Goal: Navigation & Orientation: Find specific page/section

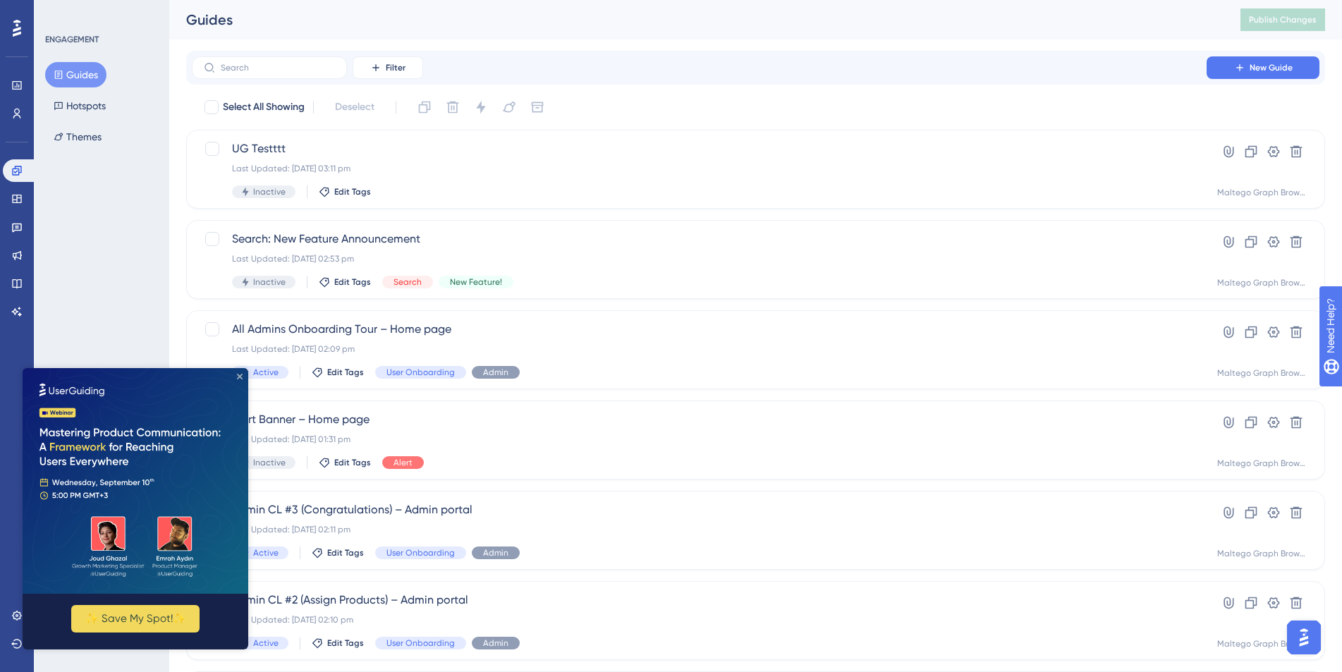
click at [241, 377] on icon "Close Preview" at bounding box center [240, 377] width 6 height 6
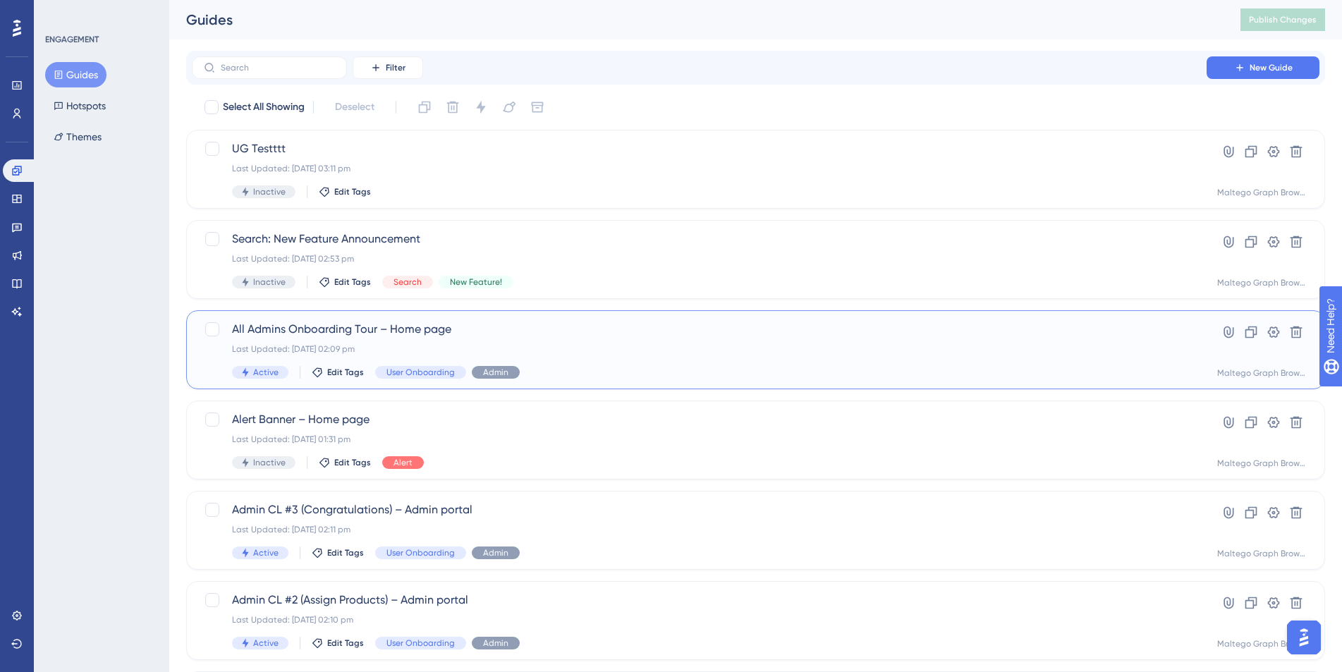
click at [560, 336] on span "All Admins Onboarding Tour – Home page" at bounding box center [699, 329] width 934 height 17
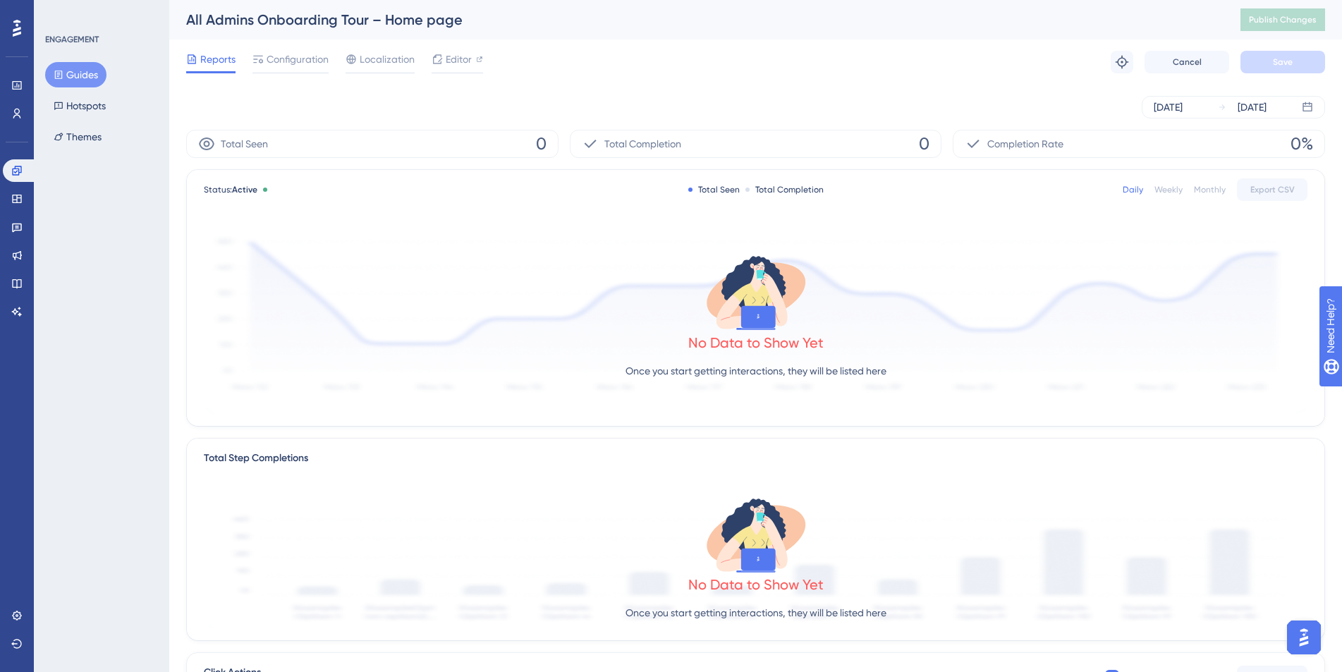
click at [61, 68] on button "Guides" at bounding box center [75, 74] width 61 height 25
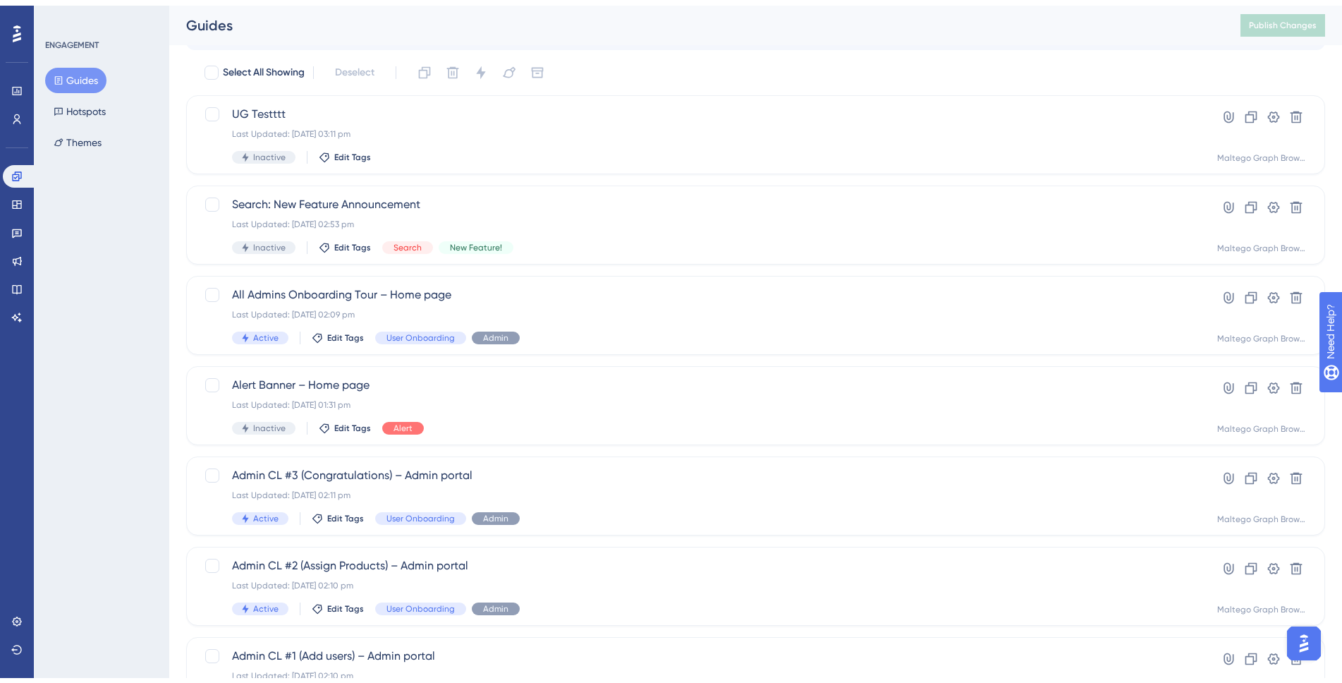
scroll to position [412, 0]
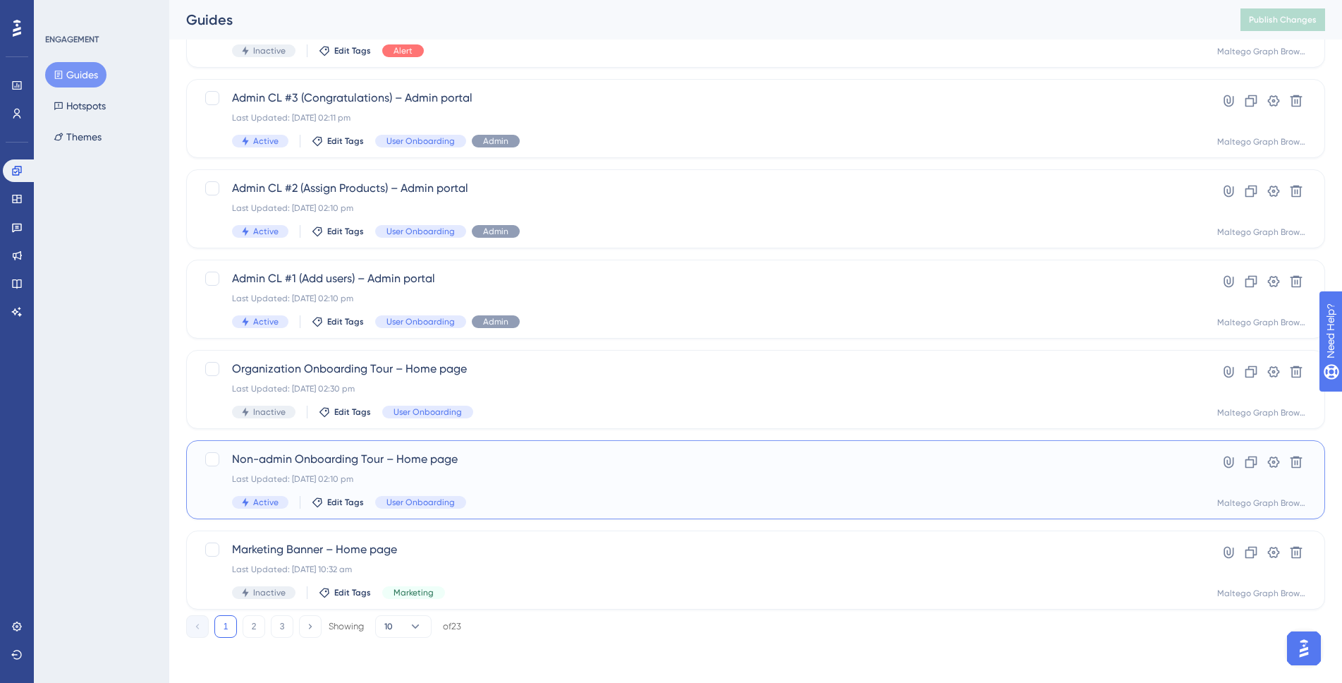
click at [719, 479] on div "Last Updated: [DATE] 02:10 pm" at bounding box center [699, 478] width 934 height 11
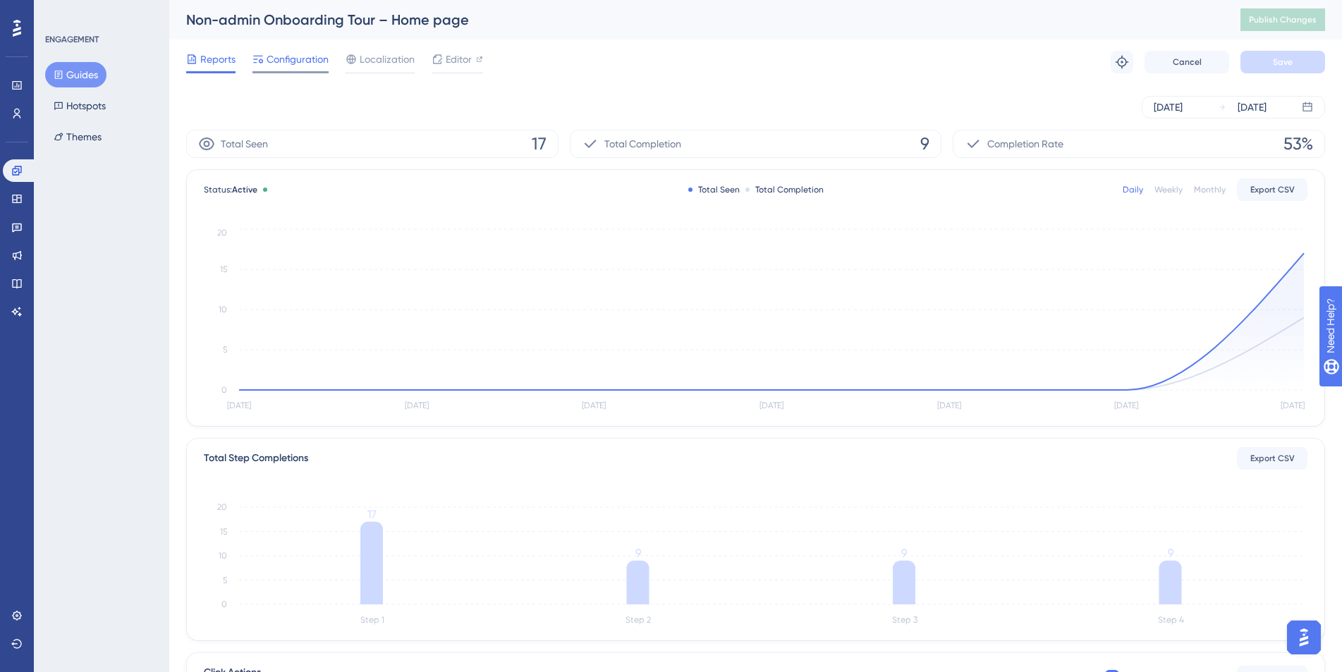
click at [274, 58] on span "Configuration" at bounding box center [298, 59] width 62 height 17
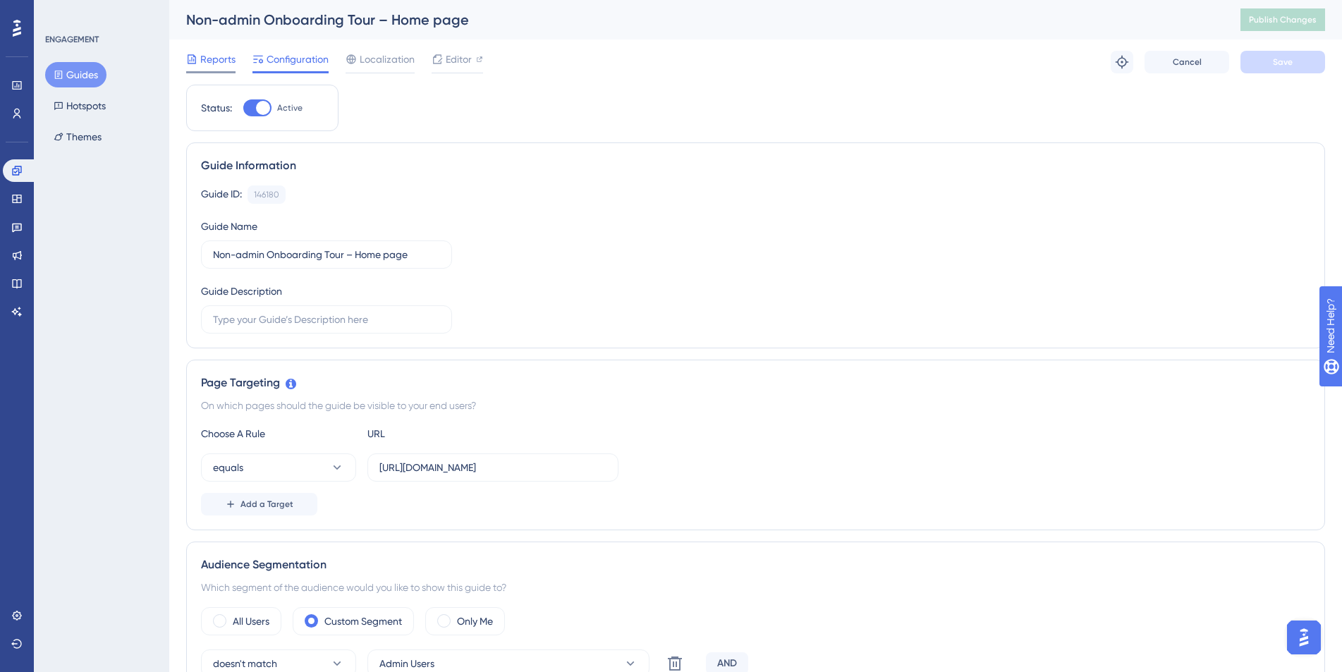
click at [218, 54] on span "Reports" at bounding box center [217, 59] width 35 height 17
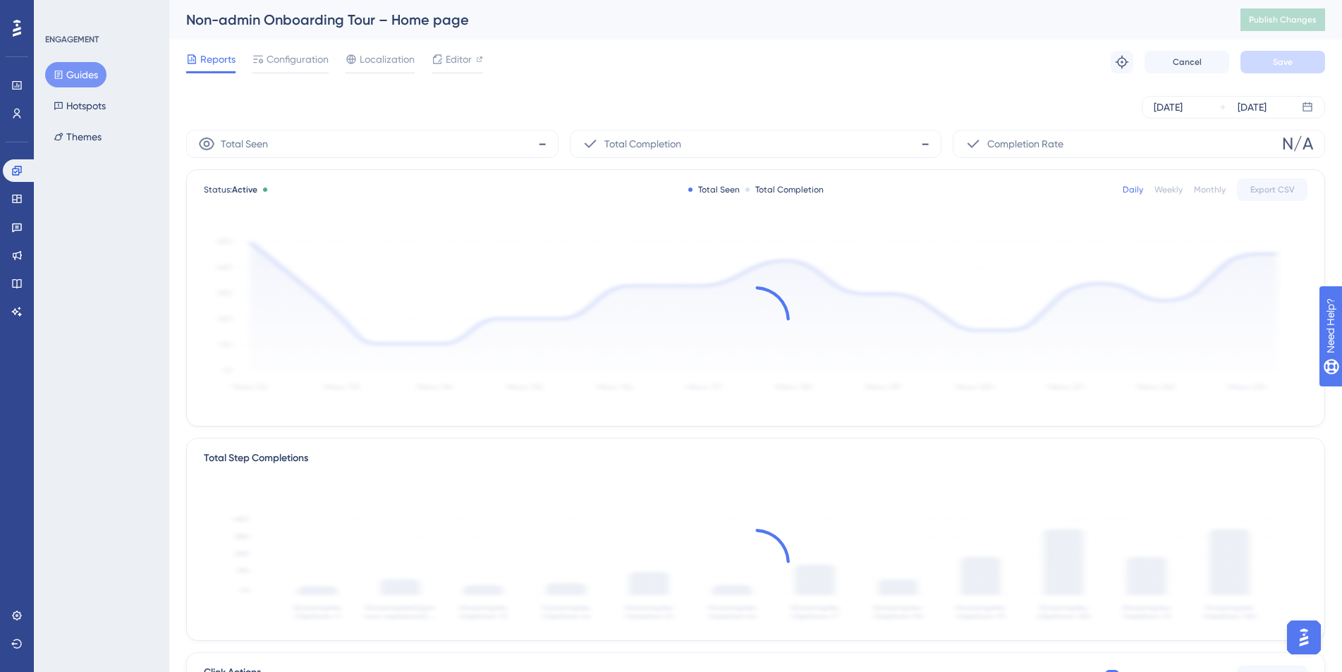
click at [73, 68] on button "Guides" at bounding box center [75, 74] width 61 height 25
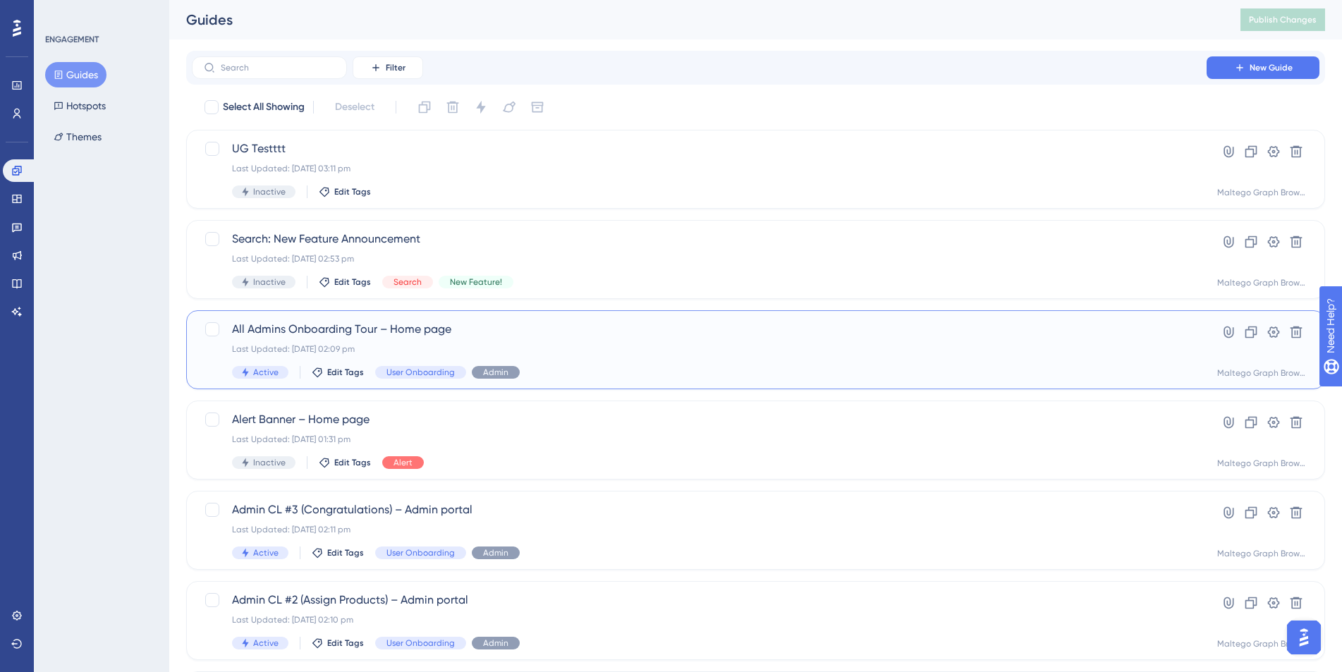
click at [709, 356] on div "All Admins Onboarding Tour – Home page Last Updated: 02 Sept 2025 02:09 pm Acti…" at bounding box center [699, 350] width 934 height 58
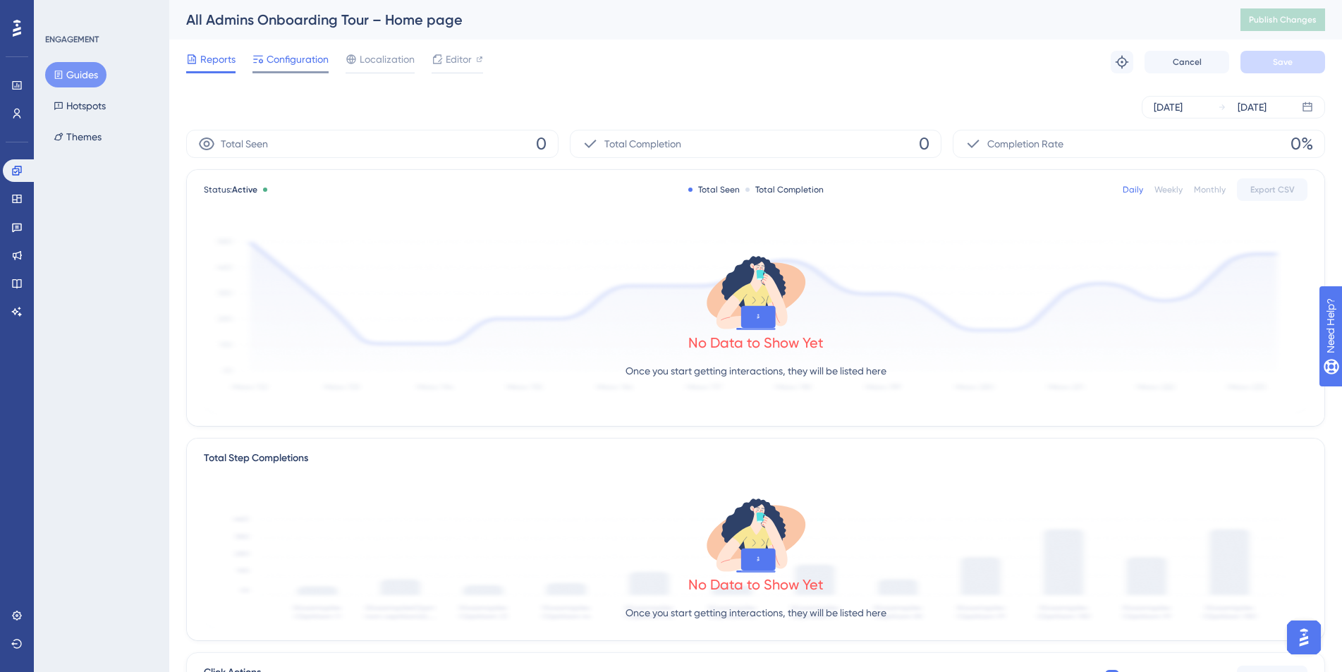
click at [317, 66] on span "Configuration" at bounding box center [298, 59] width 62 height 17
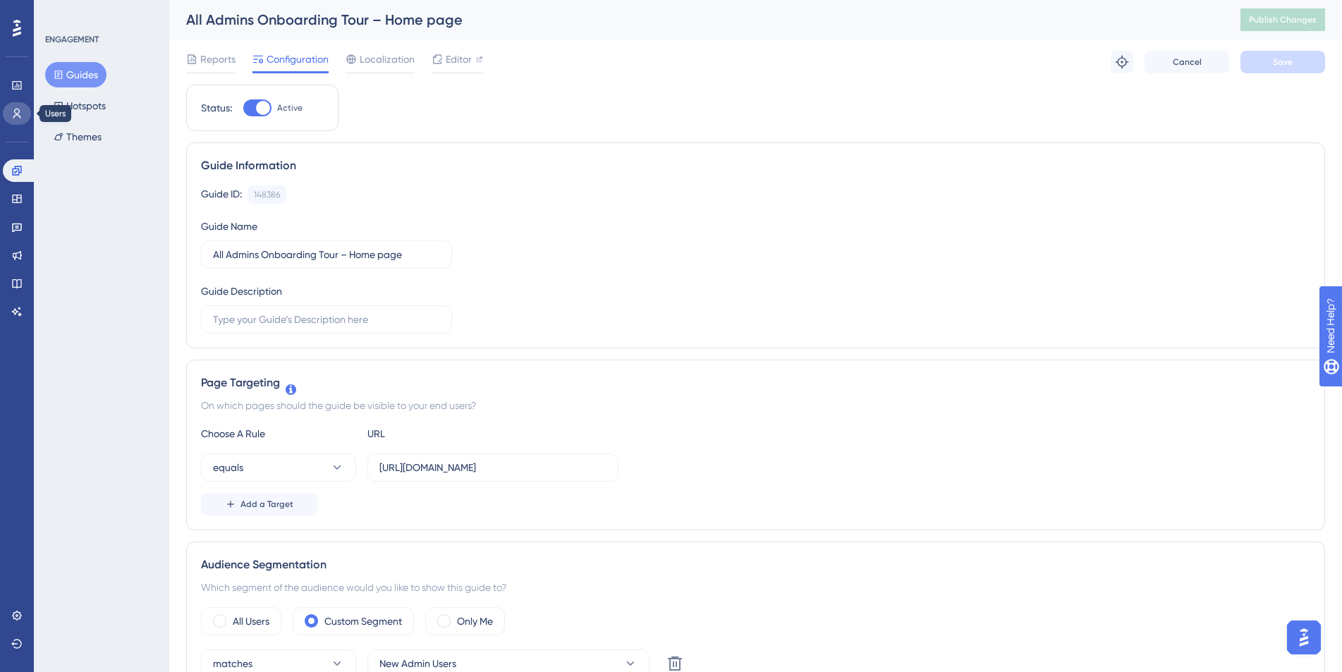
click at [16, 117] on icon at bounding box center [16, 113] width 11 height 11
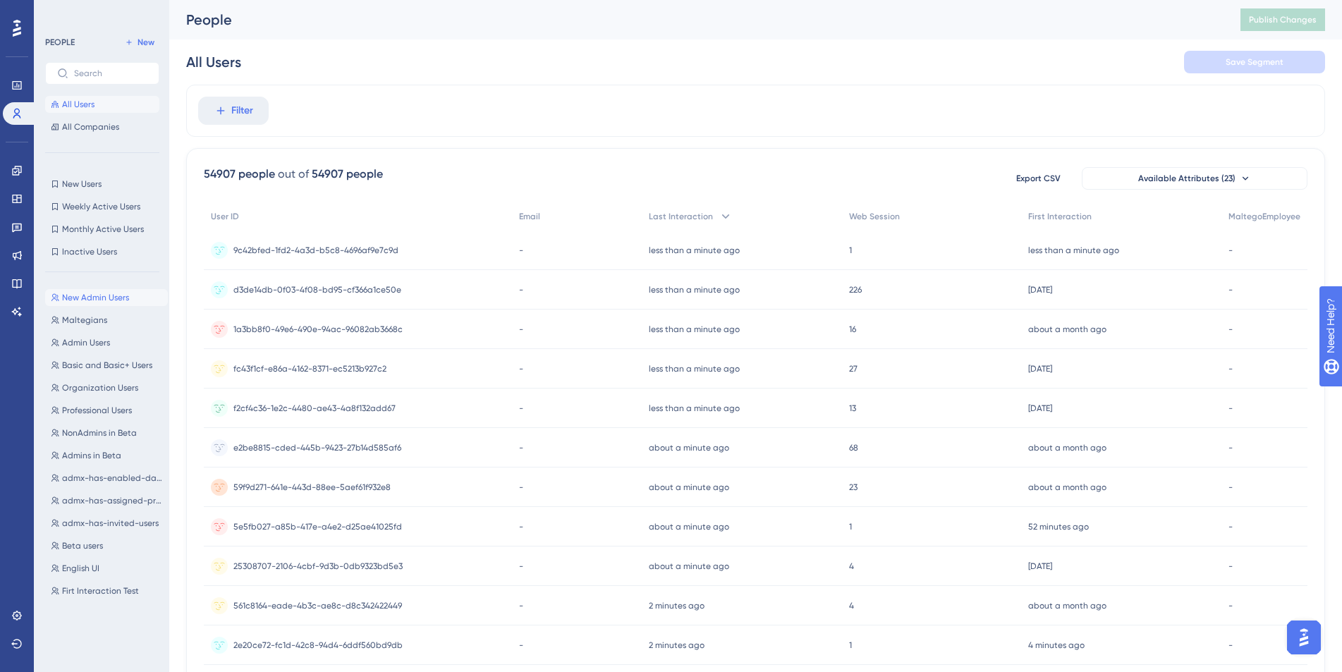
click at [118, 302] on span "New Admin Users" at bounding box center [95, 297] width 67 height 11
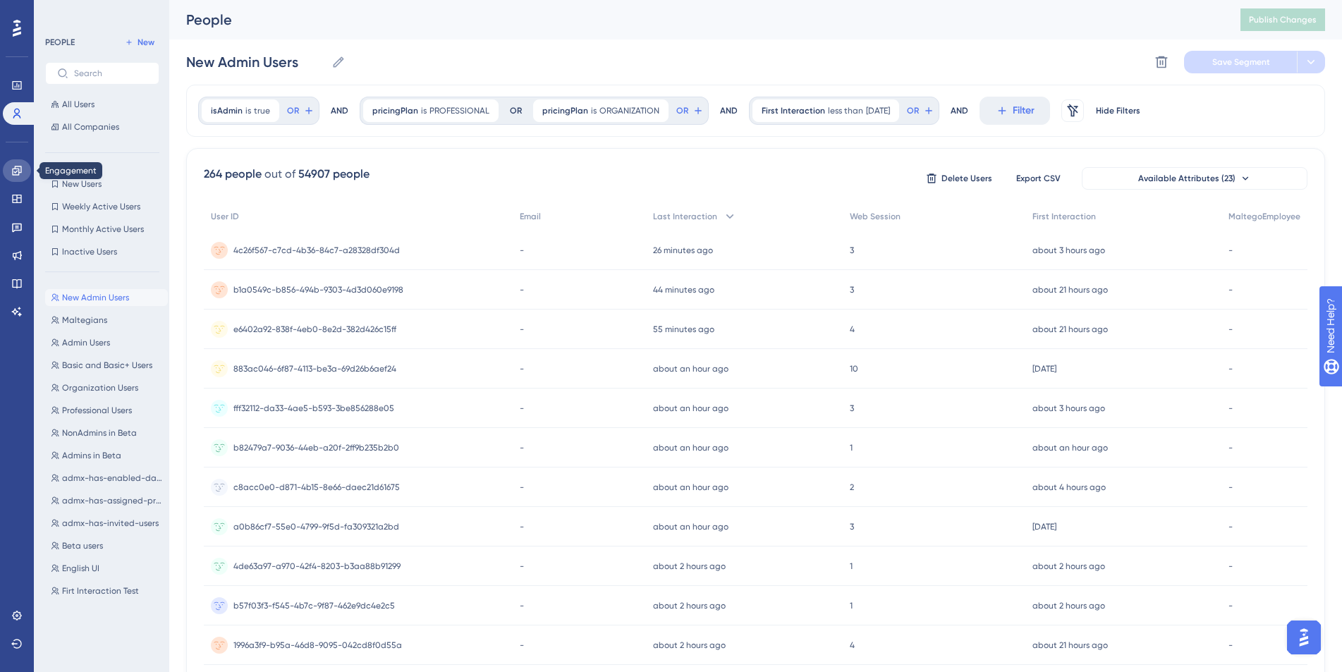
click at [28, 176] on link at bounding box center [17, 170] width 28 height 23
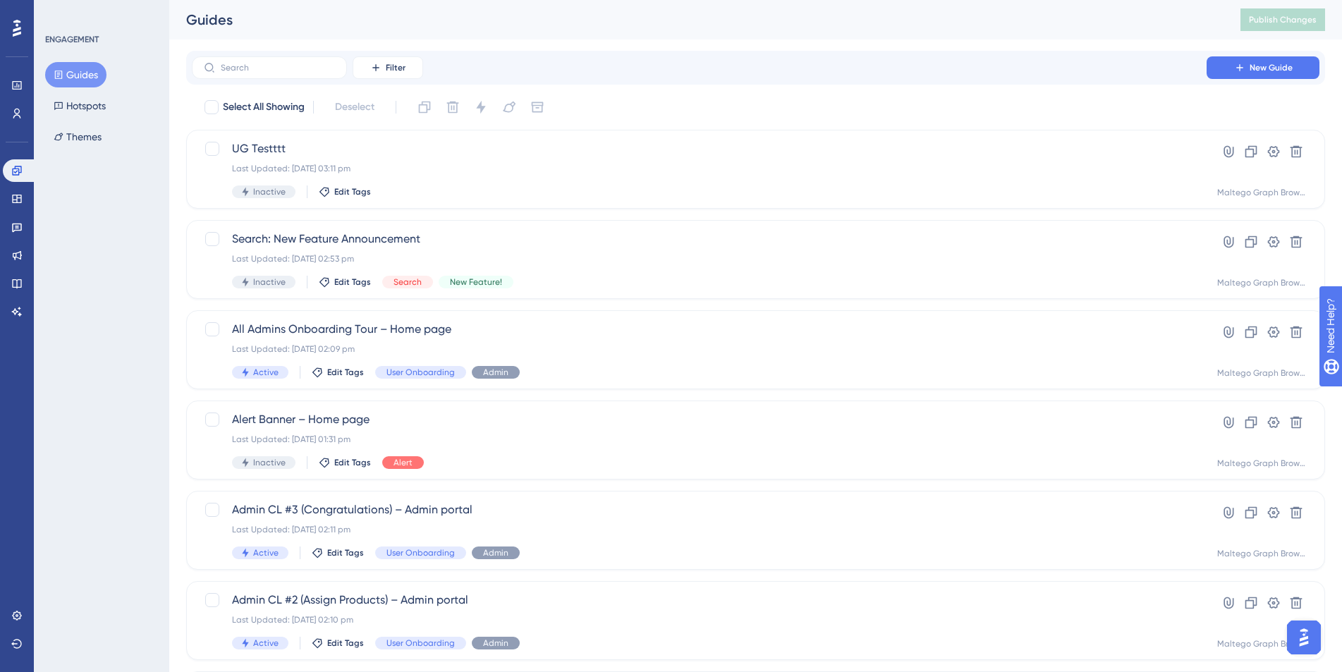
click at [126, 426] on div "ENGAGEMENT Guides Hotspots Themes" at bounding box center [101, 336] width 135 height 672
click at [19, 195] on icon at bounding box center [16, 198] width 11 height 11
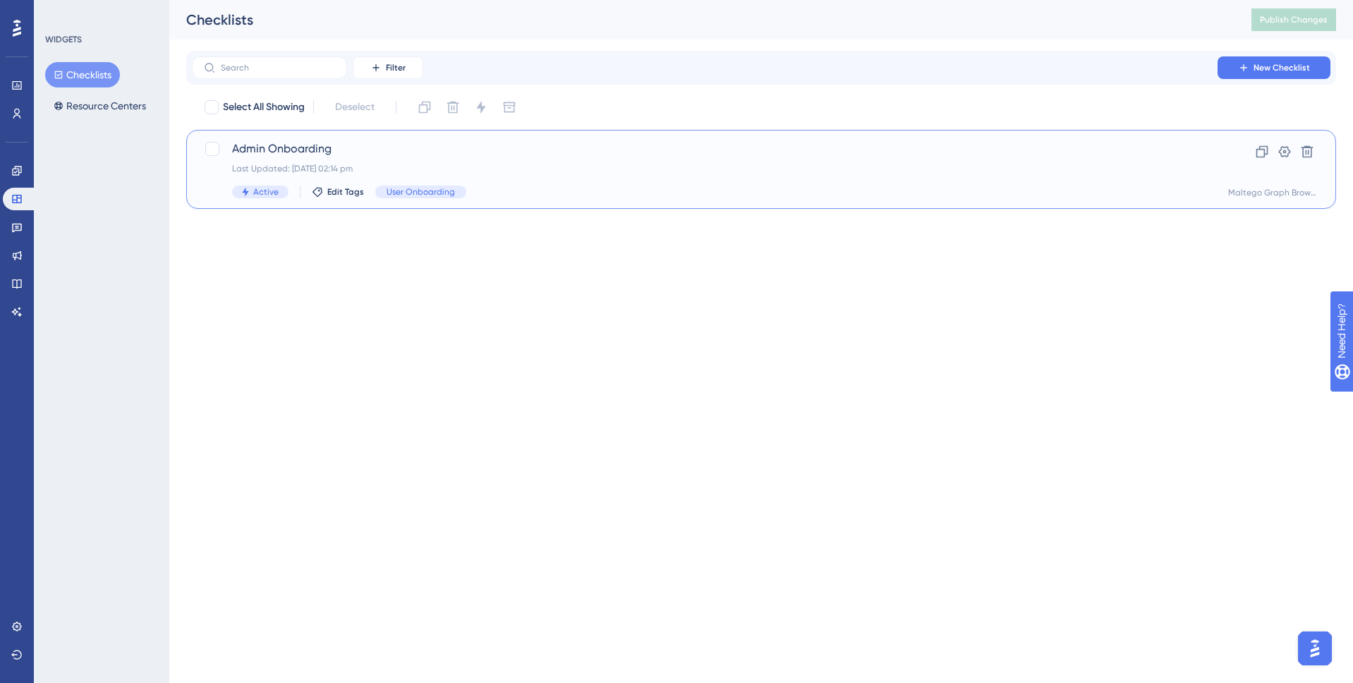
click at [508, 140] on span "Admin Onboarding" at bounding box center [704, 148] width 945 height 17
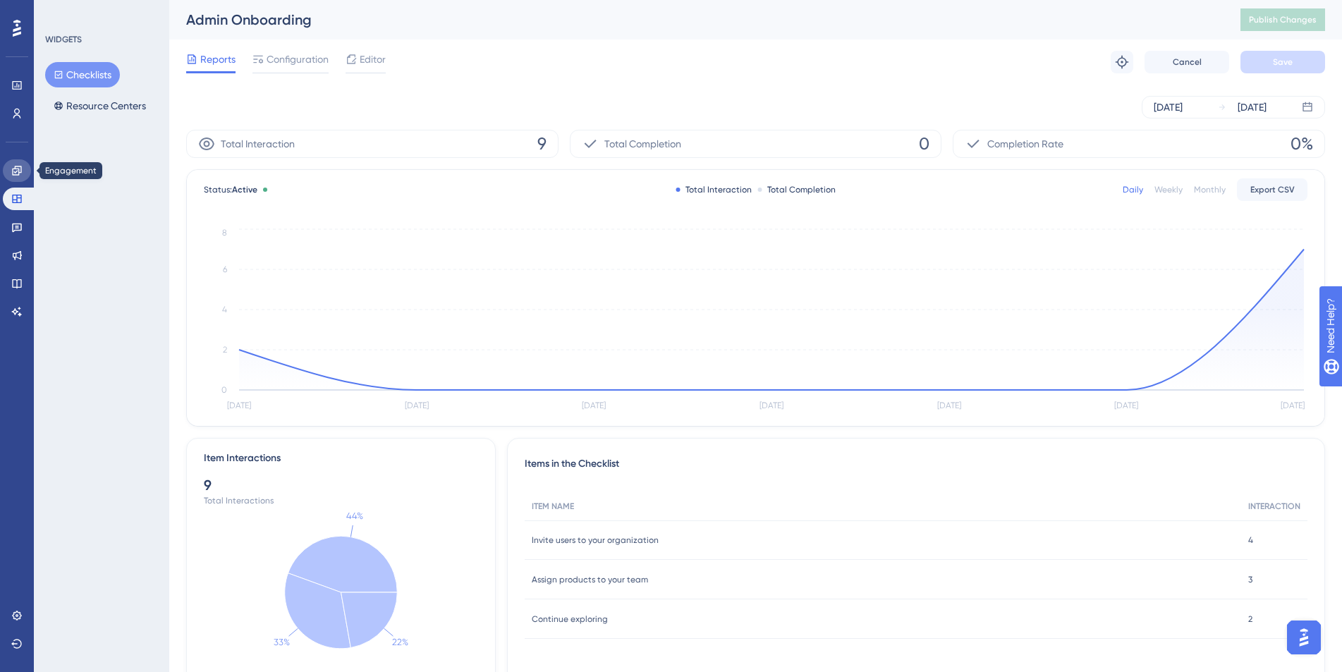
click at [13, 162] on link at bounding box center [17, 170] width 28 height 23
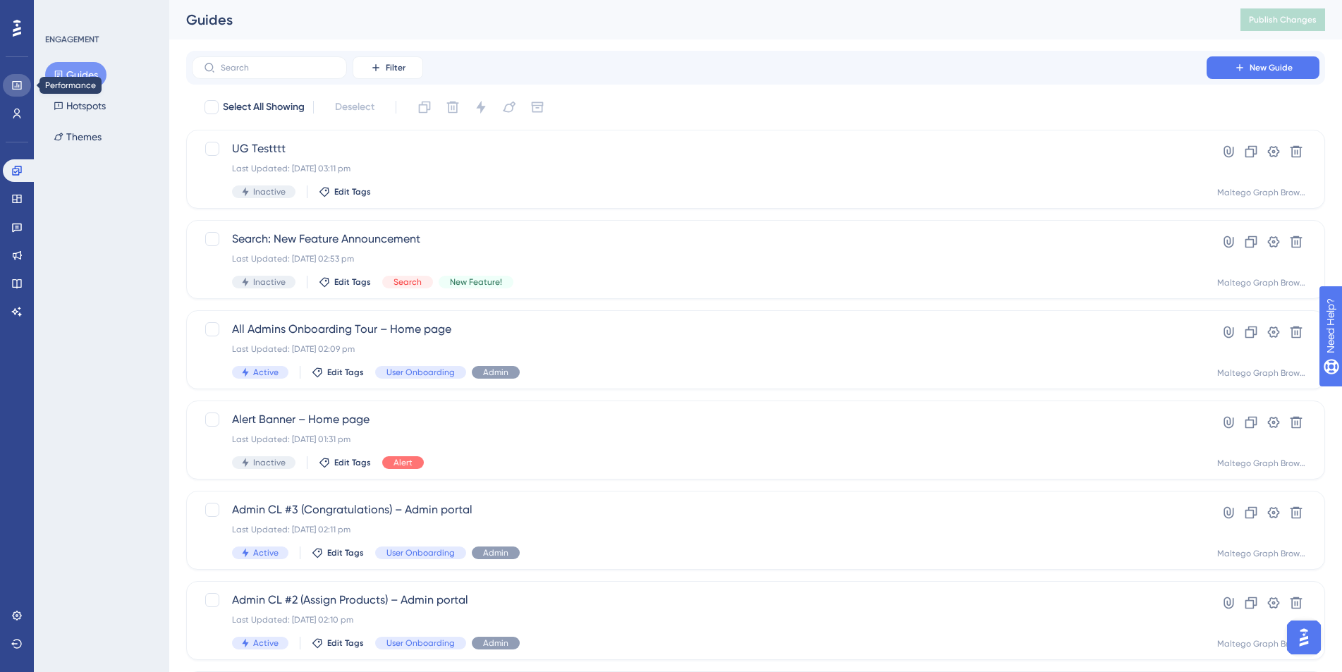
click at [28, 83] on link at bounding box center [17, 85] width 28 height 23
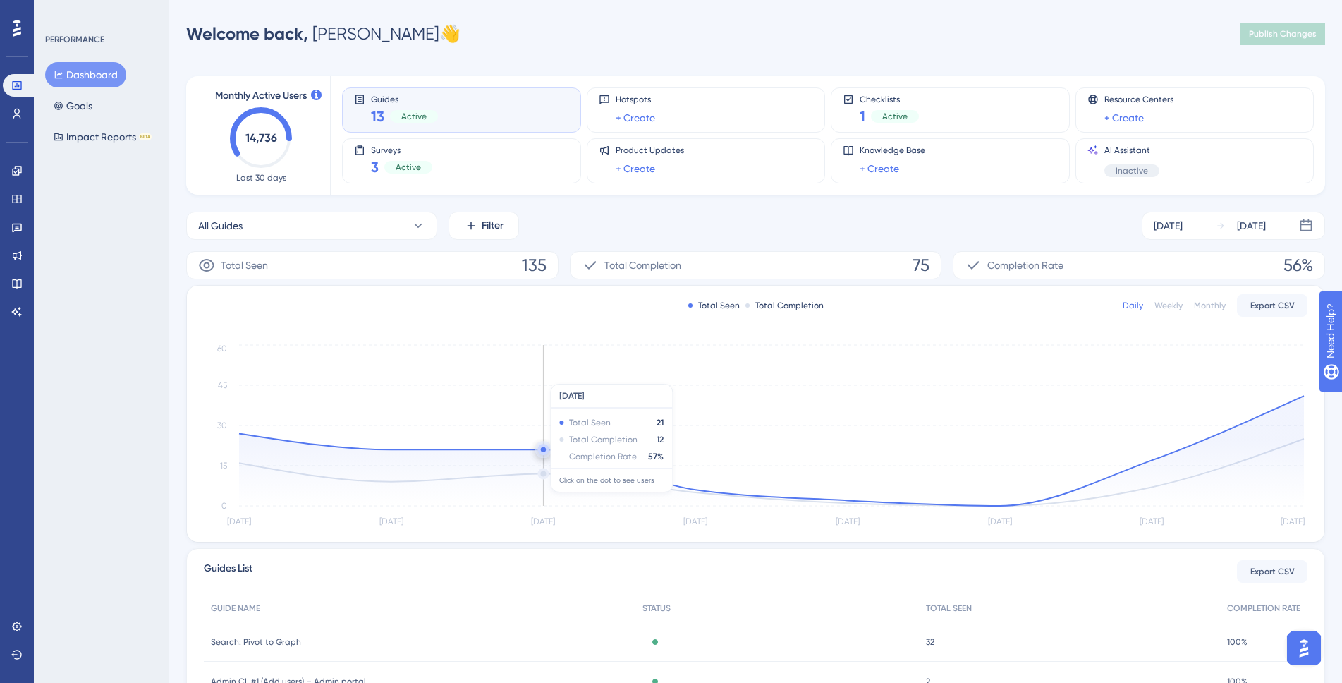
scroll to position [6, 0]
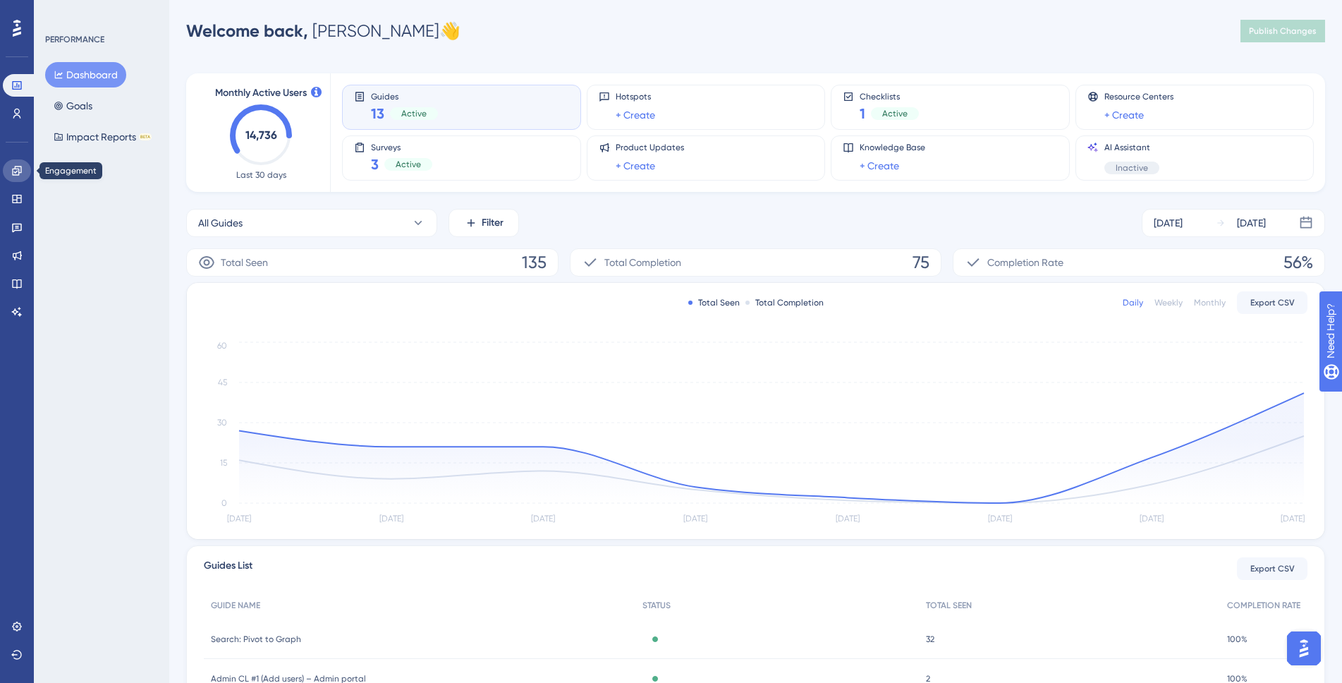
click at [24, 170] on link at bounding box center [17, 170] width 28 height 23
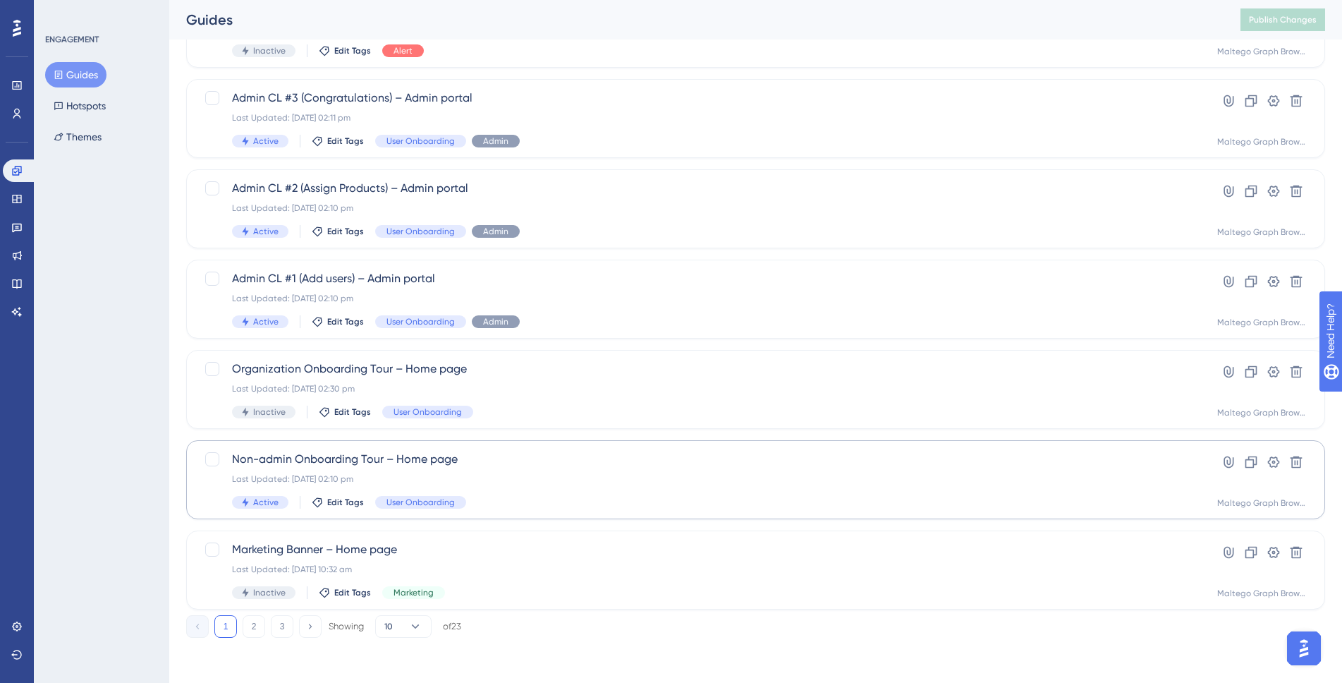
scroll to position [409, 0]
click at [609, 475] on div "Non-admin Onboarding Tour – Home page Last Updated: [DATE] 02:10 pm Active Edit…" at bounding box center [699, 482] width 934 height 58
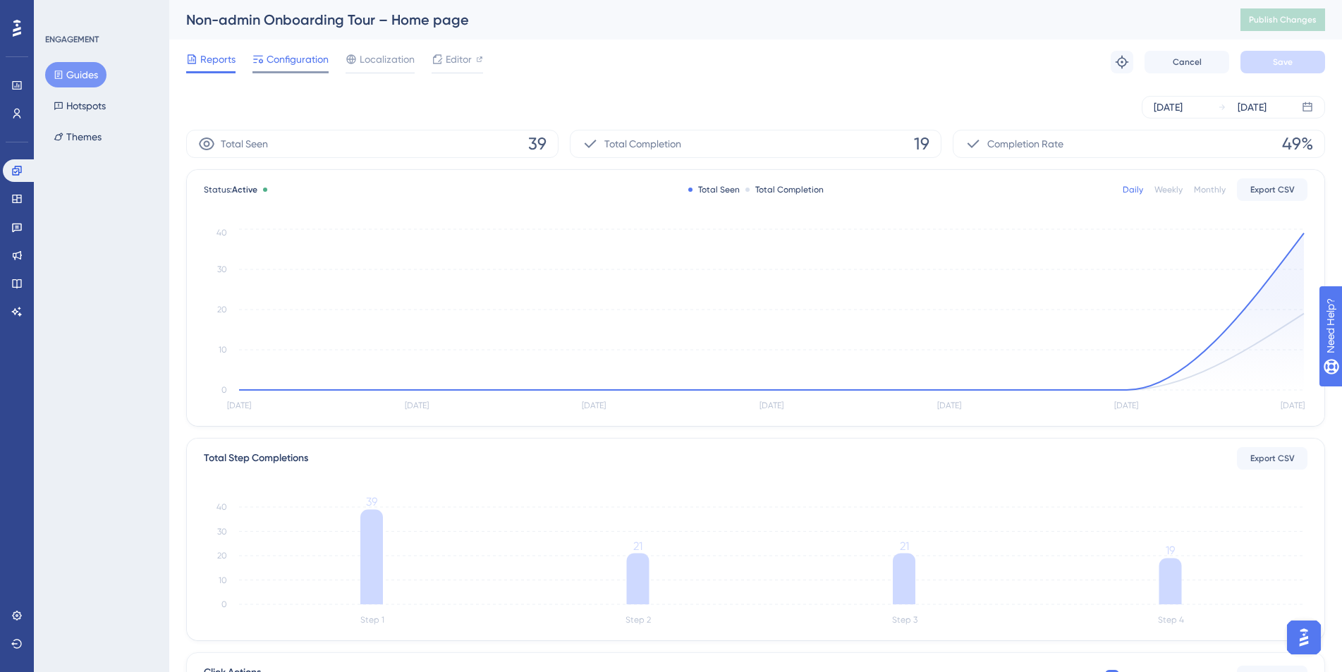
click at [285, 67] on span "Configuration" at bounding box center [298, 59] width 62 height 17
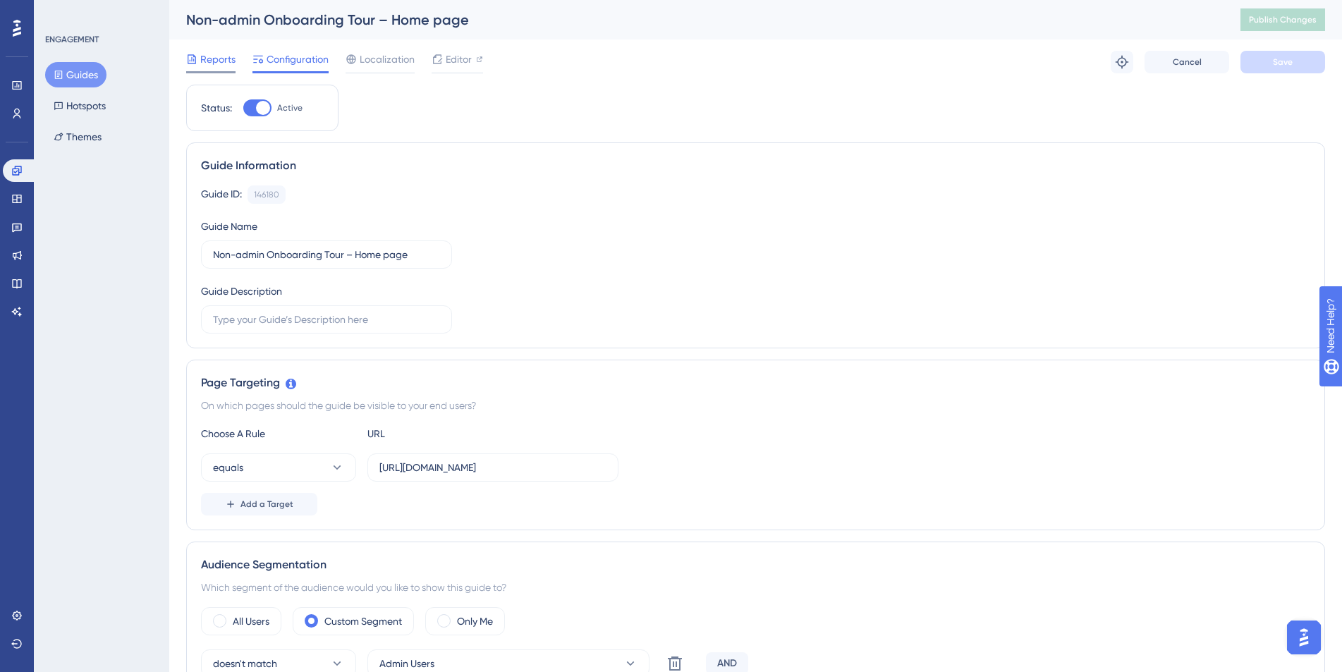
click at [195, 60] on icon at bounding box center [192, 58] width 8 height 9
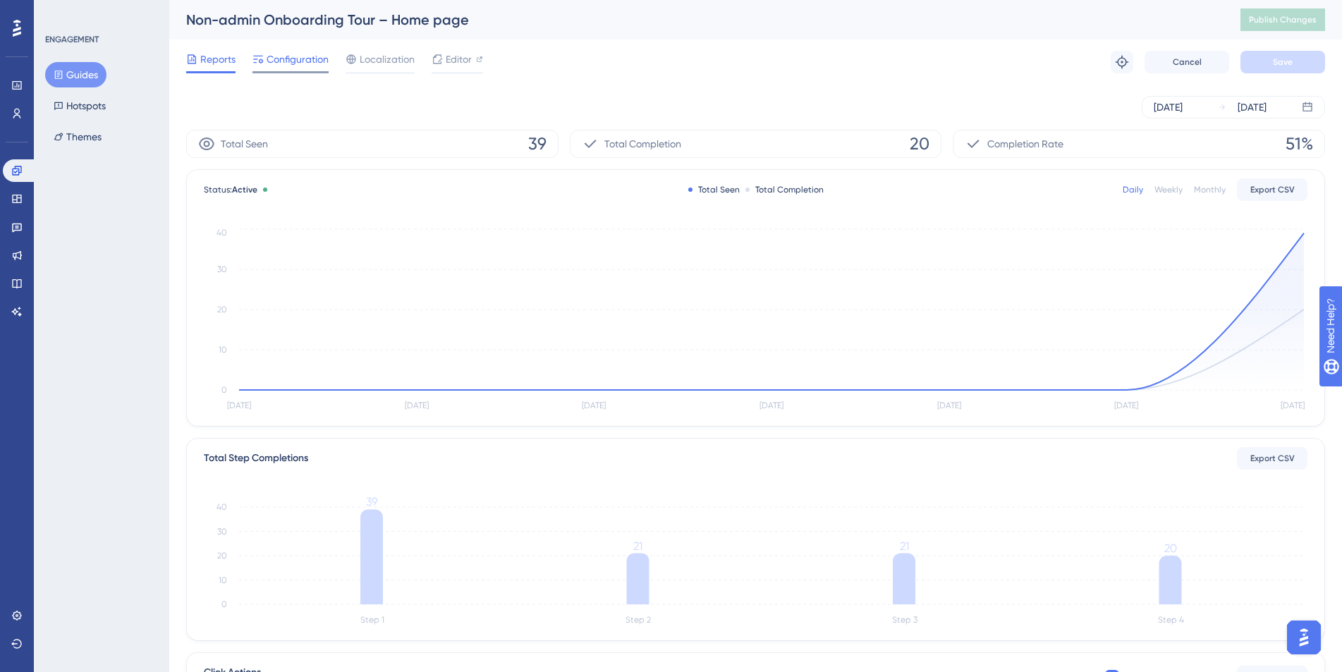
click at [310, 56] on span "Configuration" at bounding box center [298, 59] width 62 height 17
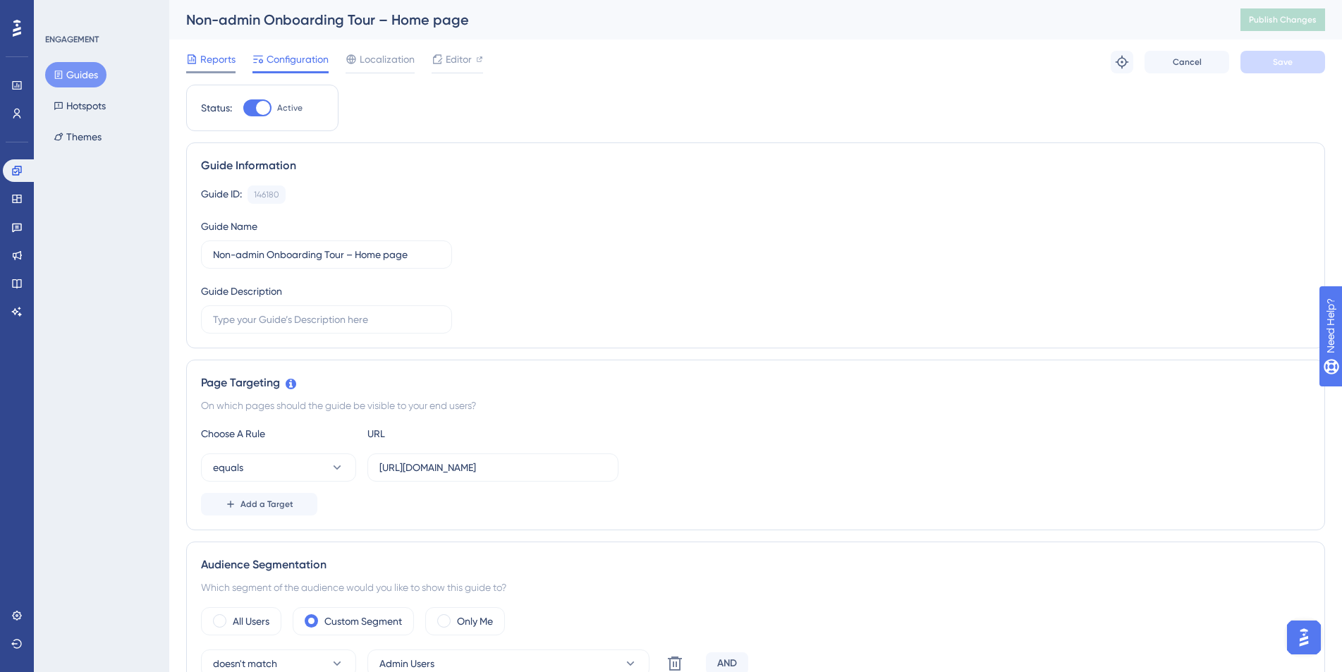
click at [197, 61] on div "Reports" at bounding box center [210, 59] width 49 height 17
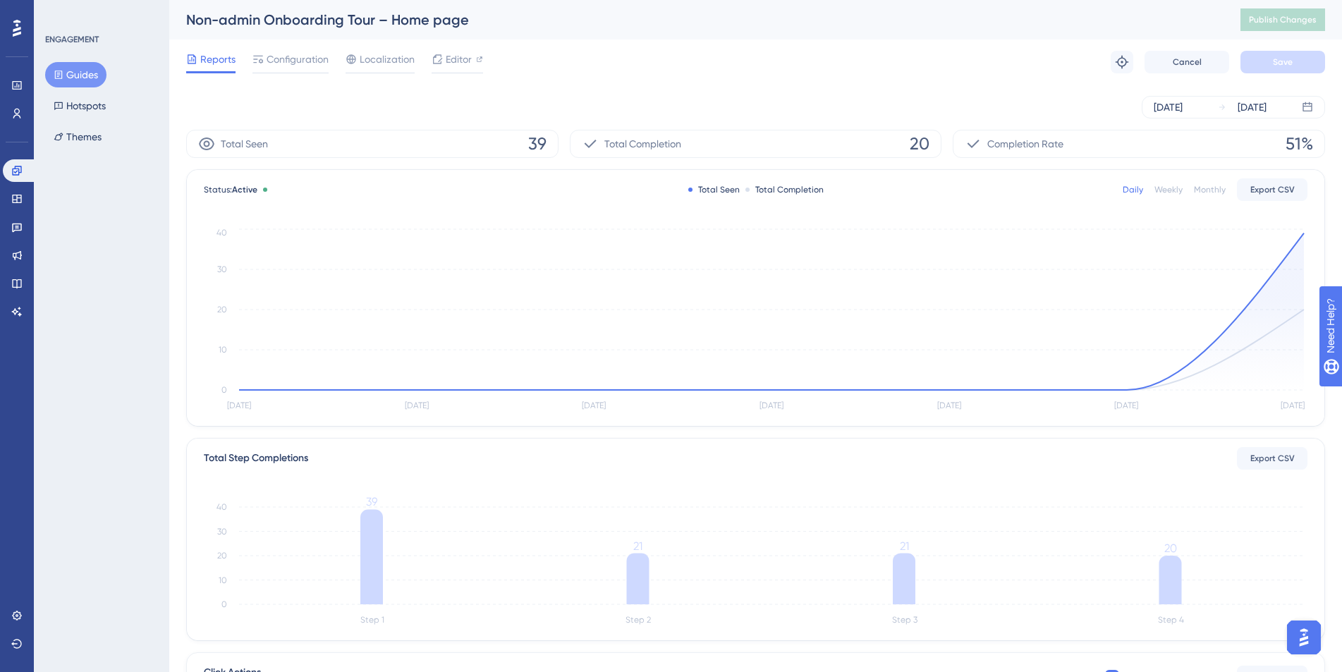
click at [94, 71] on button "Guides" at bounding box center [75, 74] width 61 height 25
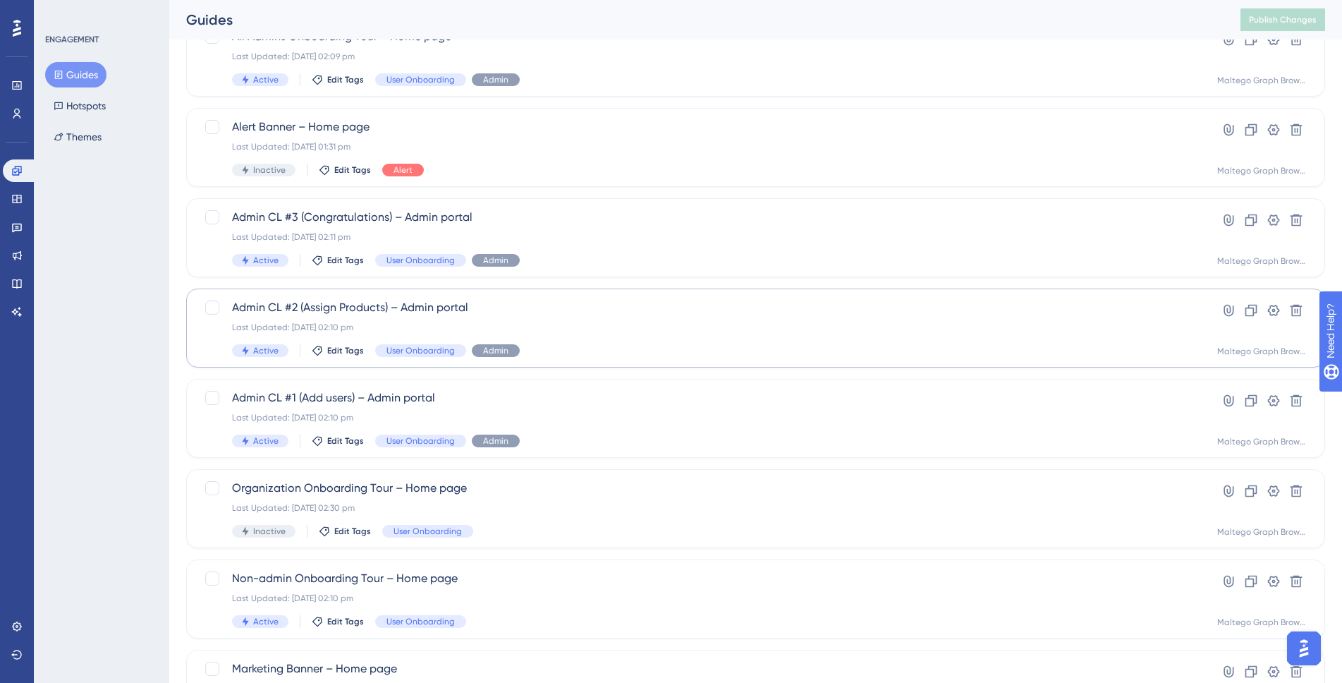
scroll to position [293, 0]
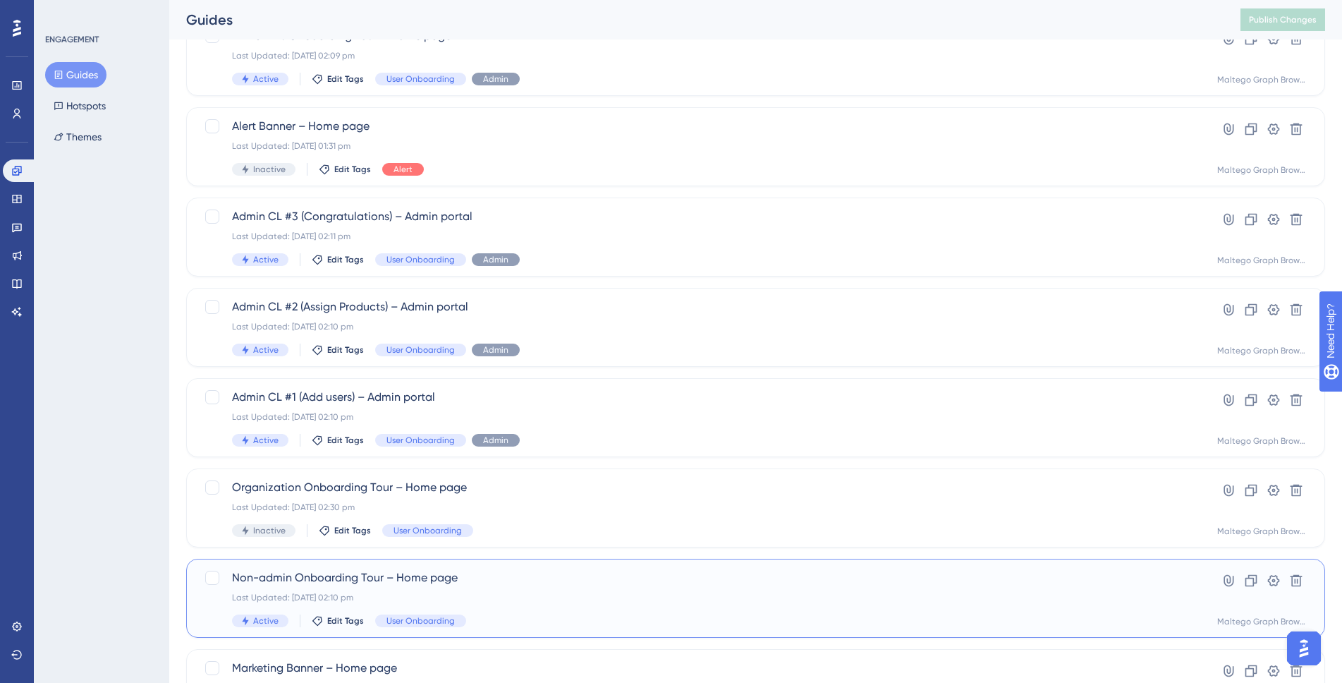
click at [642, 586] on div "Non-admin Onboarding Tour – Home page Last Updated: [DATE] 02:10 pm Active Edit…" at bounding box center [699, 598] width 934 height 58
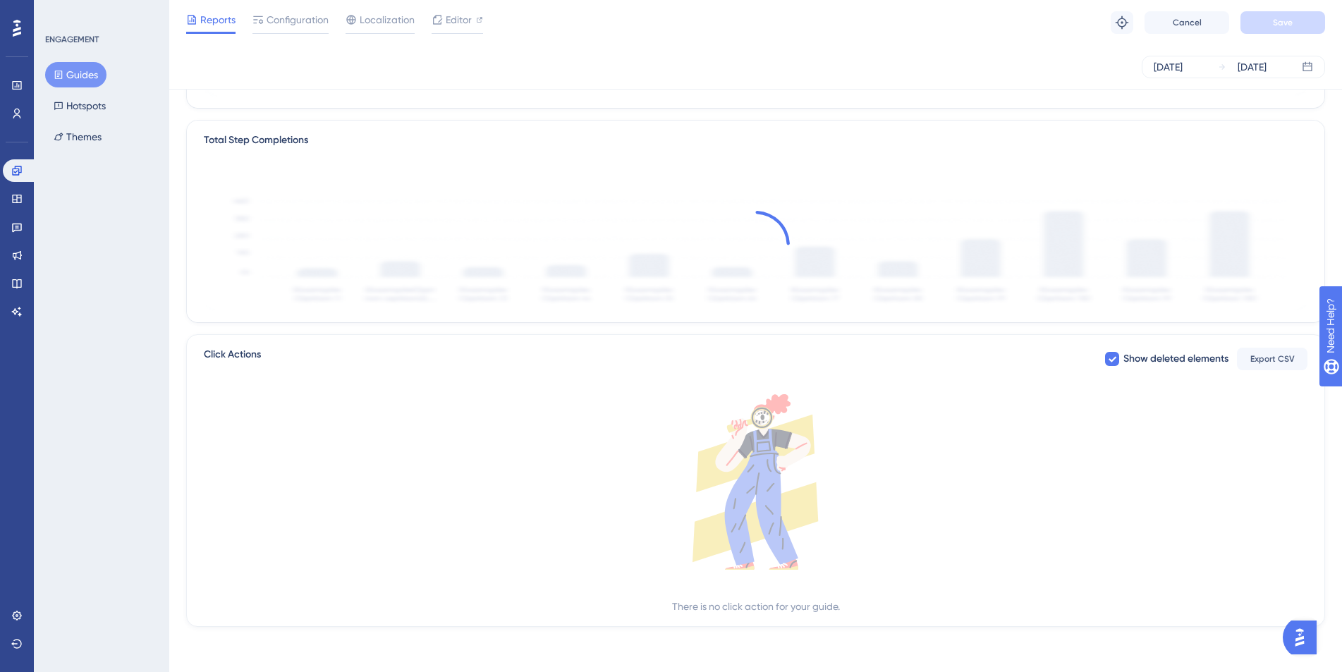
scroll to position [18, 0]
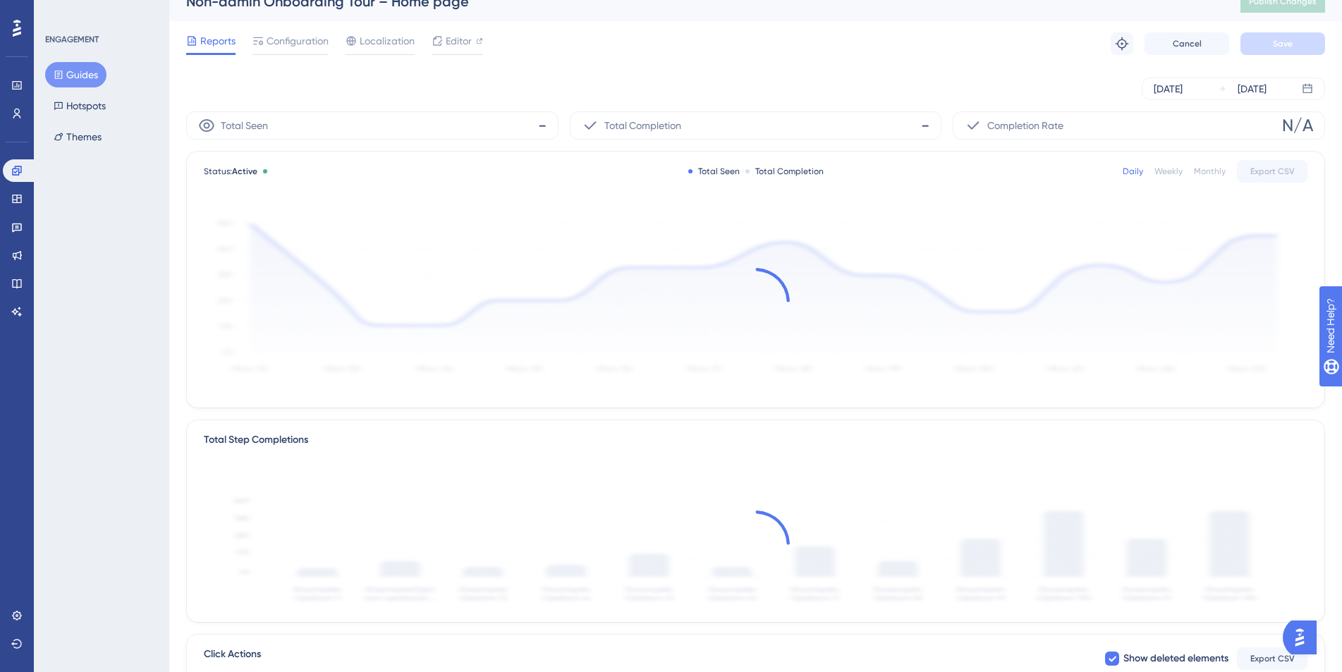
click at [171, 383] on div "Performance Users Engagement Widgets Feedback Product Updates Knowledge Base AI…" at bounding box center [755, 466] width 1173 height 968
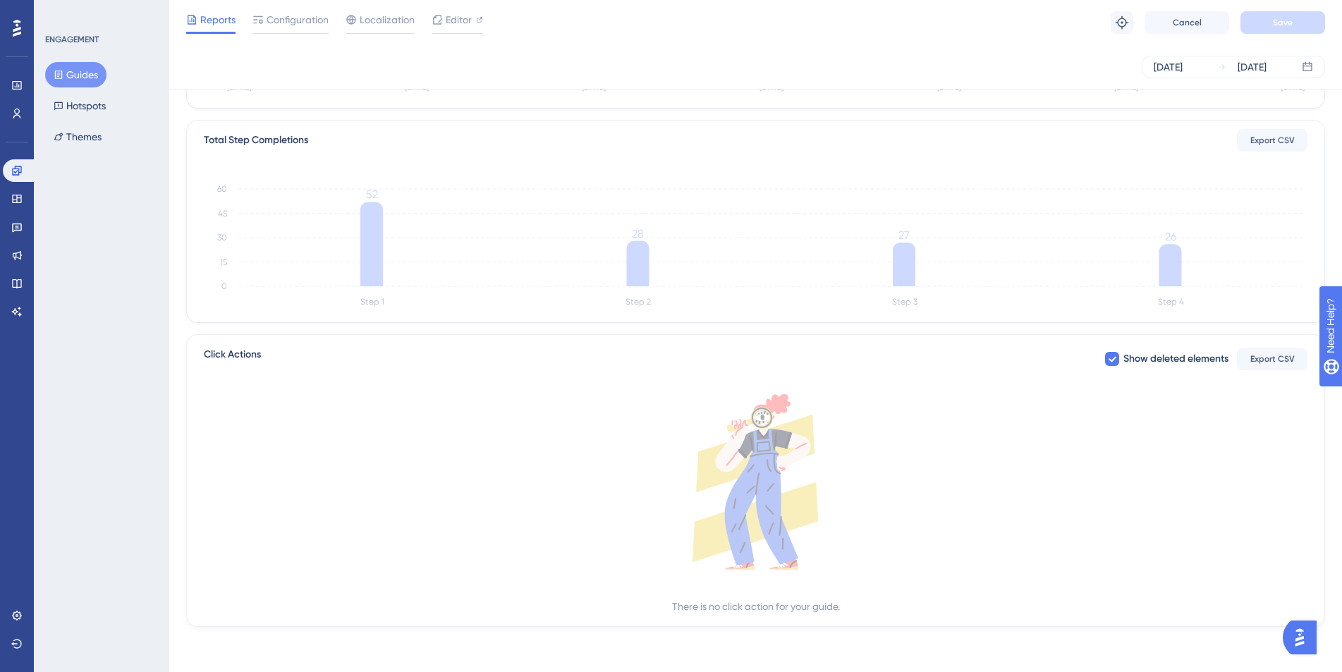
scroll to position [0, 0]
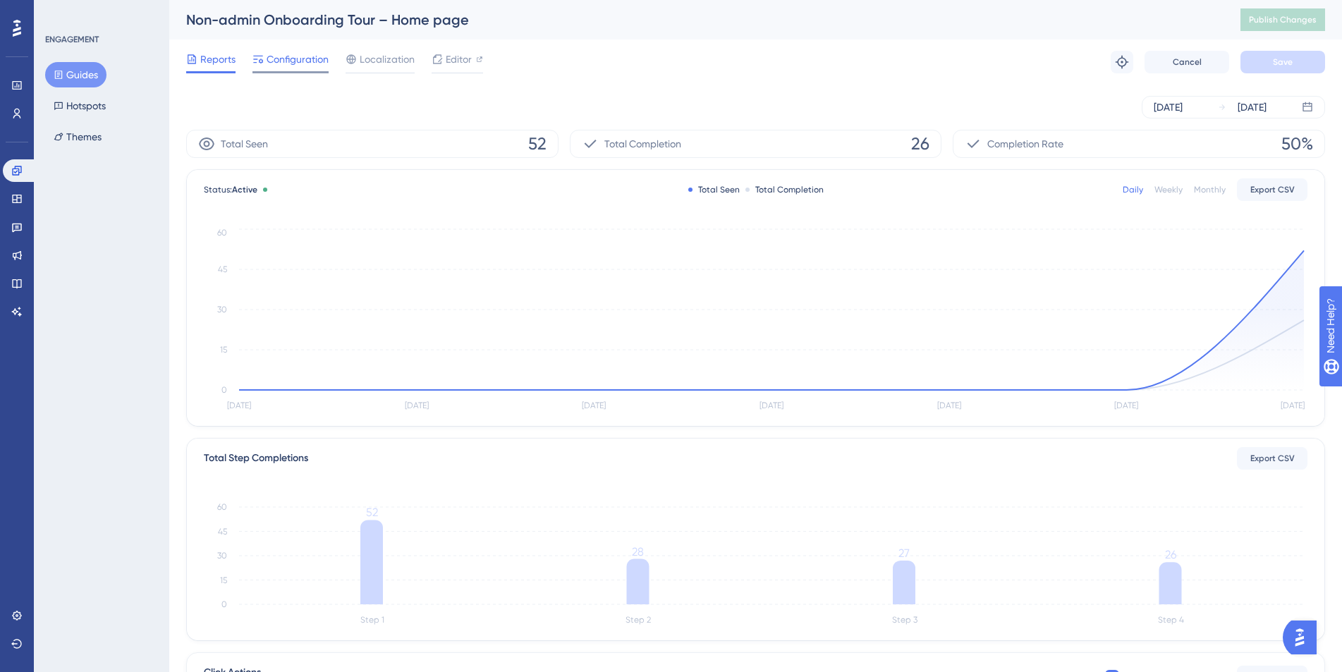
click at [303, 65] on span "Configuration" at bounding box center [298, 59] width 62 height 17
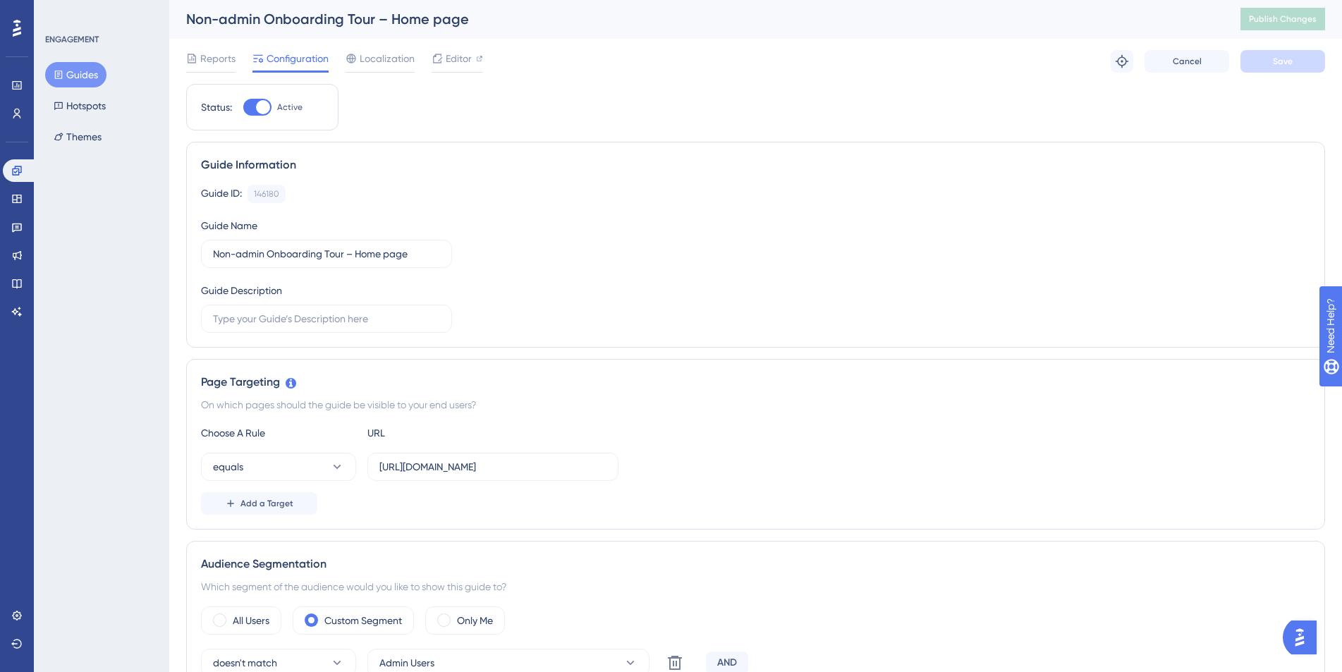
scroll to position [3, 0]
click at [214, 65] on div "Reports" at bounding box center [210, 59] width 49 height 23
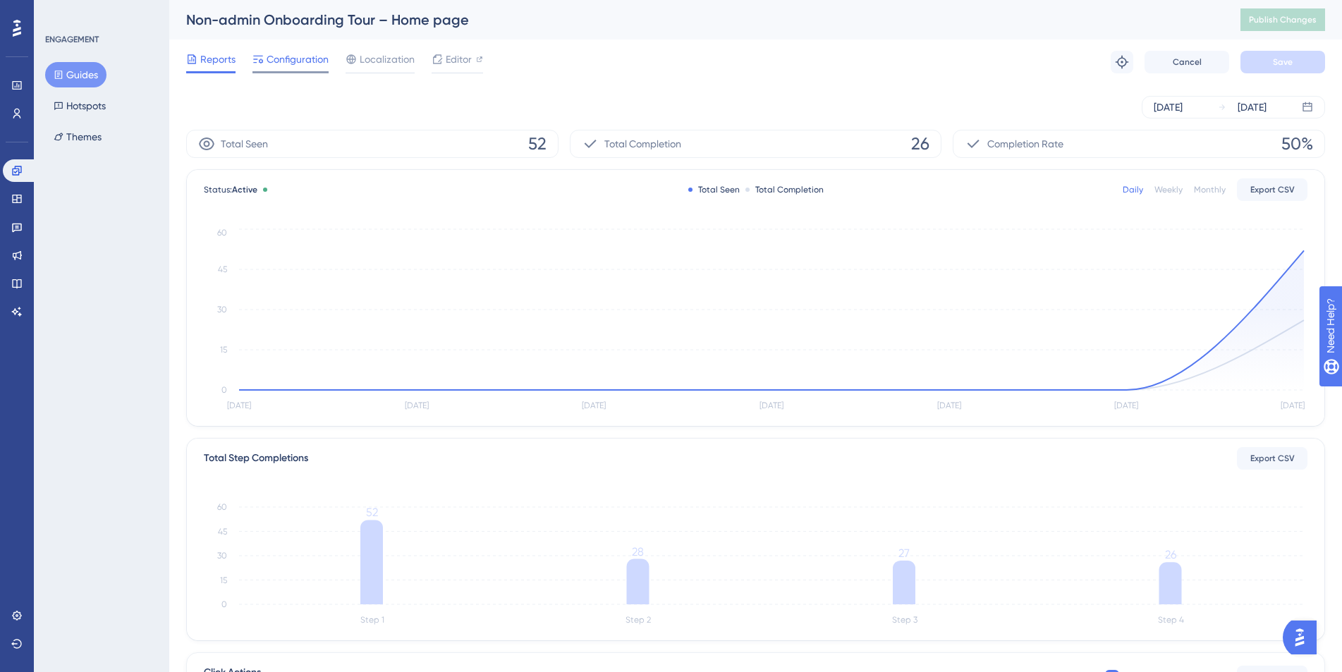
click at [307, 62] on span "Configuration" at bounding box center [298, 59] width 62 height 17
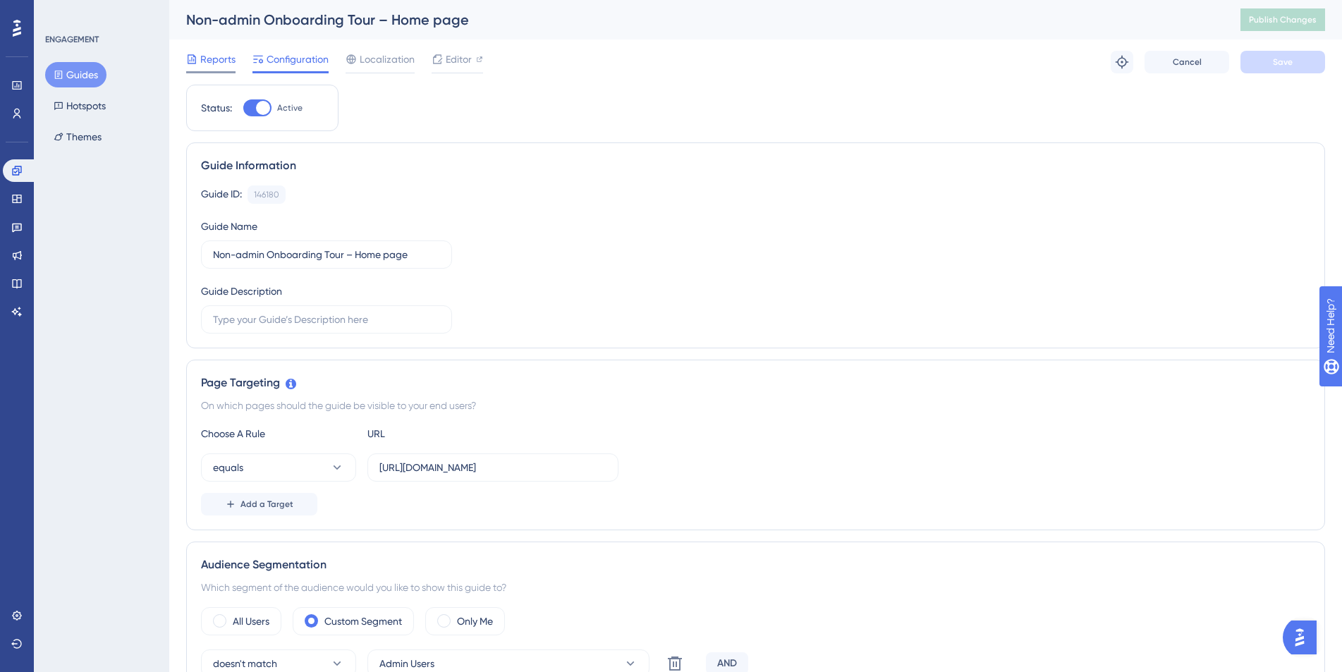
click at [194, 54] on icon at bounding box center [191, 59] width 11 height 11
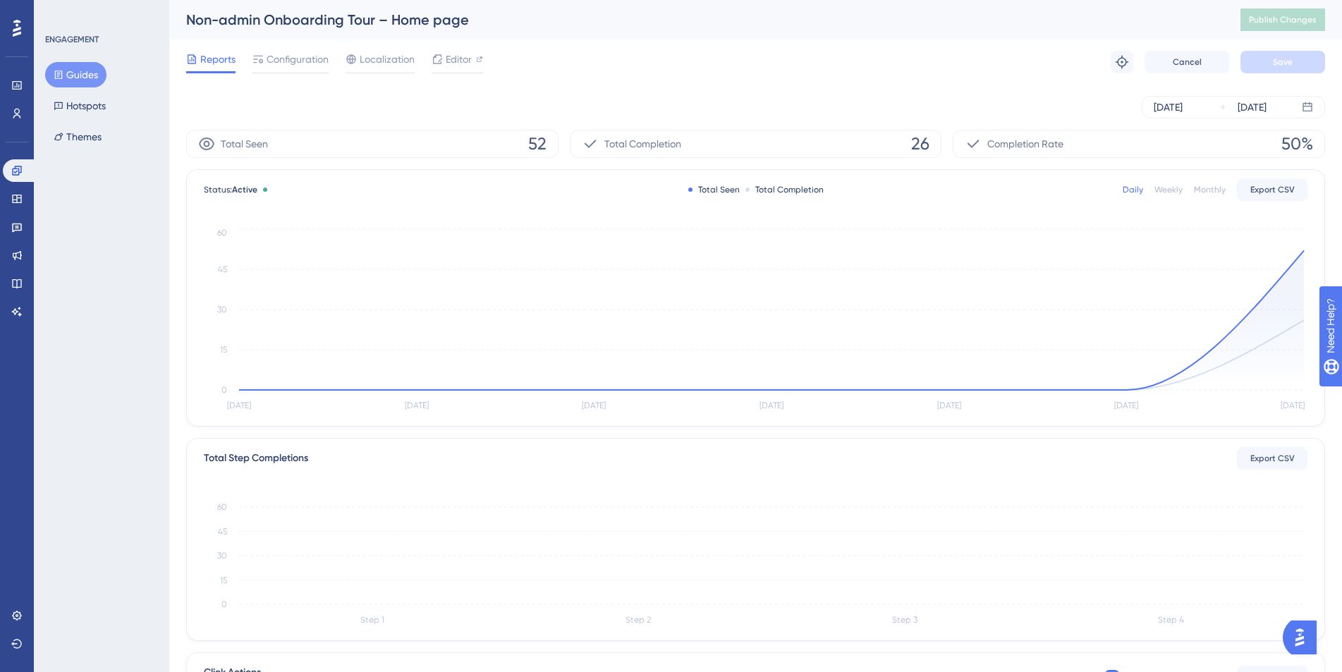
click at [118, 252] on div "ENGAGEMENT Guides Hotspots Themes" at bounding box center [101, 336] width 135 height 672
click at [112, 202] on div "ENGAGEMENT Guides Hotspots Themes" at bounding box center [101, 336] width 135 height 672
click at [293, 78] on div "Reports Configuration Localization Editor Troubleshoot Cancel Save" at bounding box center [755, 61] width 1139 height 45
click at [288, 69] on div "Configuration" at bounding box center [290, 62] width 76 height 23
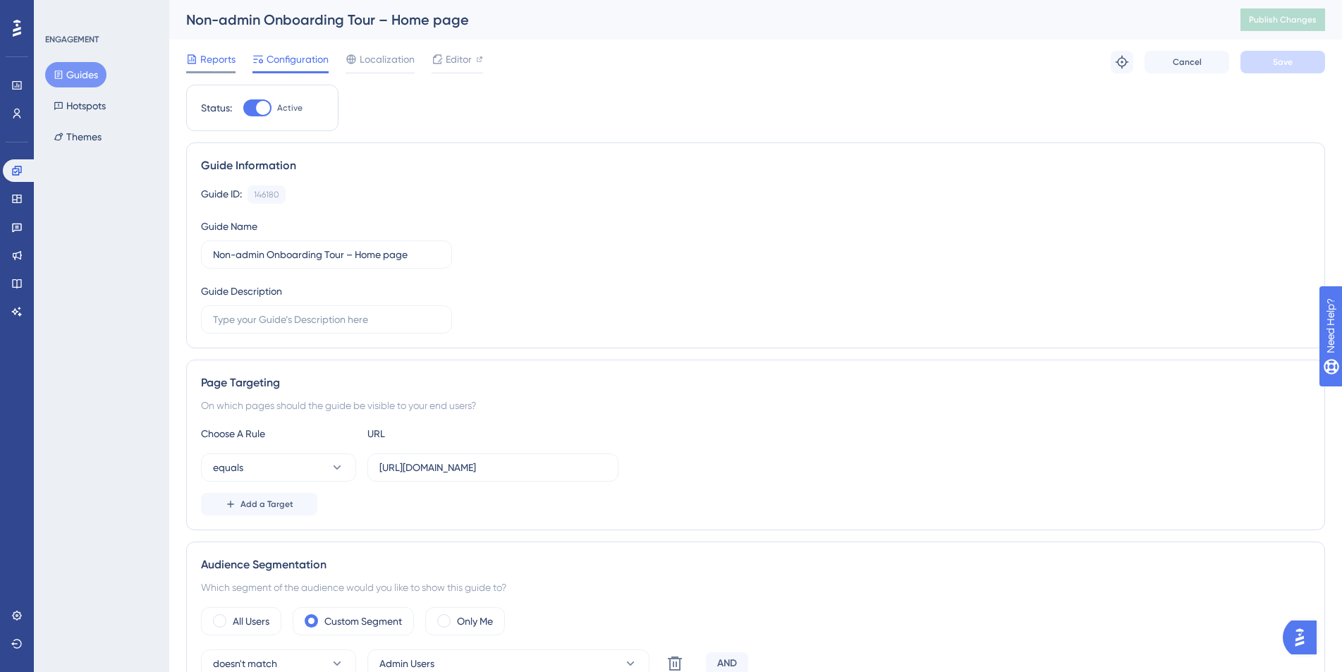
click at [217, 68] on div "Reports" at bounding box center [210, 62] width 49 height 23
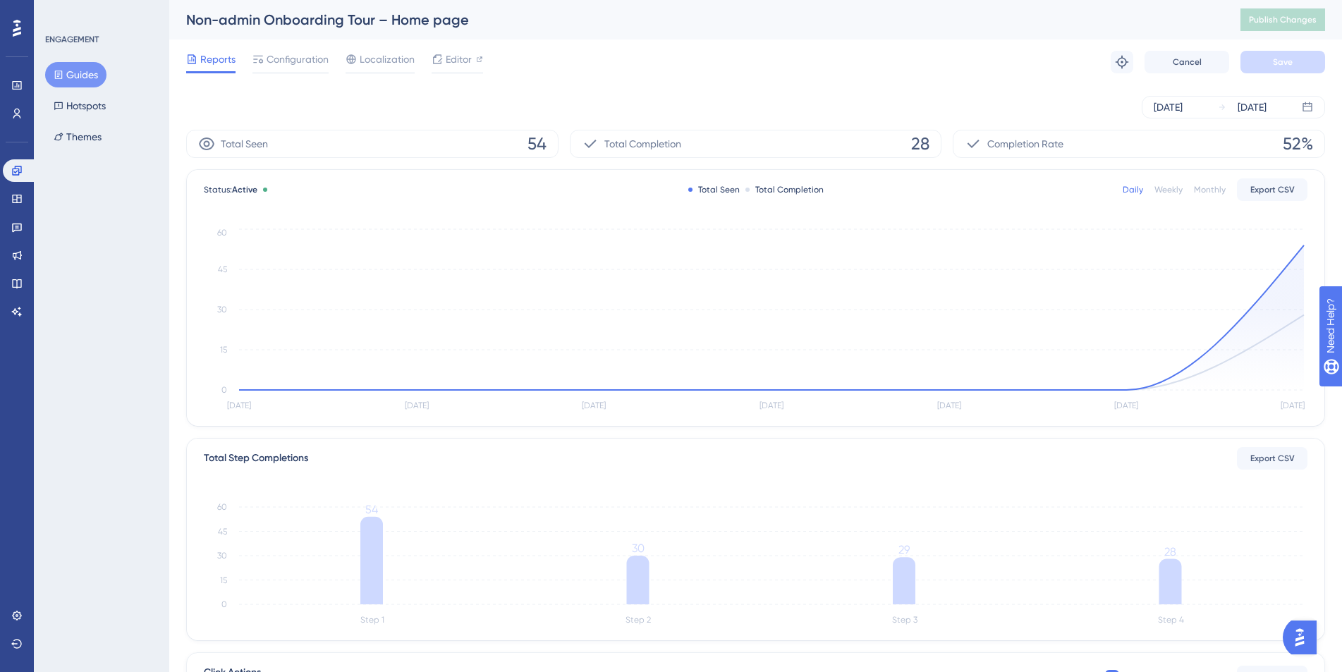
click at [135, 351] on div "ENGAGEMENT Guides Hotspots Themes" at bounding box center [101, 336] width 135 height 672
click at [99, 77] on button "Guides" at bounding box center [75, 74] width 61 height 25
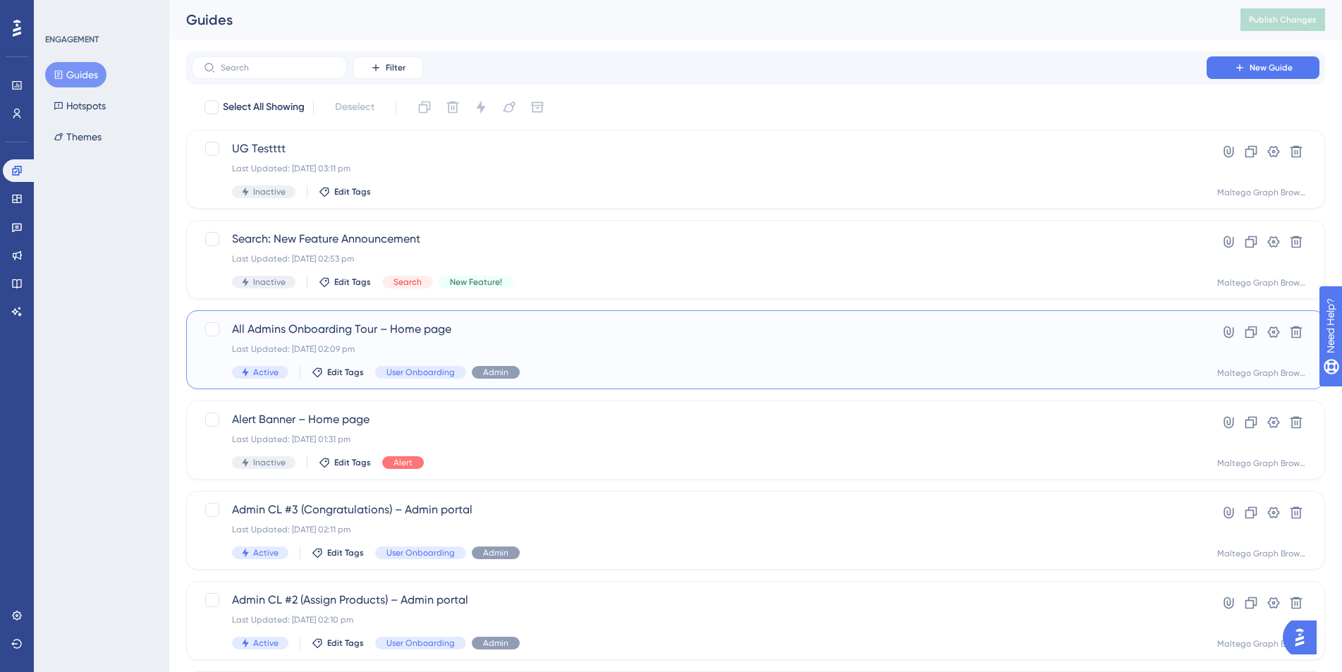
click at [574, 351] on div "Last Updated: [DATE] 02:09 pm" at bounding box center [699, 348] width 934 height 11
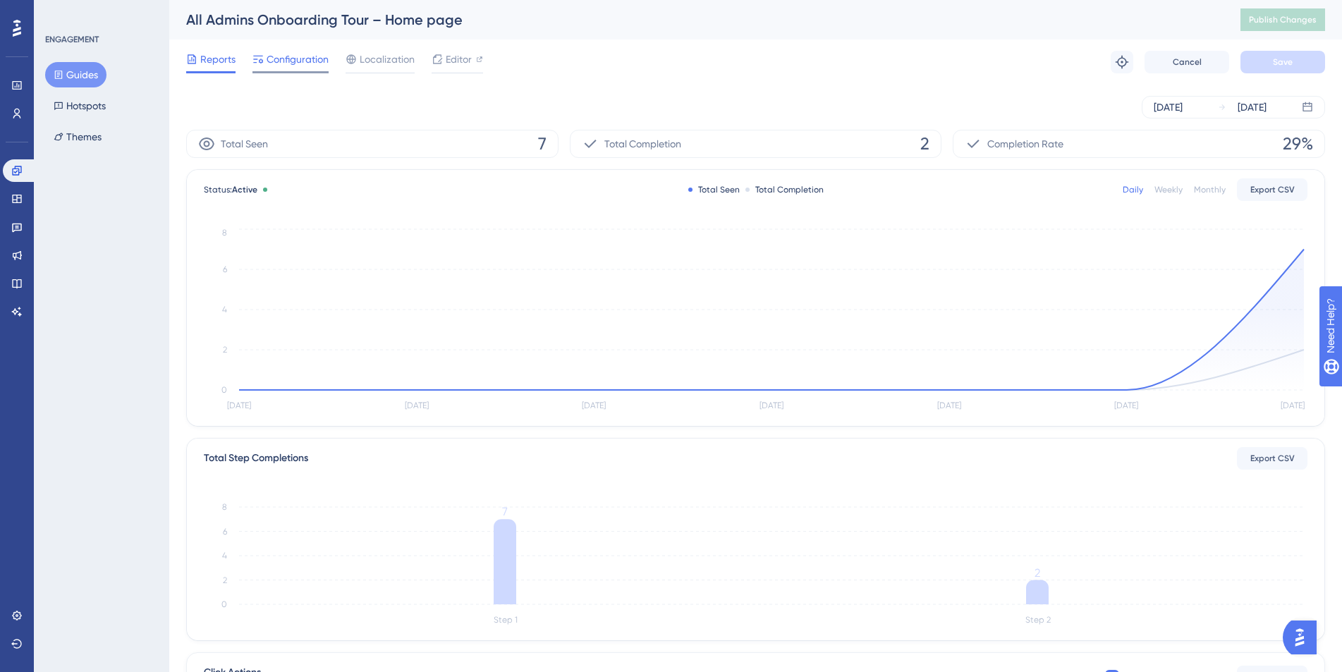
click at [316, 65] on span "Configuration" at bounding box center [298, 59] width 62 height 17
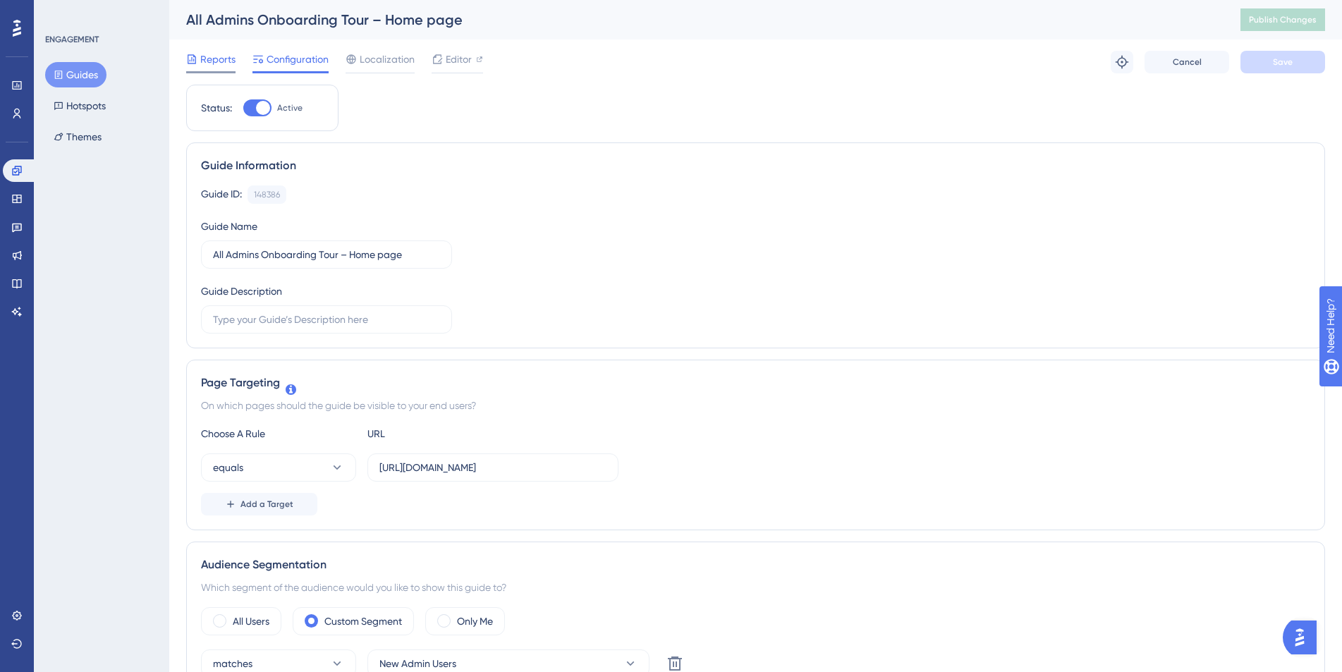
click at [205, 56] on span "Reports" at bounding box center [217, 59] width 35 height 17
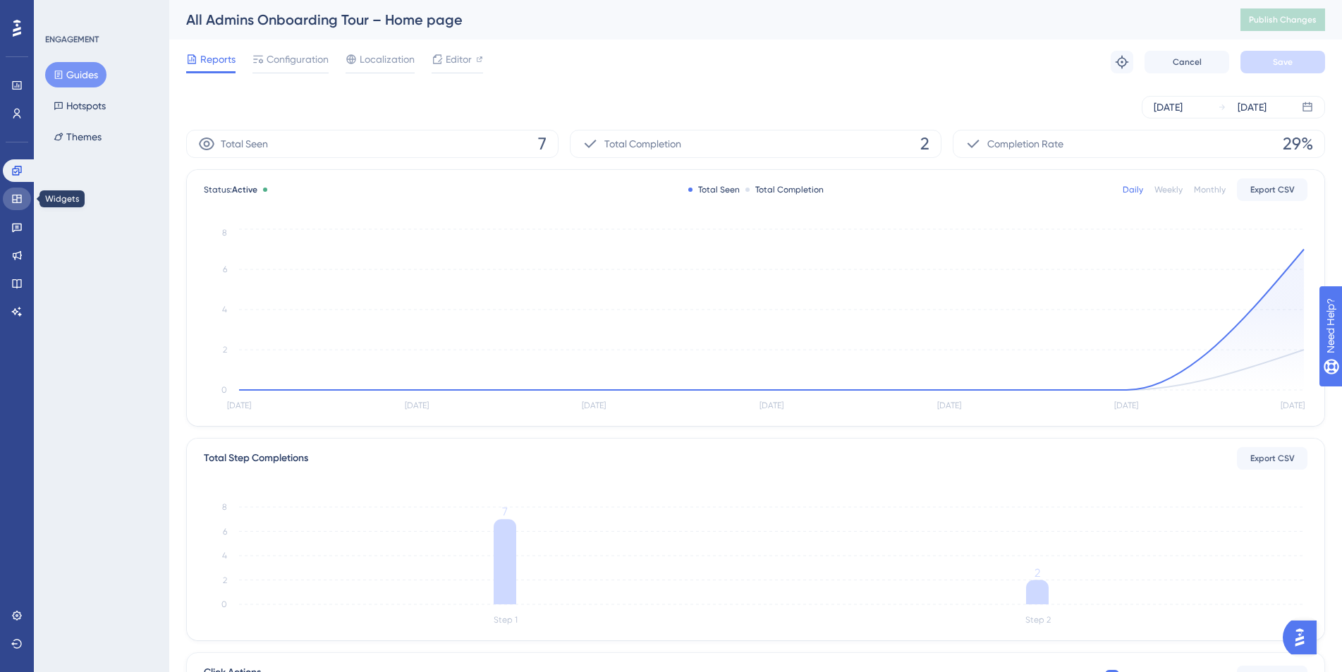
click at [18, 199] on icon at bounding box center [16, 198] width 11 height 11
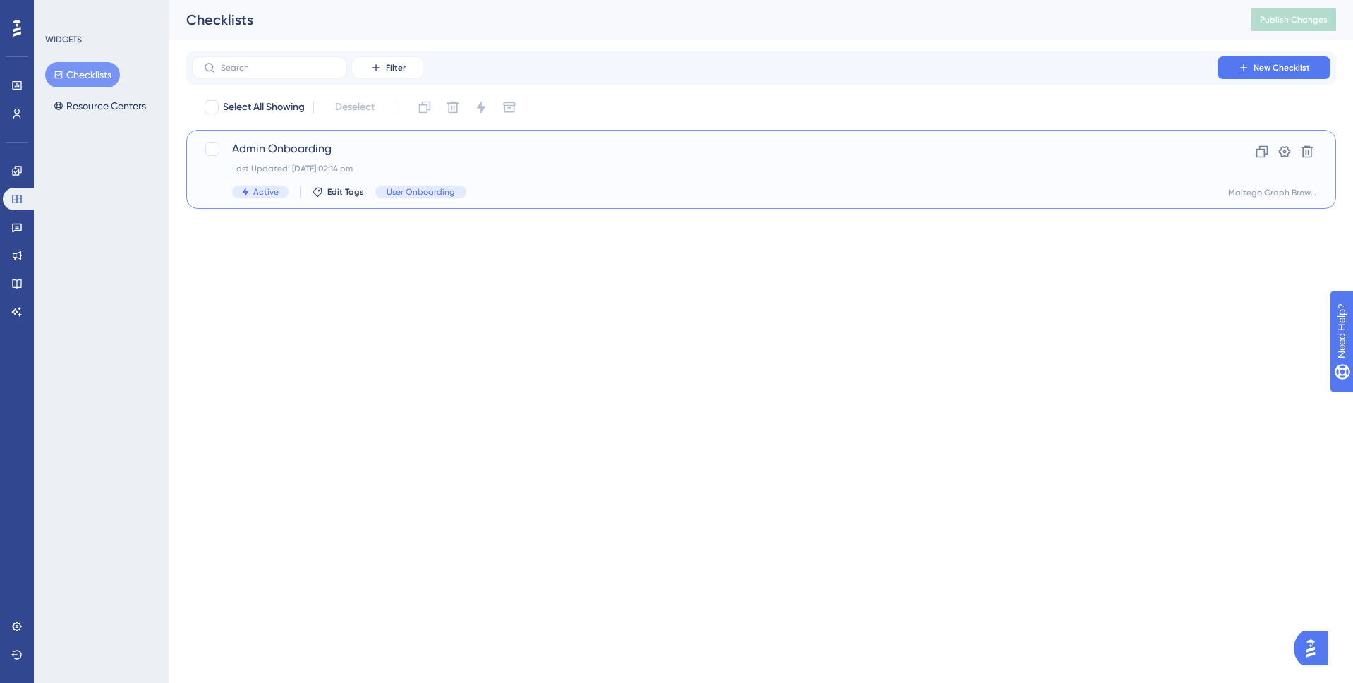
click at [528, 187] on div "Active Edit Tags User Onboarding" at bounding box center [704, 191] width 945 height 13
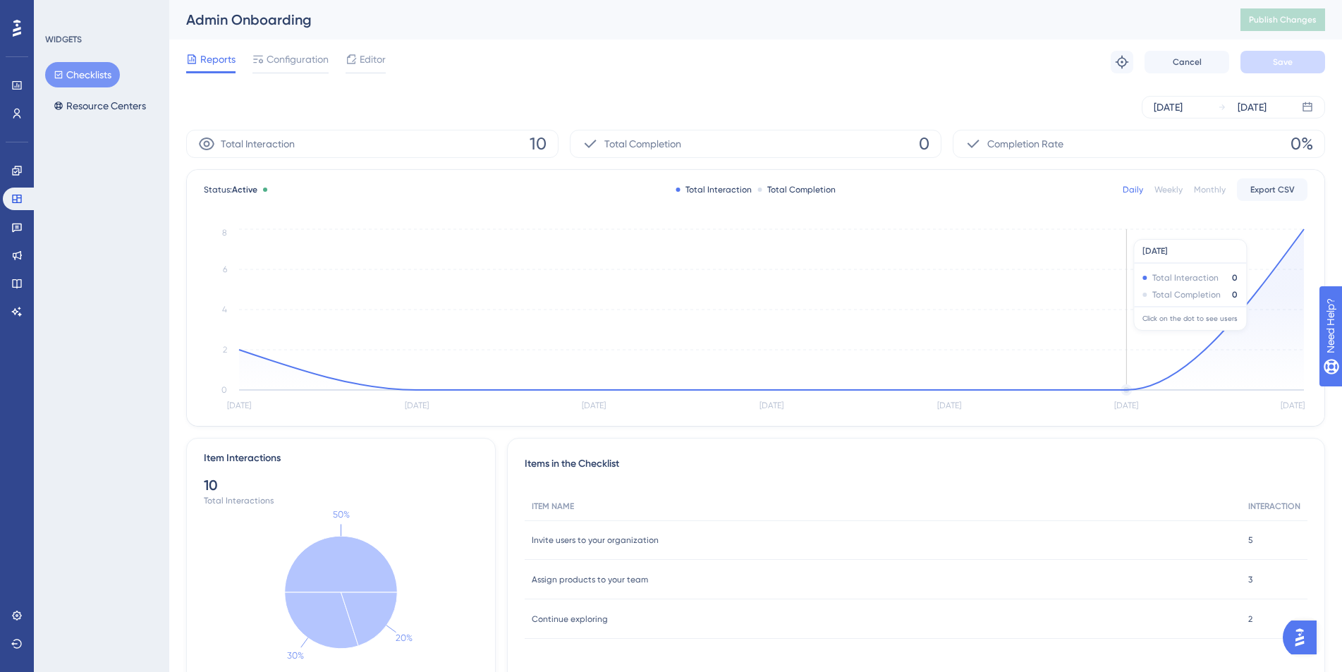
scroll to position [62, 0]
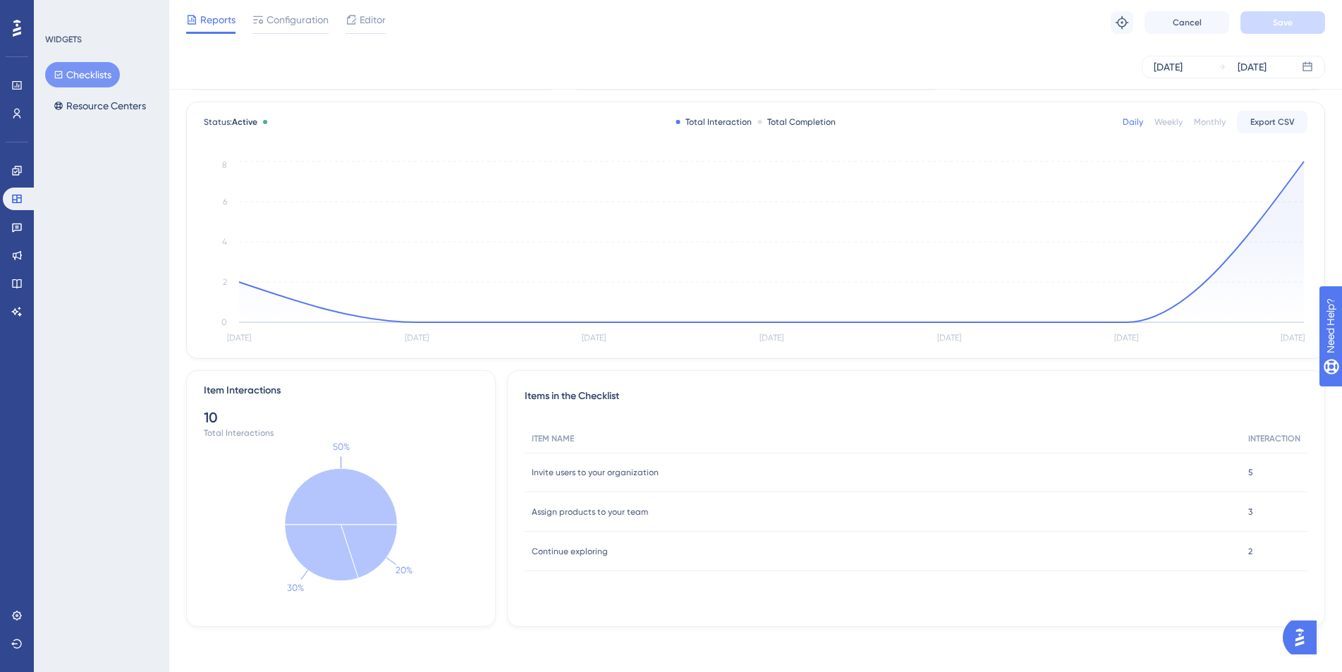
click at [1249, 473] on span "5" at bounding box center [1250, 472] width 5 height 11
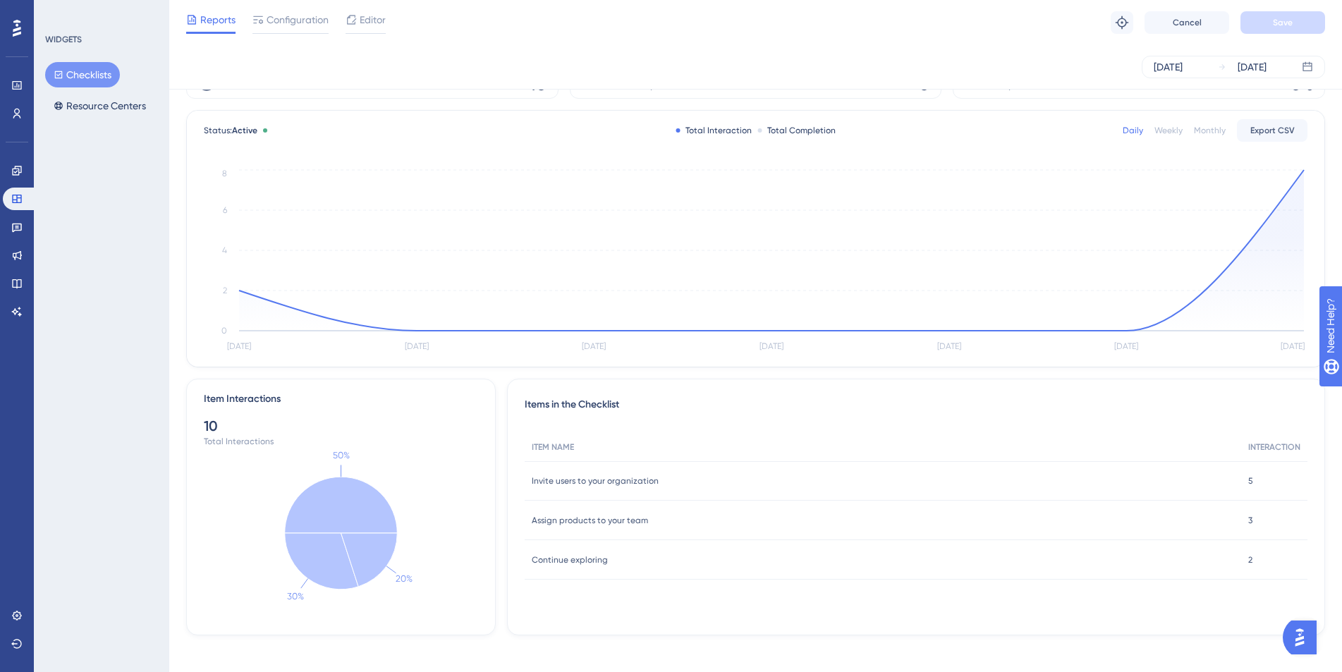
scroll to position [43, 0]
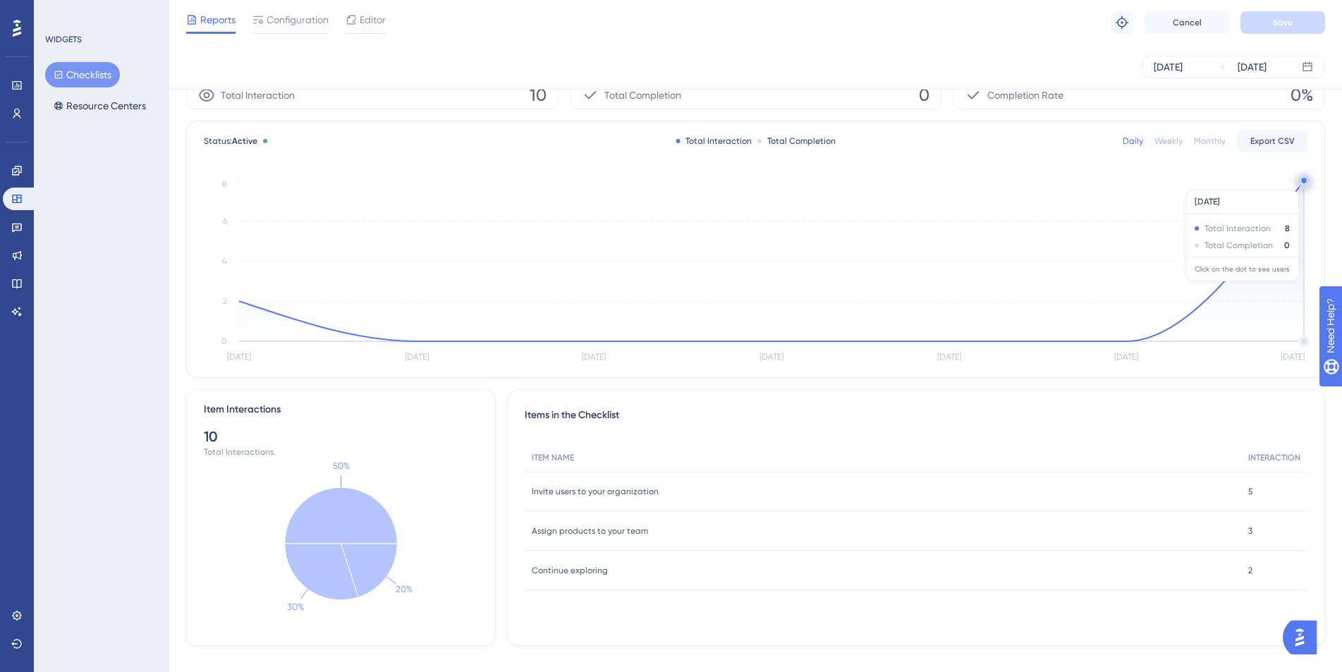
click at [1304, 183] on circle at bounding box center [1303, 180] width 5 height 5
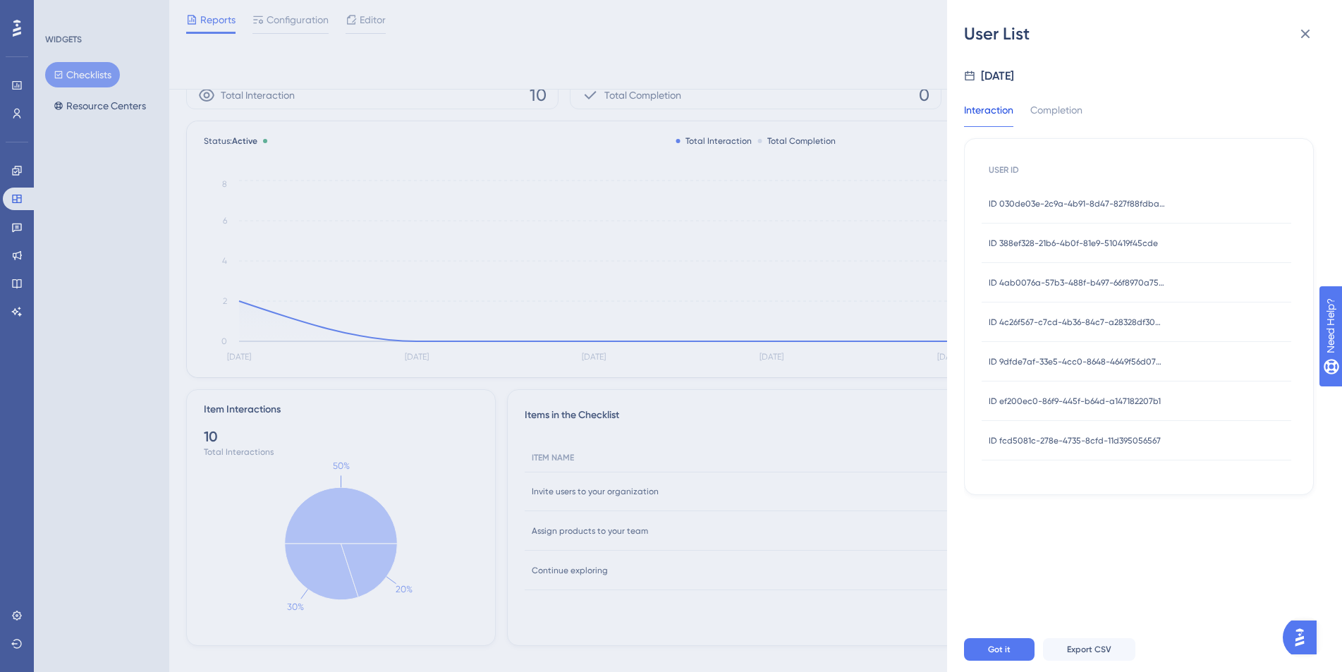
click at [1107, 238] on span "ID 388ef328-21b6-4b0f-81e9-510419f45cde" at bounding box center [1073, 243] width 169 height 11
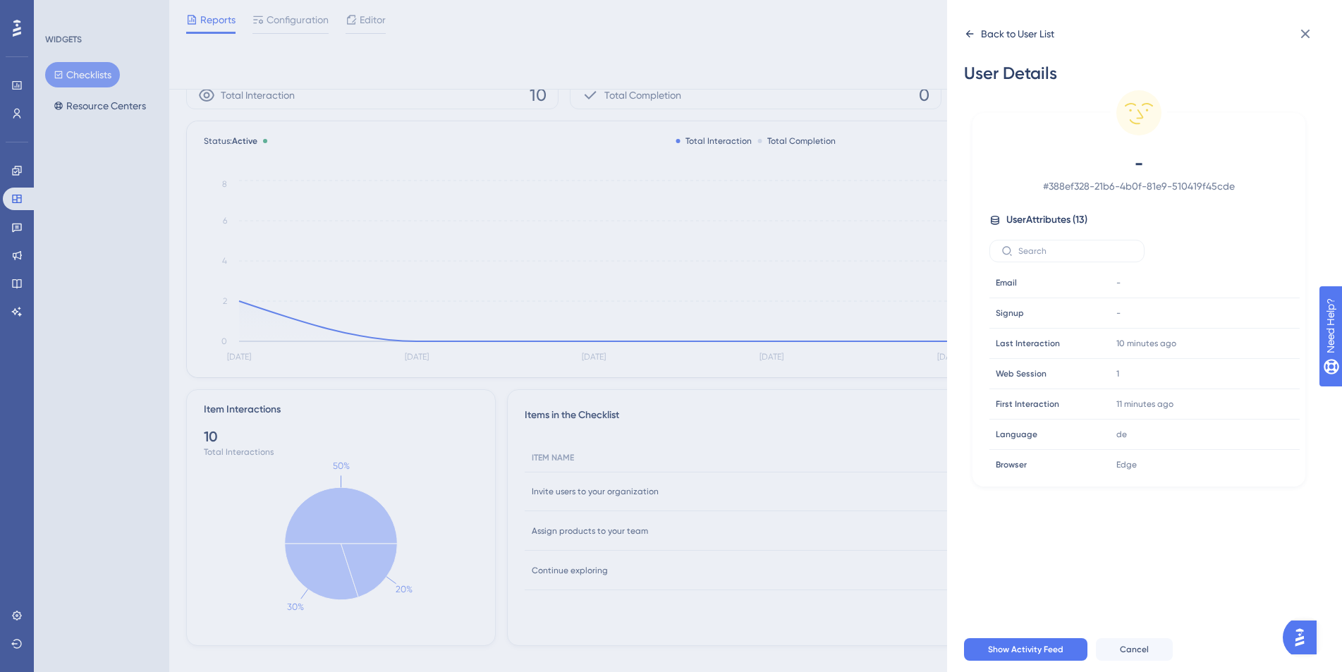
click at [969, 33] on icon at bounding box center [970, 33] width 8 height 7
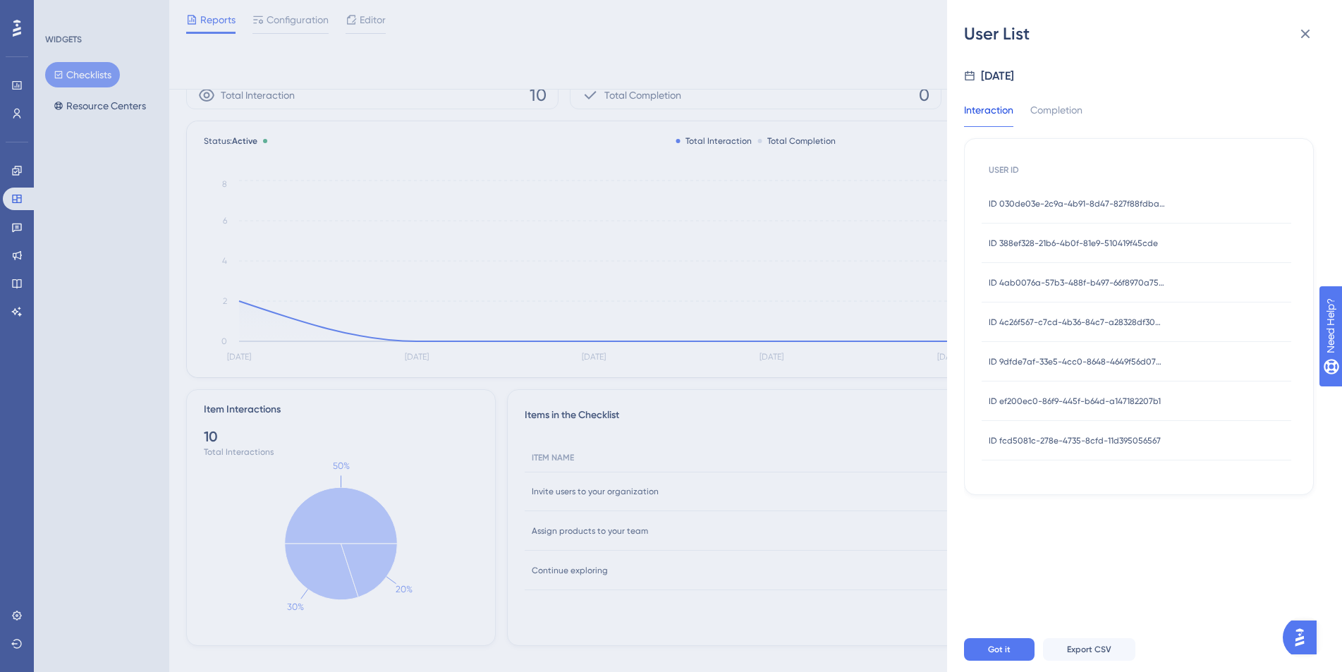
click at [1116, 319] on span "ID 4c26f567-c7cd-4b36-84c7-a28328df304d" at bounding box center [1077, 322] width 176 height 11
click at [1317, 29] on button at bounding box center [1305, 34] width 28 height 28
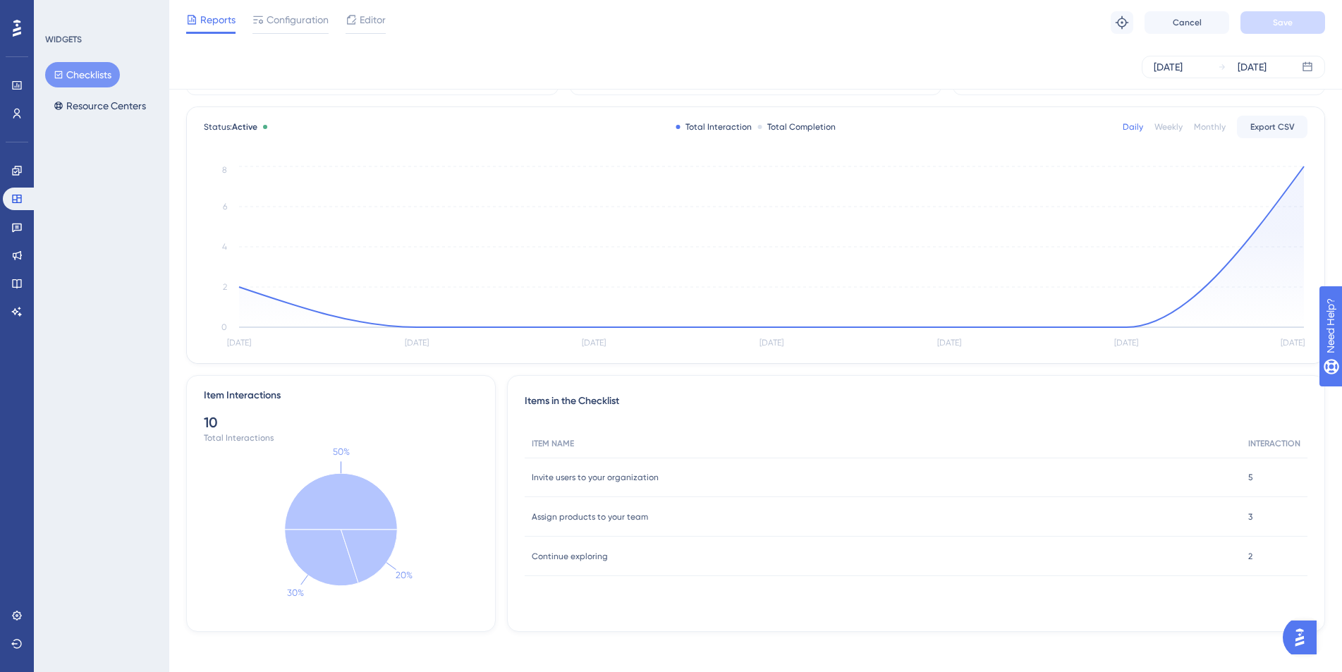
scroll to position [62, 0]
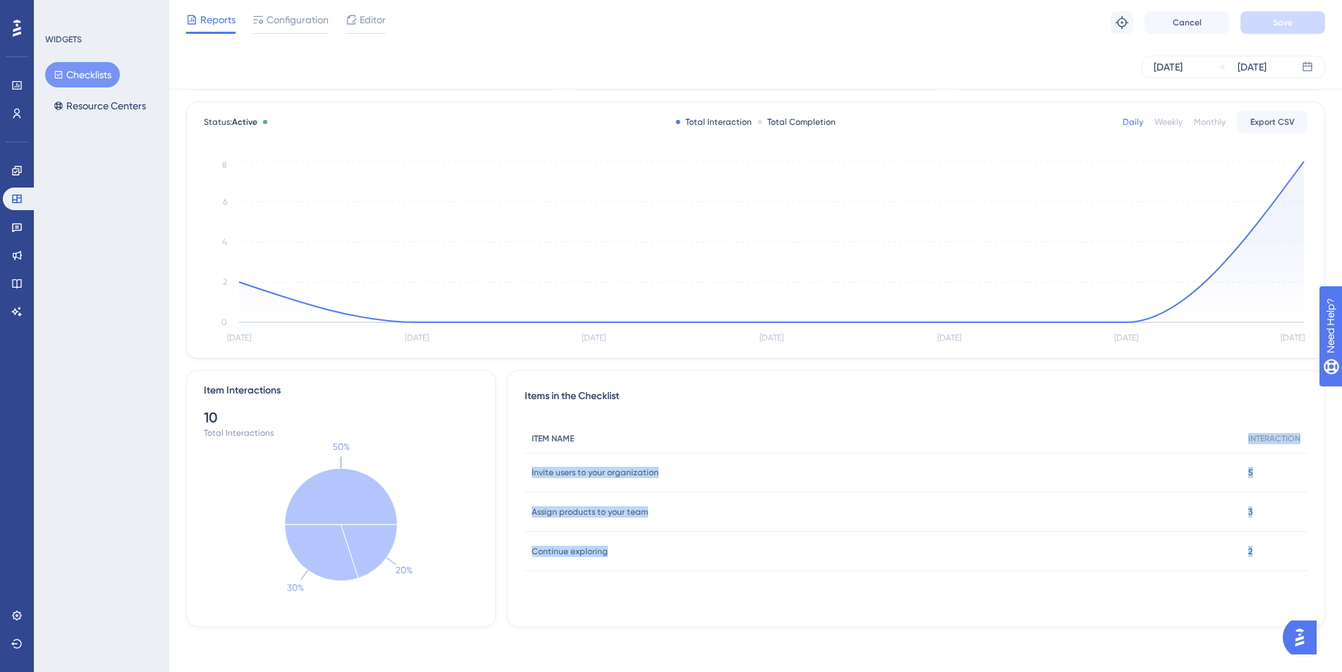
drag, startPoint x: 1252, startPoint y: 552, endPoint x: 891, endPoint y: 442, distance: 376.8
click at [891, 442] on div "ITEM NAME INTERACTION Invite users to your organization Invite users to your or…" at bounding box center [916, 498] width 783 height 147
click at [1068, 563] on div "Continue exploring Continue exploring" at bounding box center [883, 551] width 717 height 39
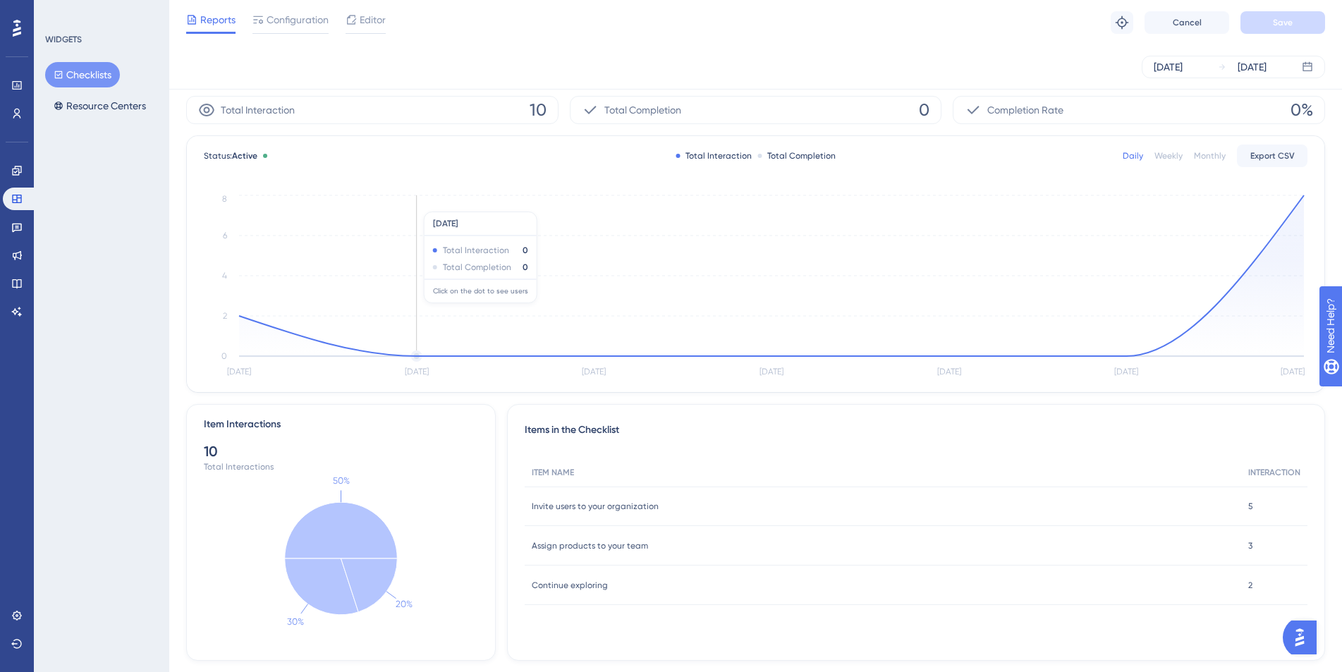
scroll to position [0, 0]
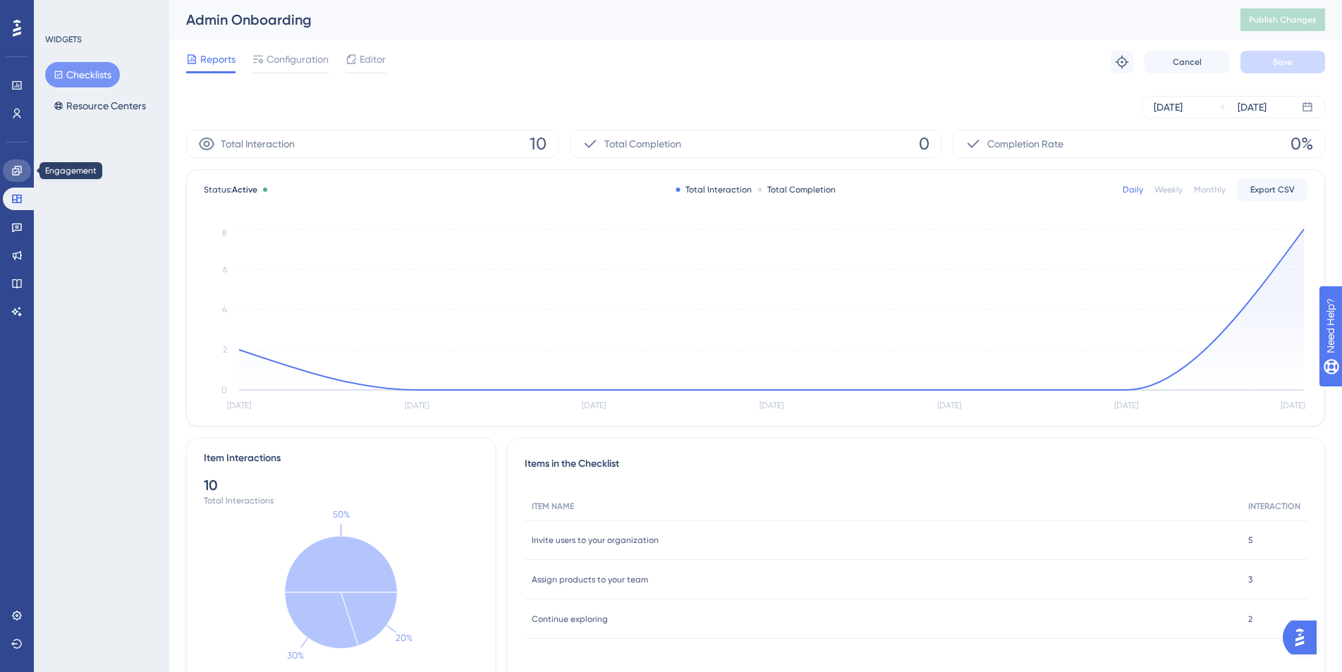
click at [25, 173] on link at bounding box center [17, 170] width 28 height 23
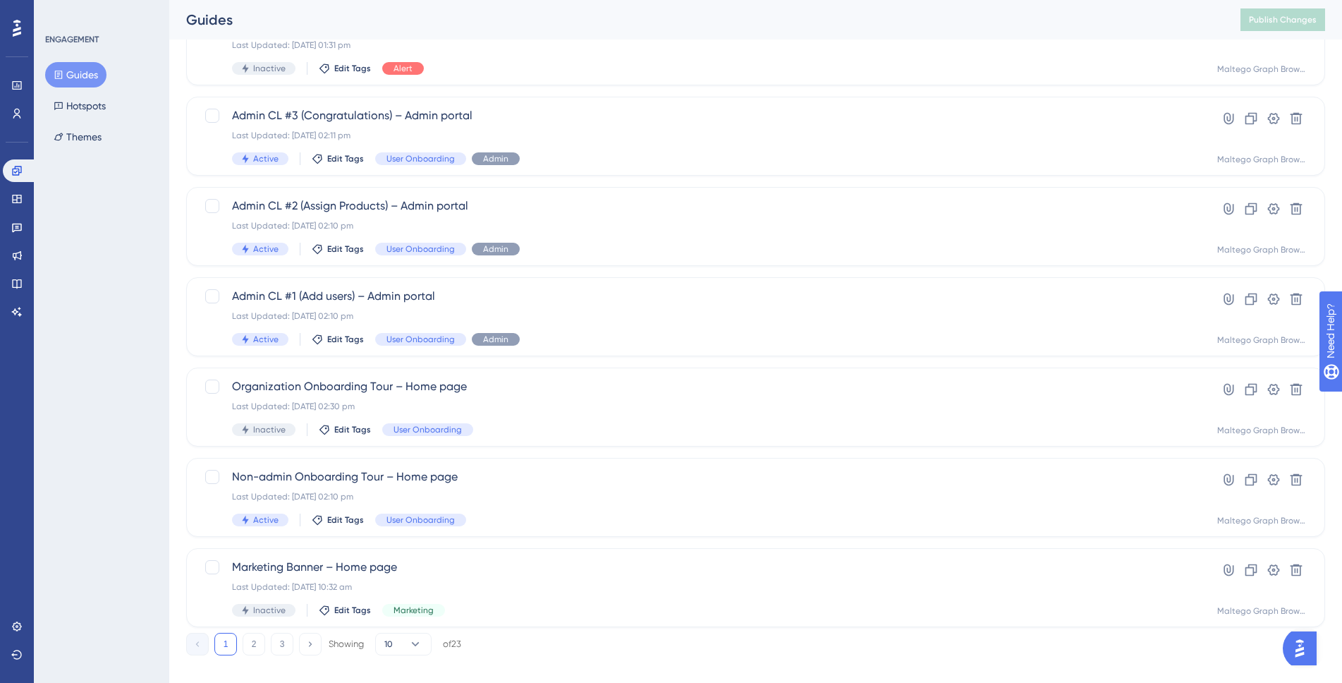
scroll to position [412, 0]
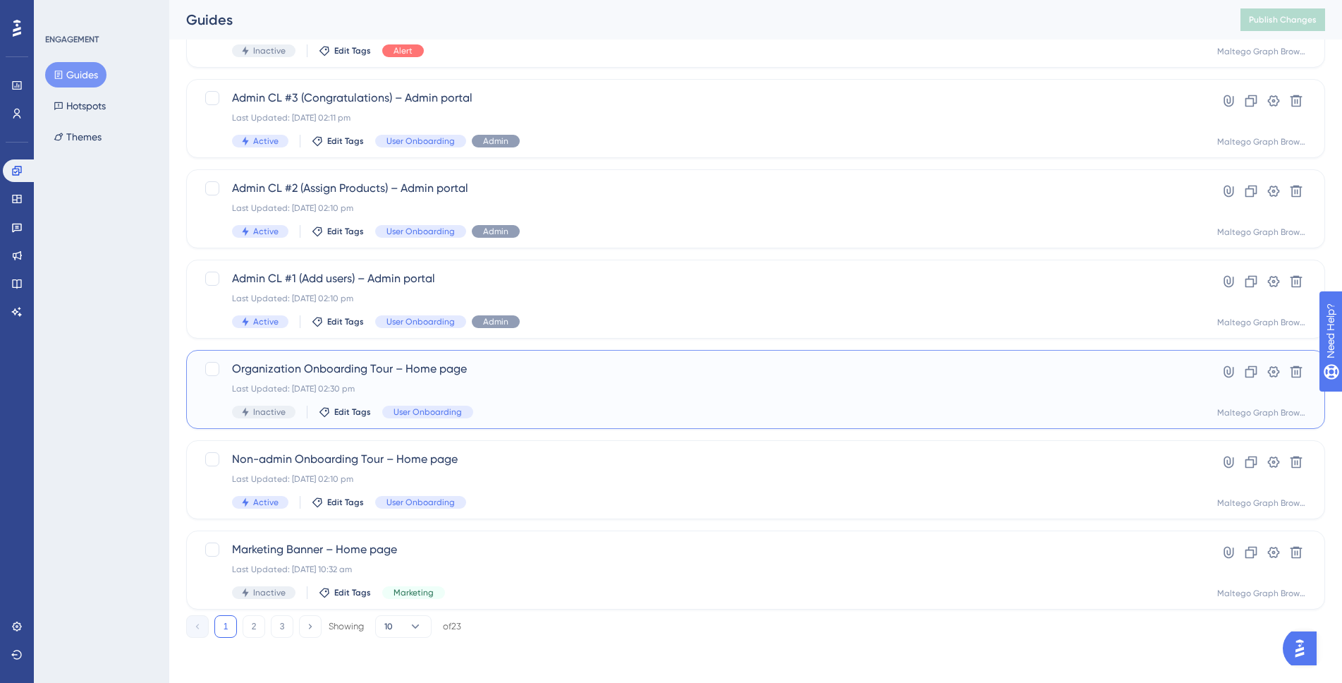
click at [417, 369] on span "Organization Onboarding Tour – Home page" at bounding box center [699, 368] width 934 height 17
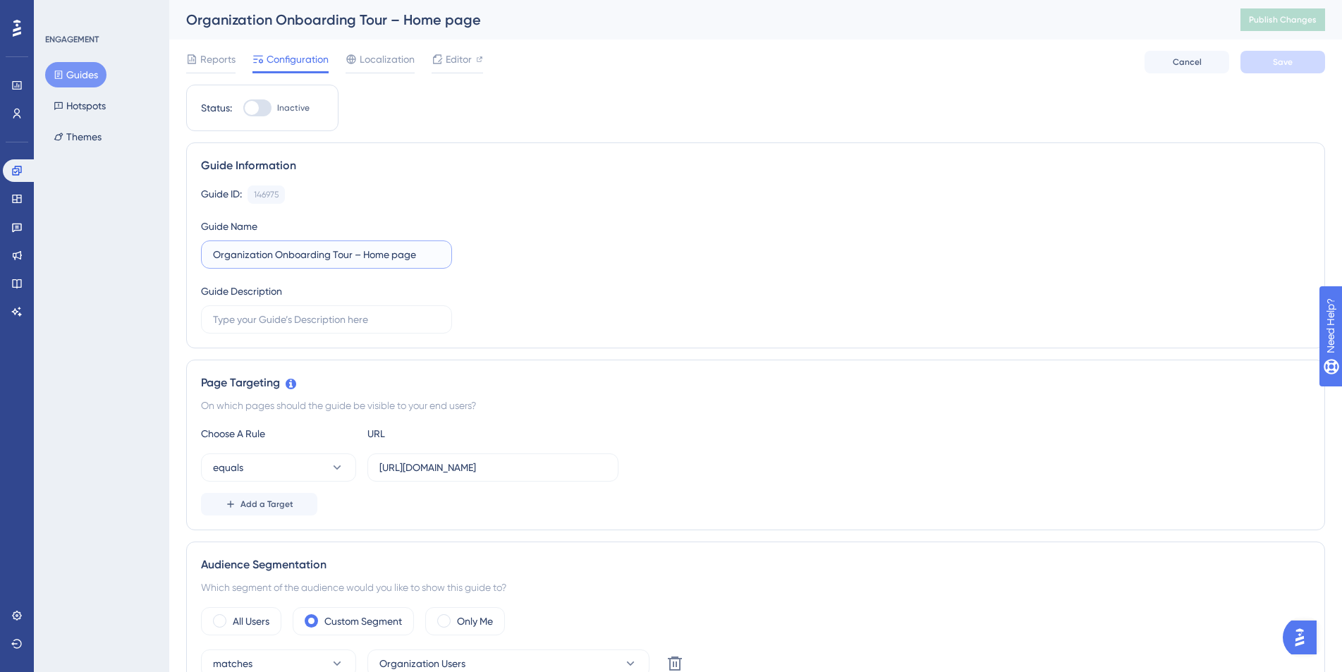
click at [213, 257] on input "Organization Onboarding Tour – Home page" at bounding box center [326, 255] width 227 height 16
type input "DRAFT Organization Onboarding Tour – Home page"
click at [1318, 71] on button "Save" at bounding box center [1283, 62] width 85 height 23
click at [1276, 22] on span "Publish Changes" at bounding box center [1283, 19] width 68 height 11
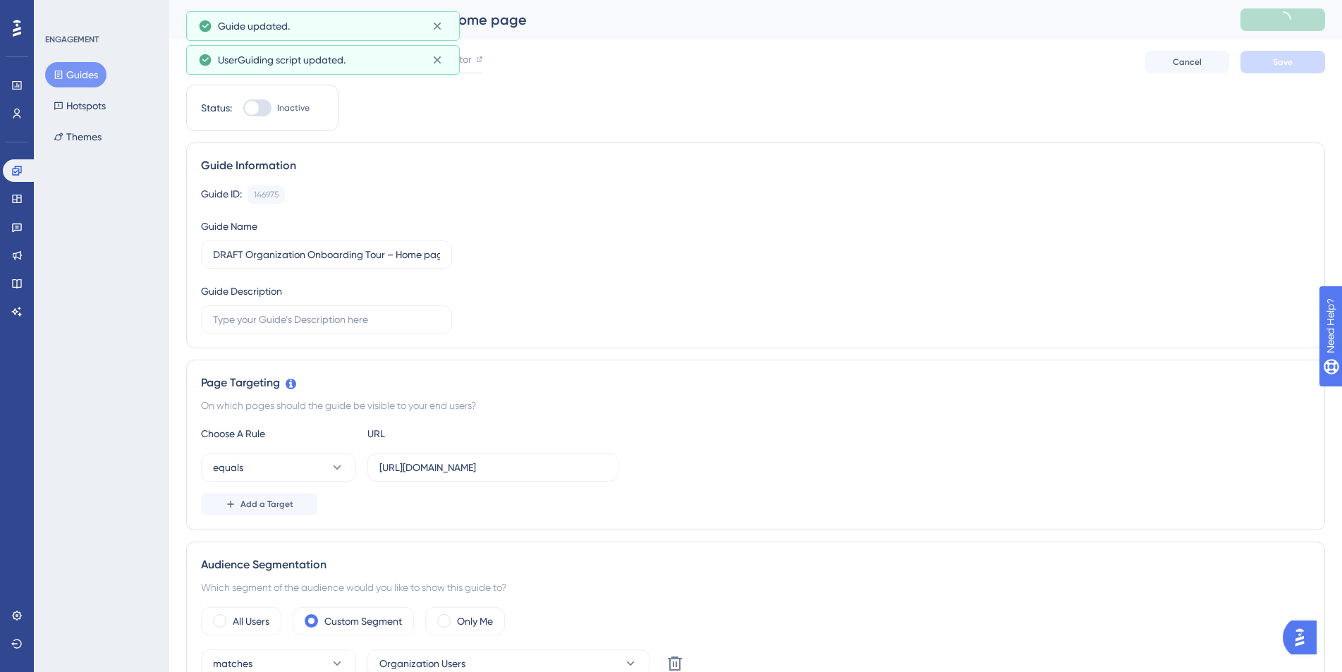
click at [82, 74] on button "Guides" at bounding box center [75, 74] width 61 height 25
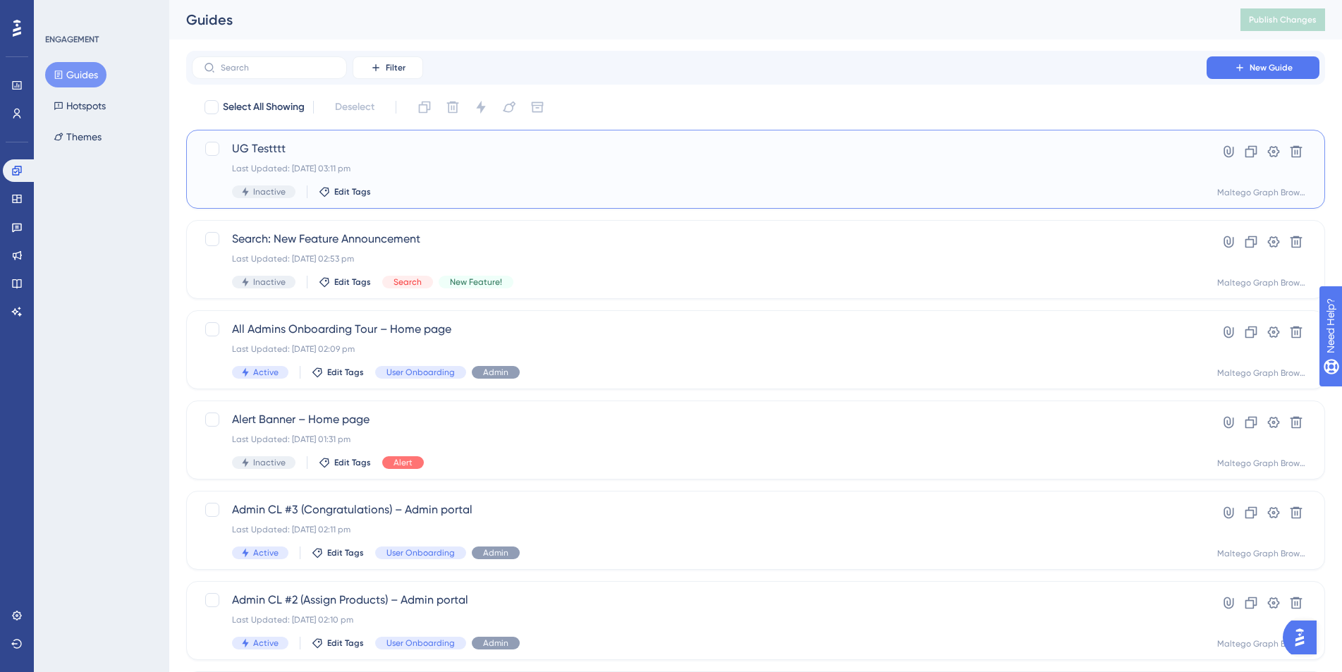
click at [409, 165] on div "Last Updated: [DATE] 03:11 pm" at bounding box center [699, 168] width 934 height 11
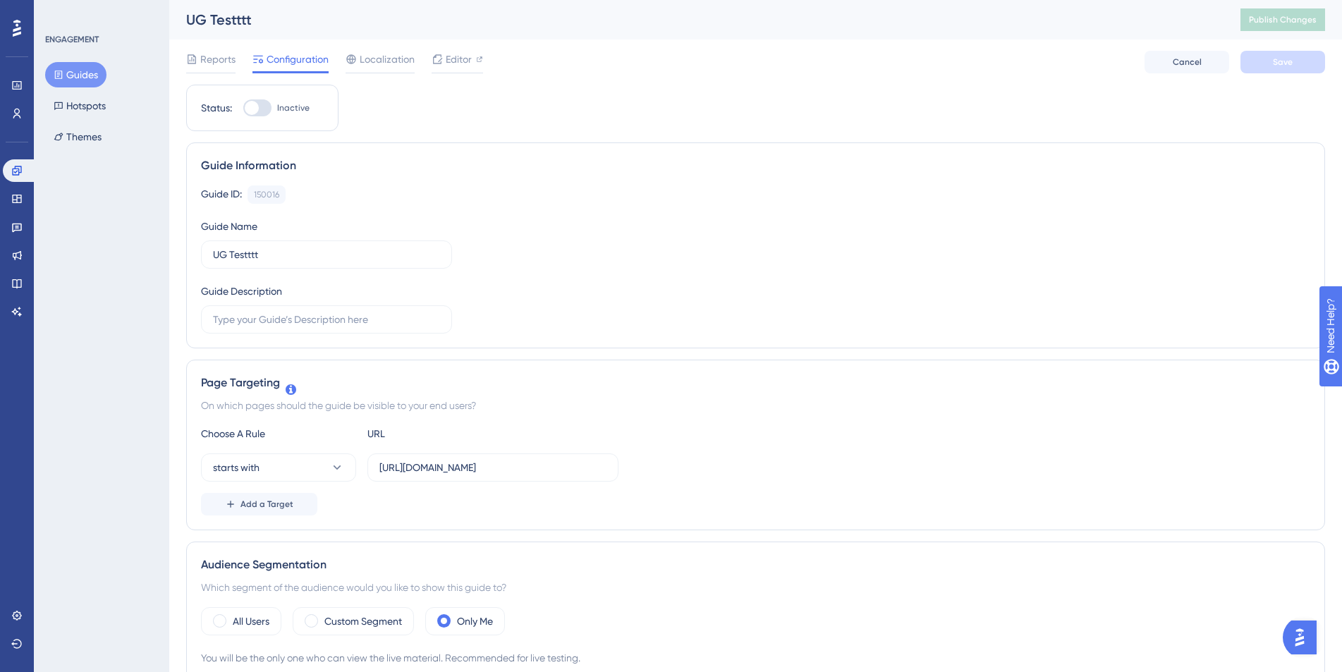
click at [69, 68] on button "Guides" at bounding box center [75, 74] width 61 height 25
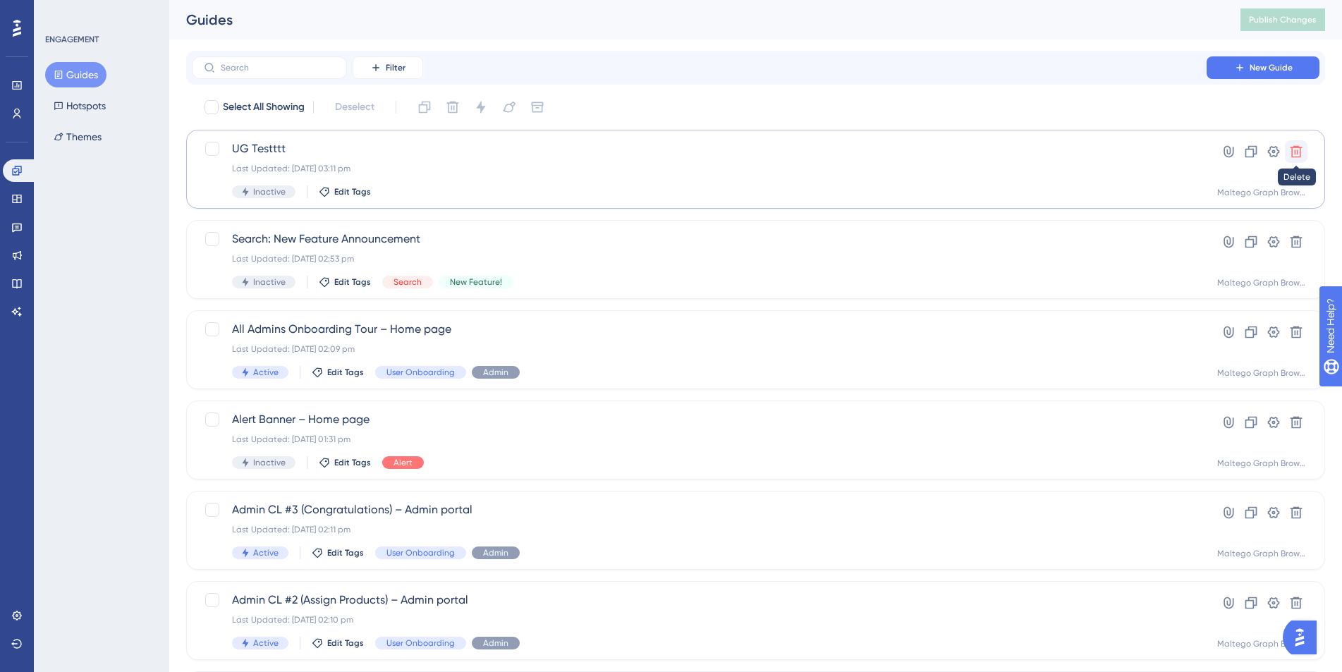
click at [1291, 152] on icon at bounding box center [1296, 152] width 14 height 14
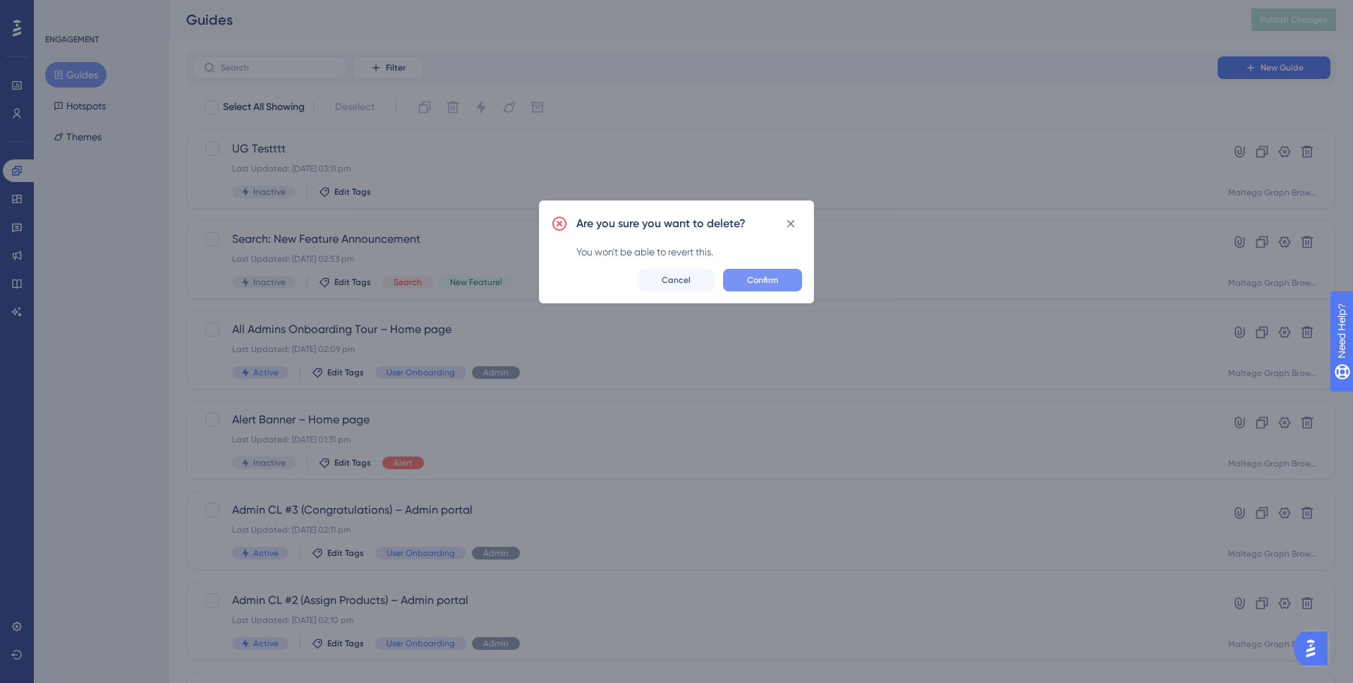
click at [765, 286] on button "Confirm" at bounding box center [762, 280] width 79 height 23
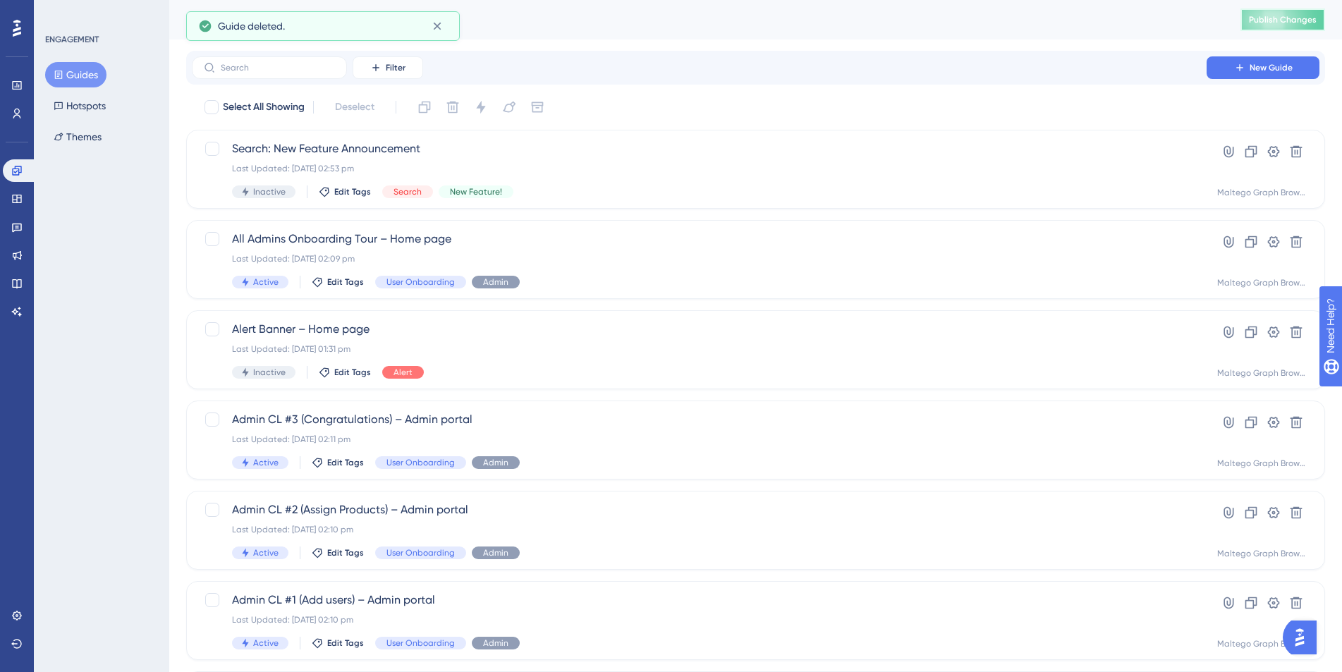
click at [1269, 16] on span "Publish Changes" at bounding box center [1283, 19] width 68 height 11
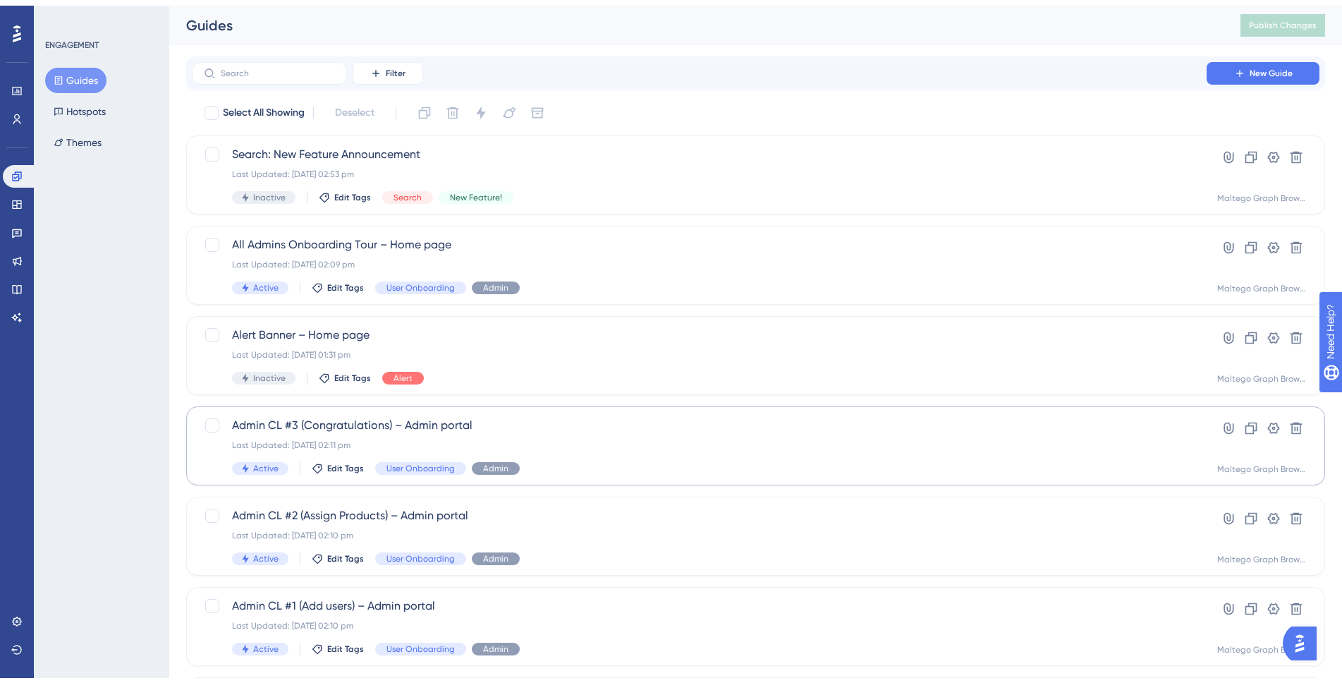
scroll to position [412, 0]
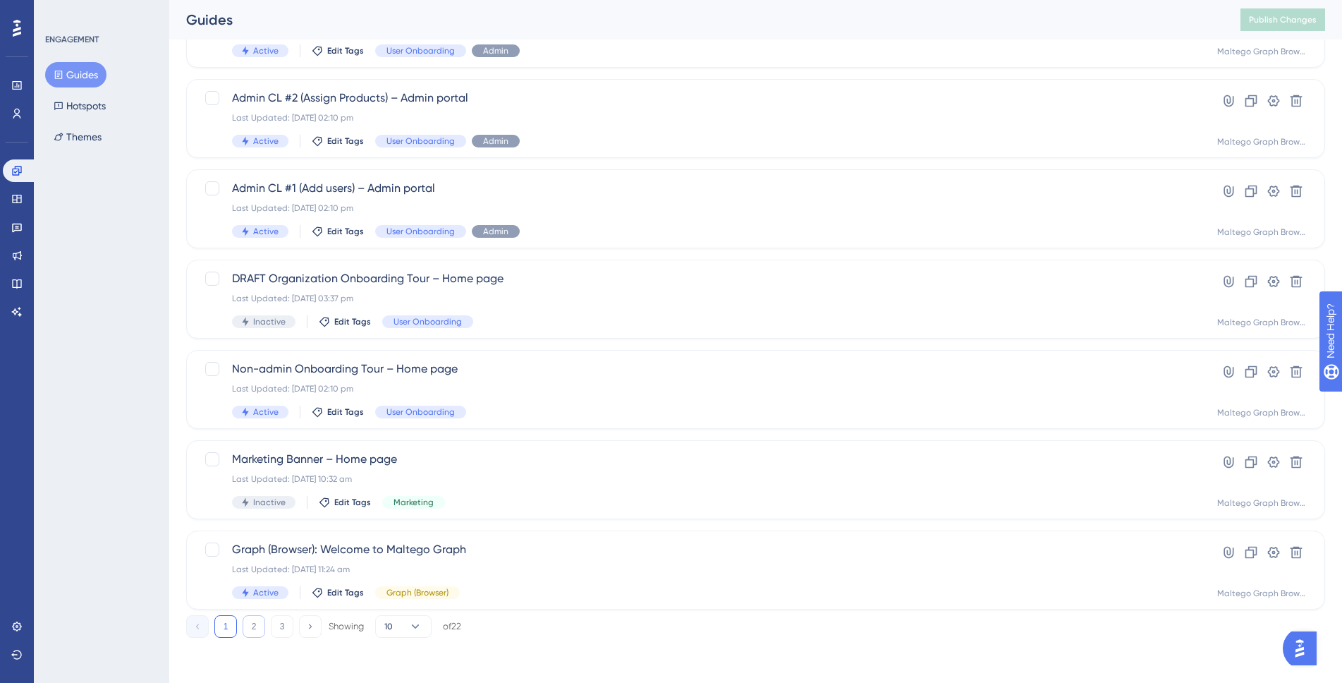
click at [261, 624] on button "2" at bounding box center [254, 626] width 23 height 23
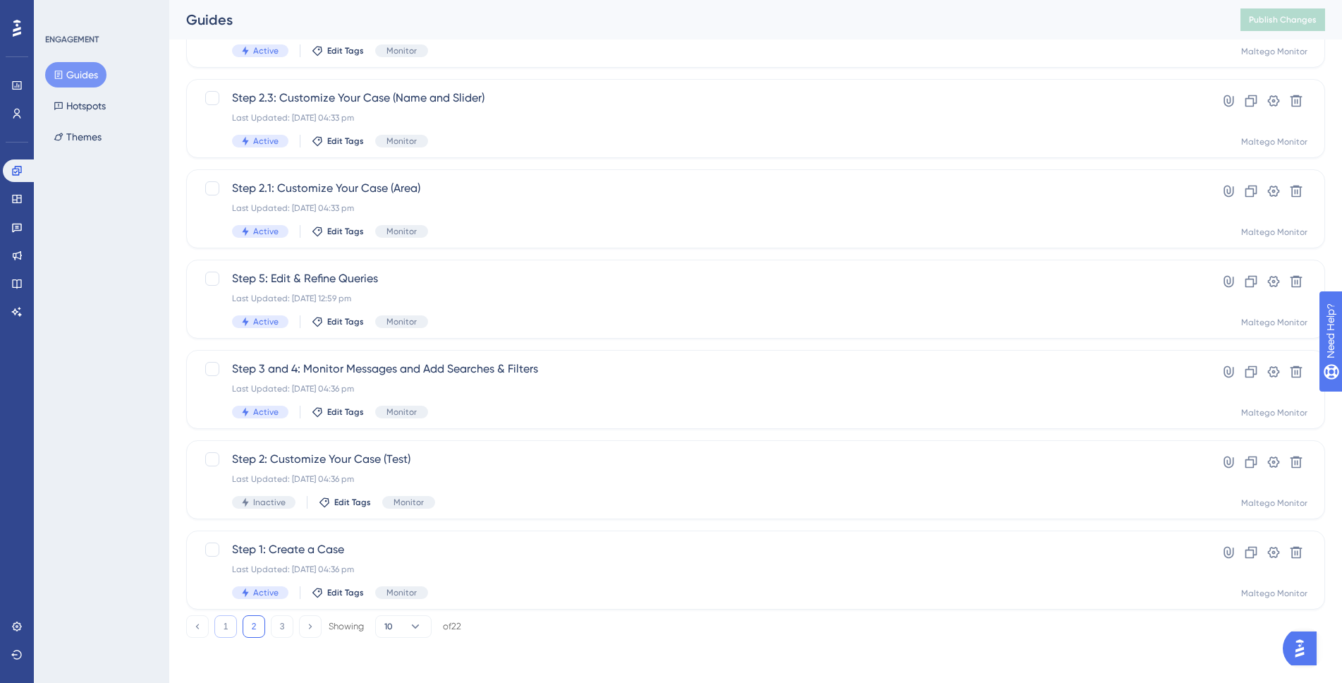
click at [231, 626] on button "1" at bounding box center [225, 626] width 23 height 23
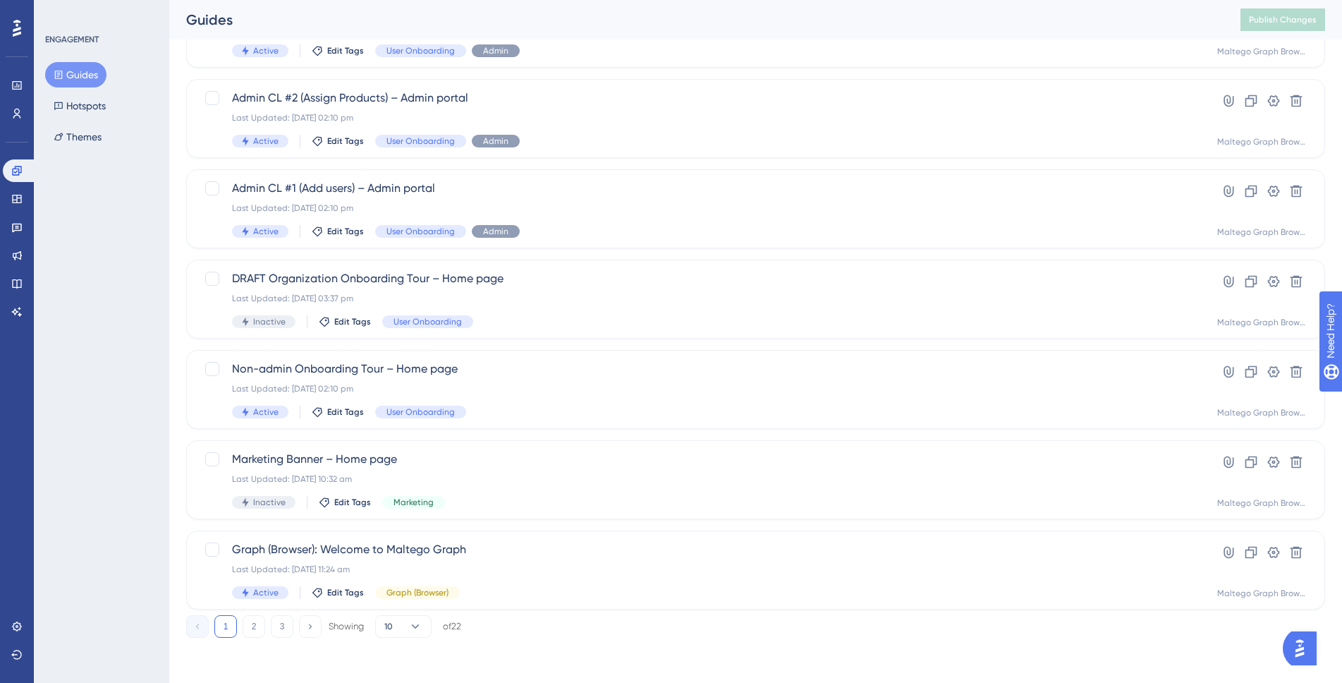
click at [78, 83] on button "Guides" at bounding box center [75, 74] width 61 height 25
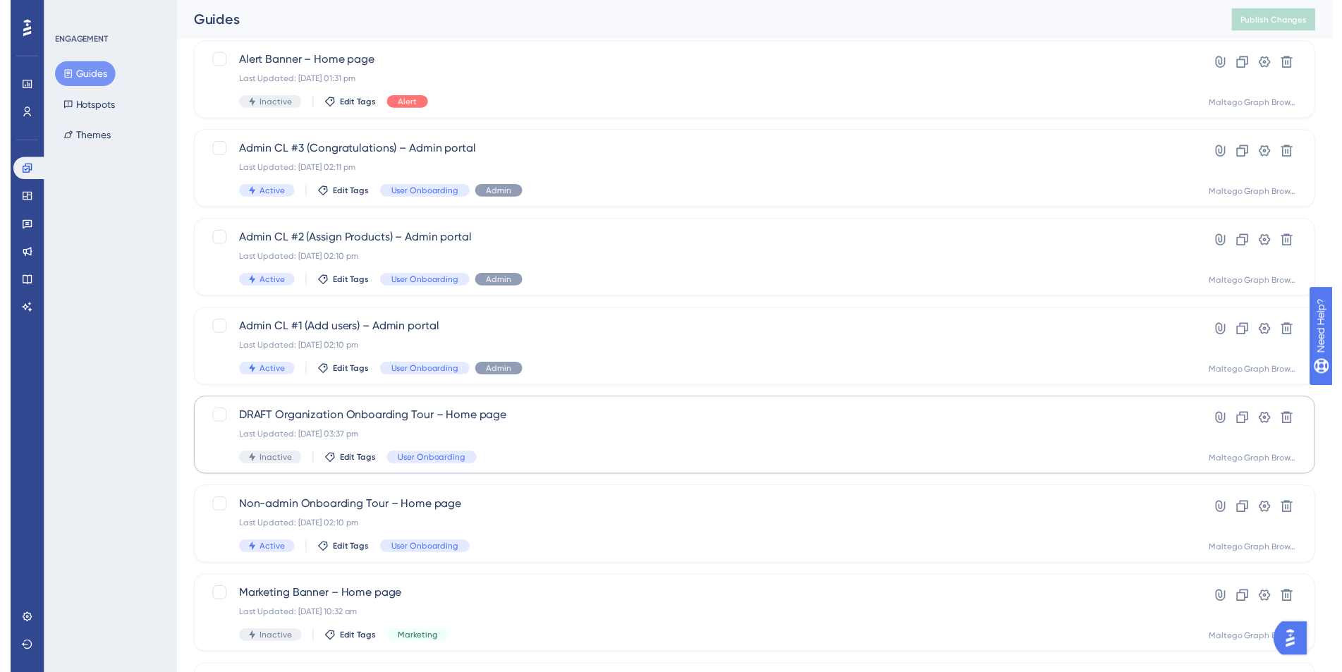
scroll to position [0, 0]
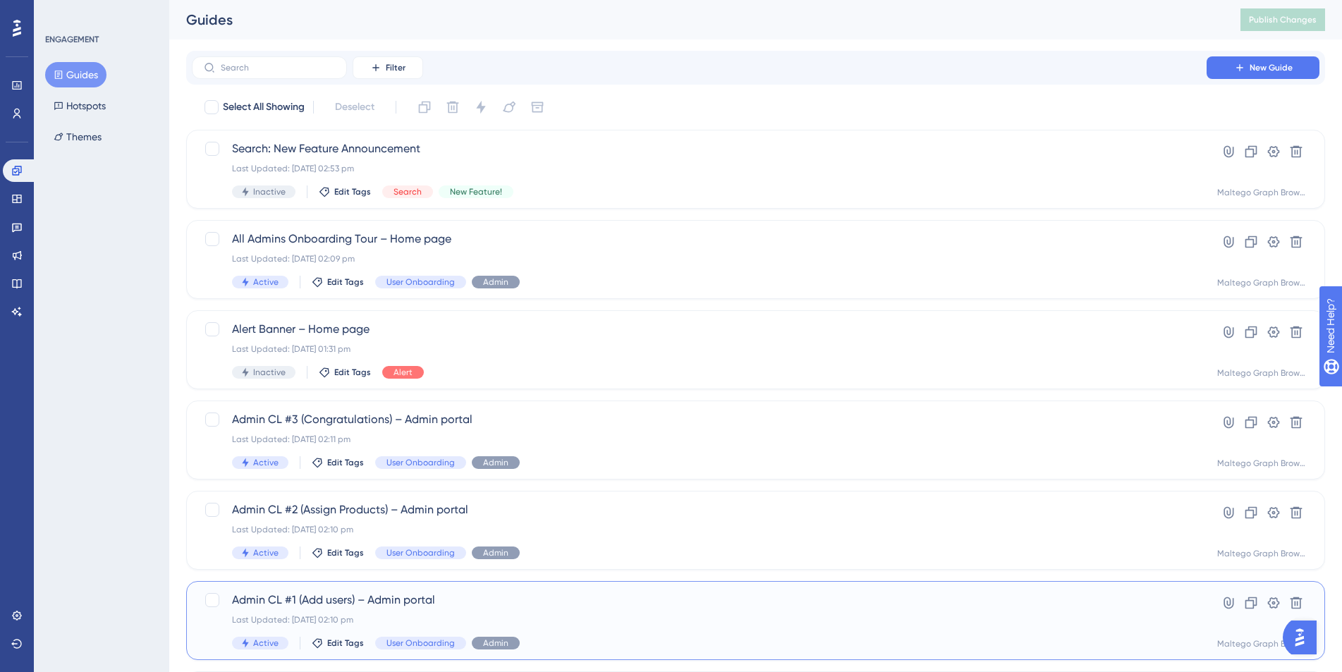
click at [566, 604] on span "Admin CL #1 (Add users) – Admin portal" at bounding box center [699, 600] width 934 height 17
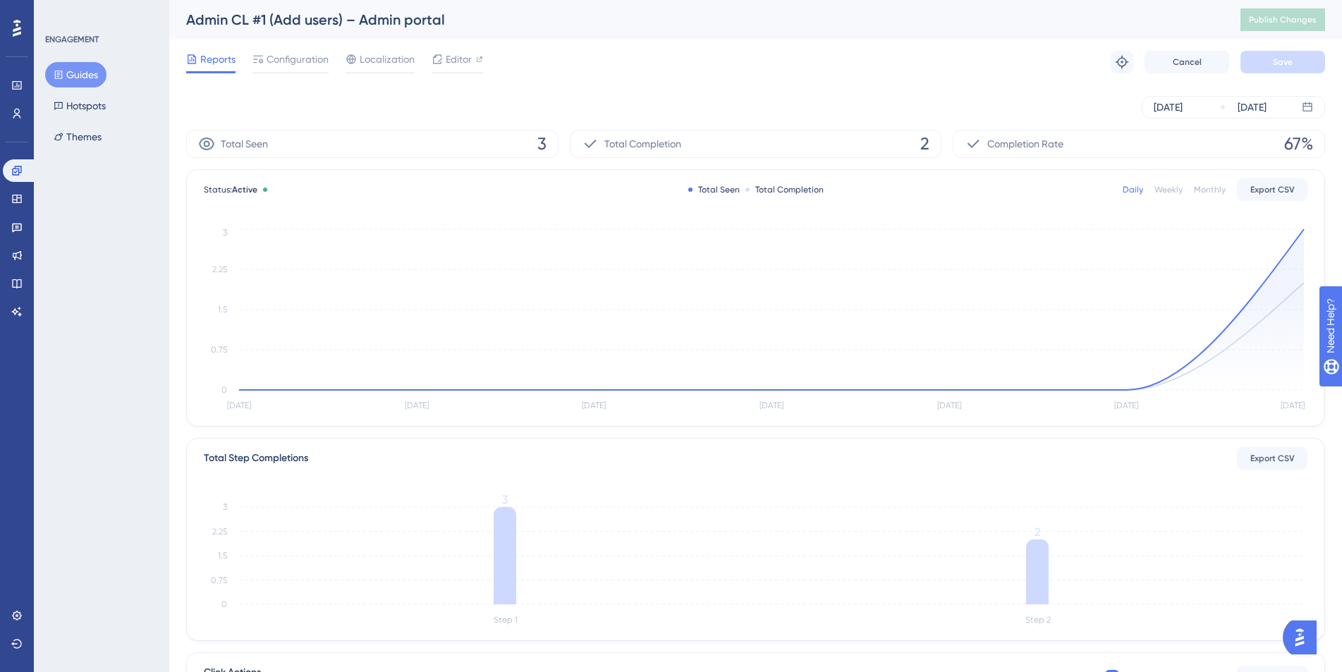
click at [1307, 230] on icon "[DATE] Aug [DATE] Aug [DATE] [DATE] [DATE] 0 0.75 1.5 2.25 3" at bounding box center [756, 320] width 1104 height 189
click at [1303, 233] on circle at bounding box center [1303, 229] width 11 height 11
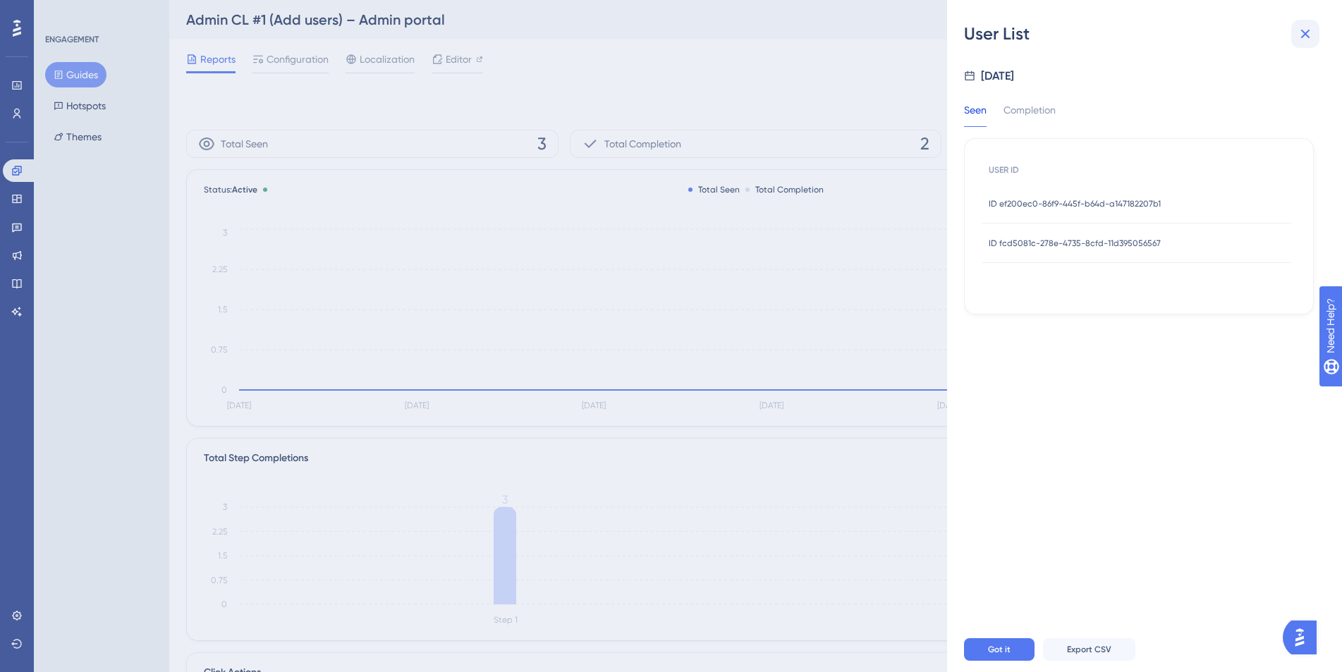
click at [1301, 34] on icon at bounding box center [1305, 33] width 17 height 17
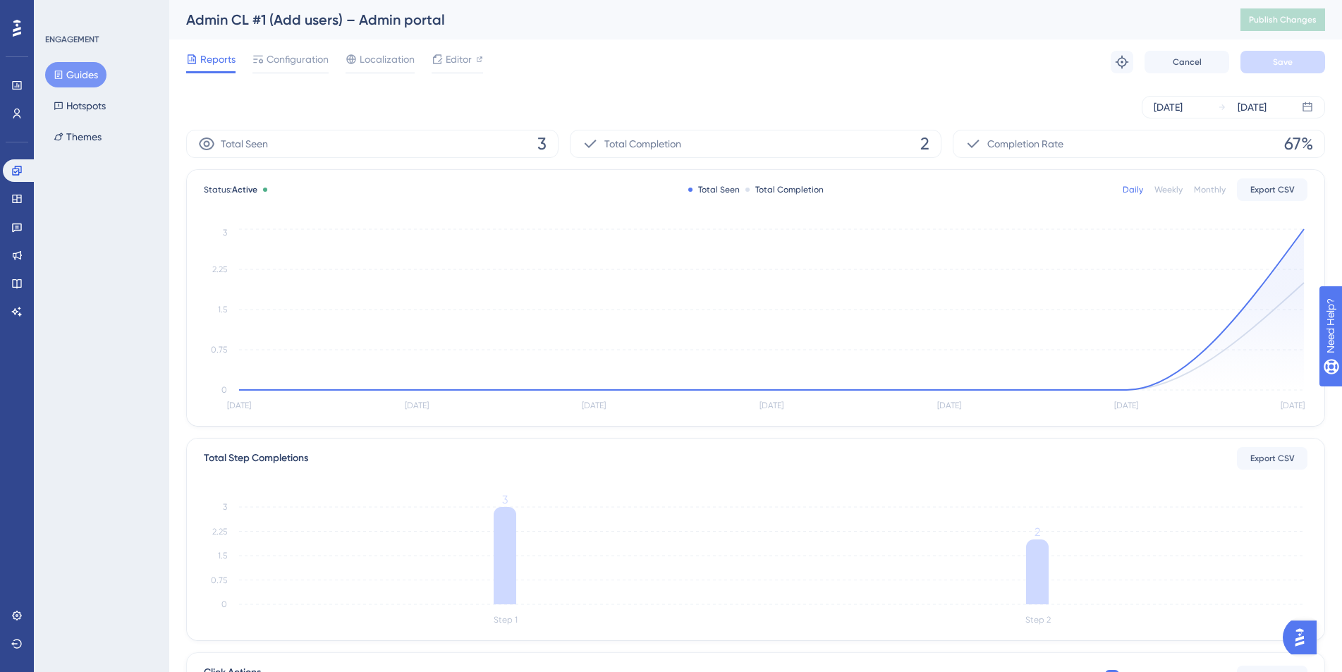
click at [68, 71] on button "Guides" at bounding box center [75, 74] width 61 height 25
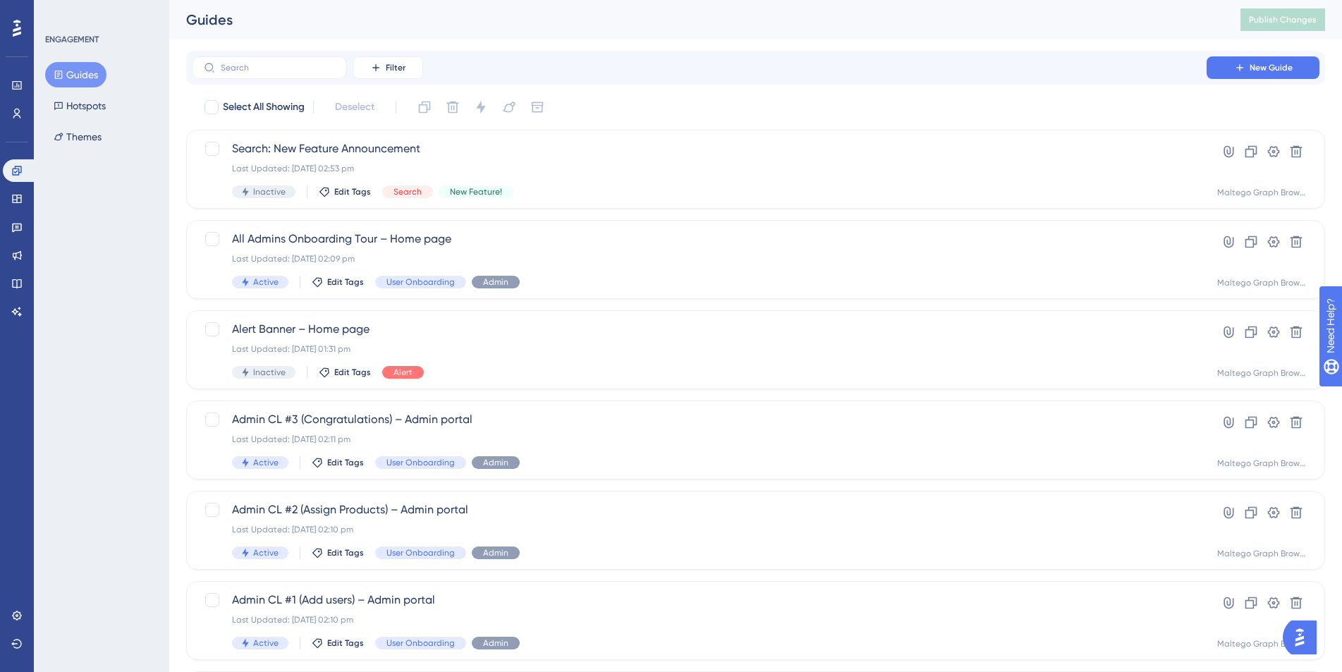
click at [94, 520] on div "ENGAGEMENT Guides Hotspots Themes" at bounding box center [101, 336] width 135 height 672
click at [511, 235] on span "All Admins Onboarding Tour – Home page" at bounding box center [699, 239] width 934 height 17
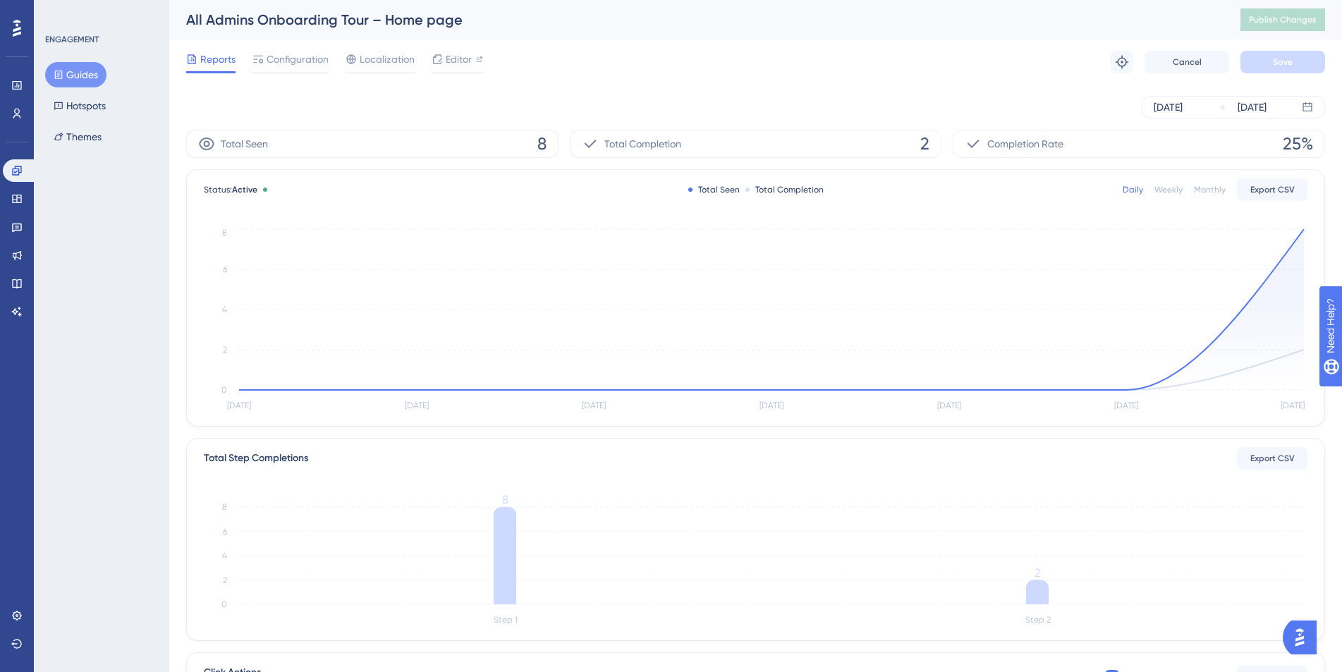
click at [92, 75] on button "Guides" at bounding box center [75, 74] width 61 height 25
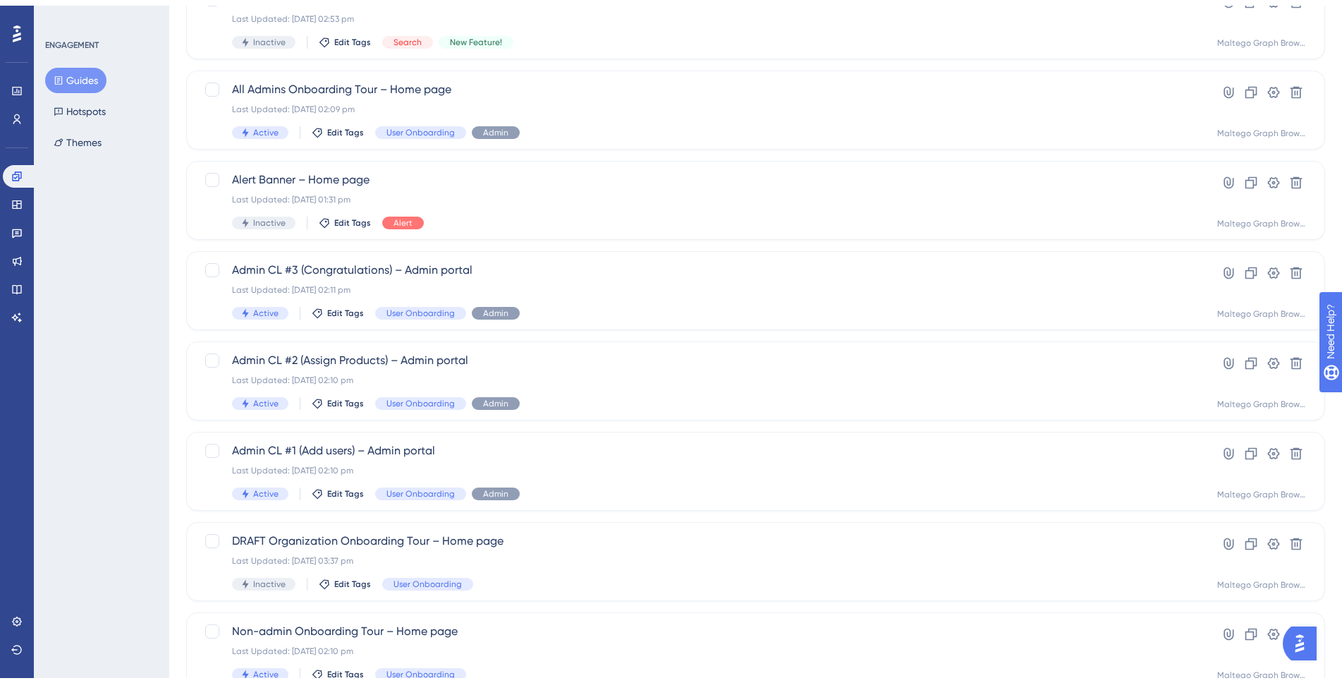
scroll to position [412, 0]
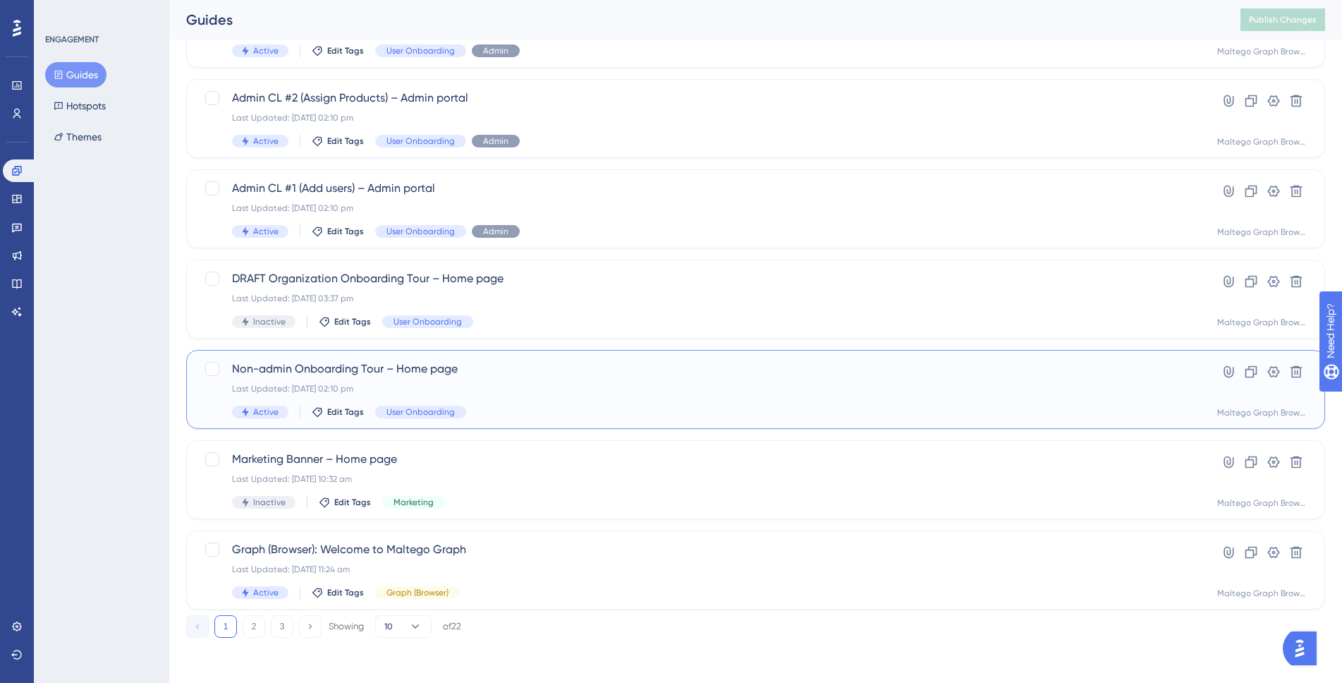
click at [827, 403] on div "Non-admin Onboarding Tour – Home page Last Updated: [DATE] 02:10 pm Active Edit…" at bounding box center [699, 389] width 934 height 58
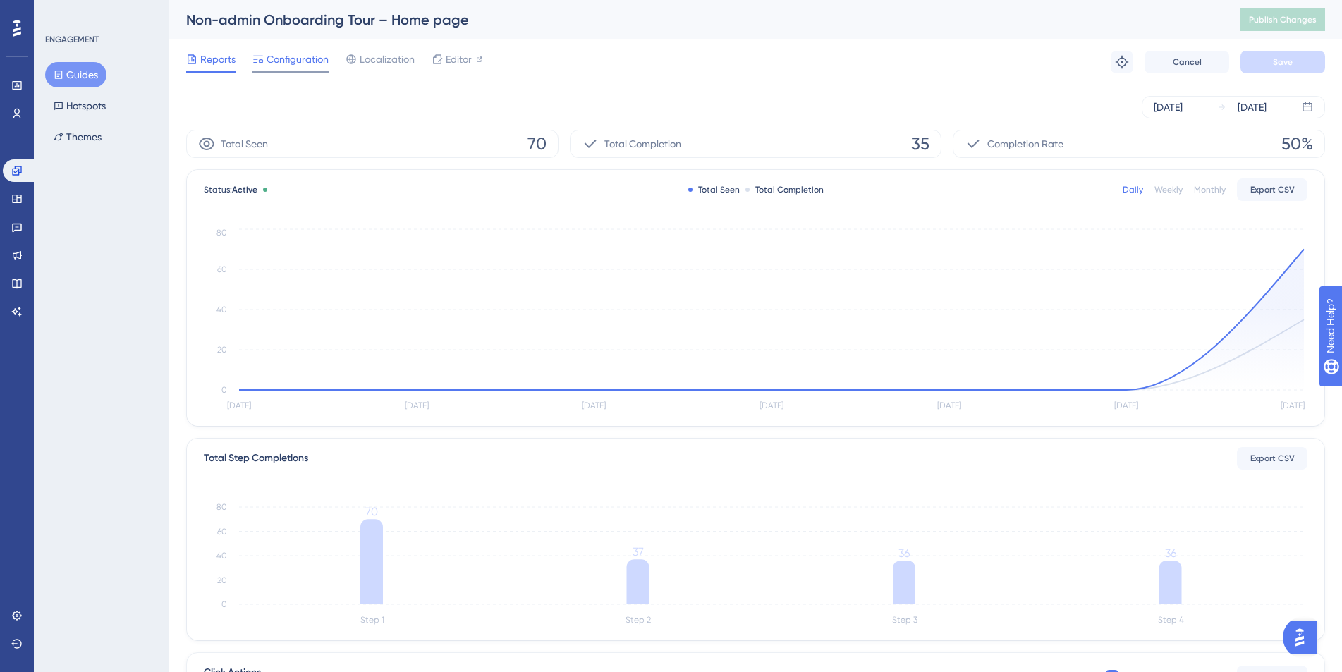
click at [296, 59] on span "Configuration" at bounding box center [298, 59] width 62 height 17
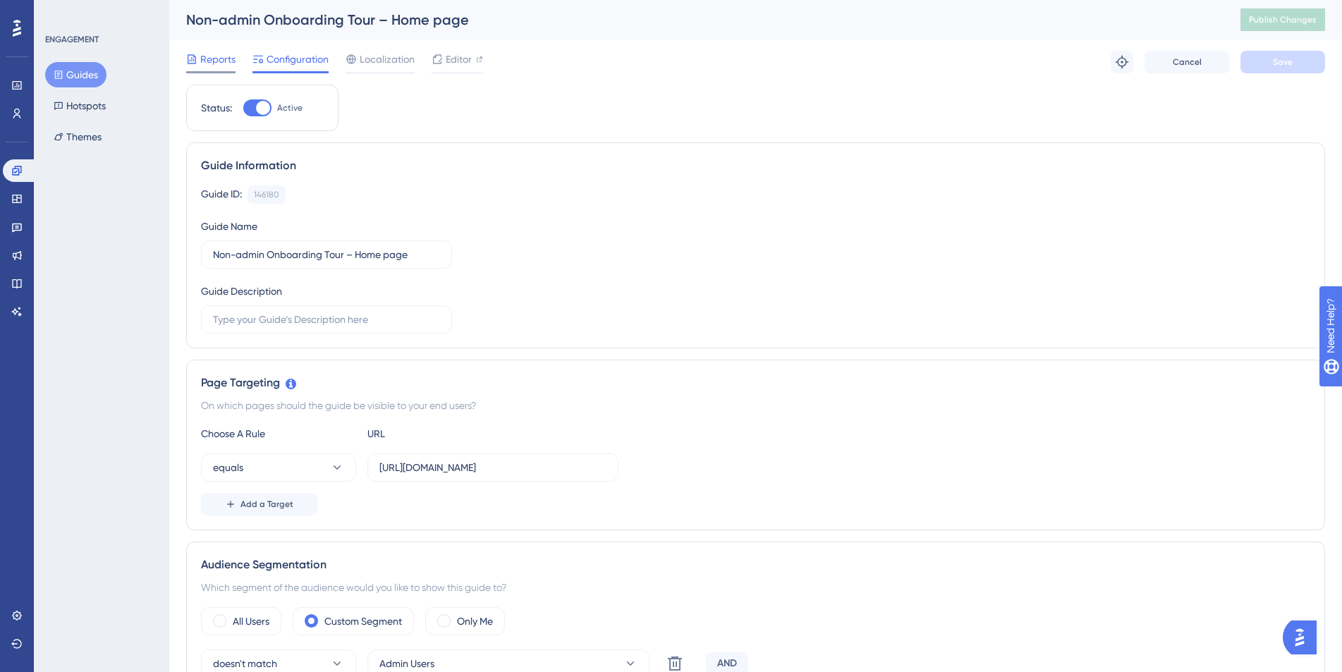
click at [207, 69] on div "Reports" at bounding box center [210, 62] width 49 height 23
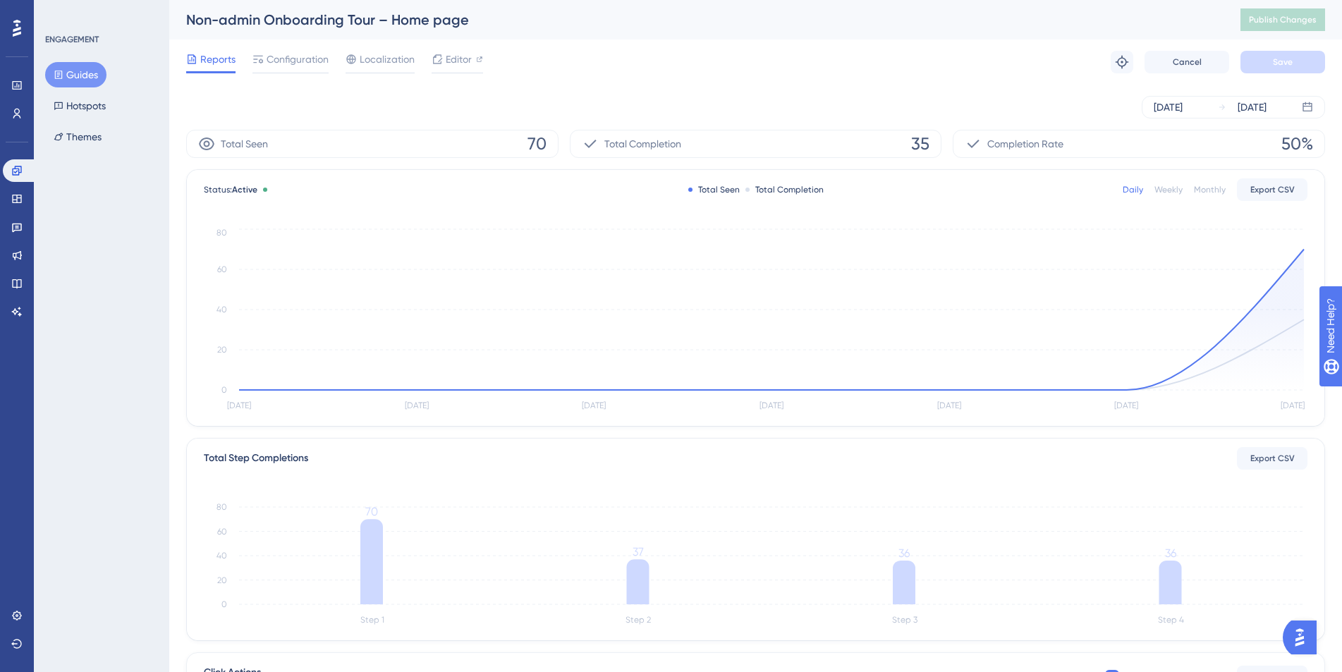
click at [90, 75] on button "Guides" at bounding box center [75, 74] width 61 height 25
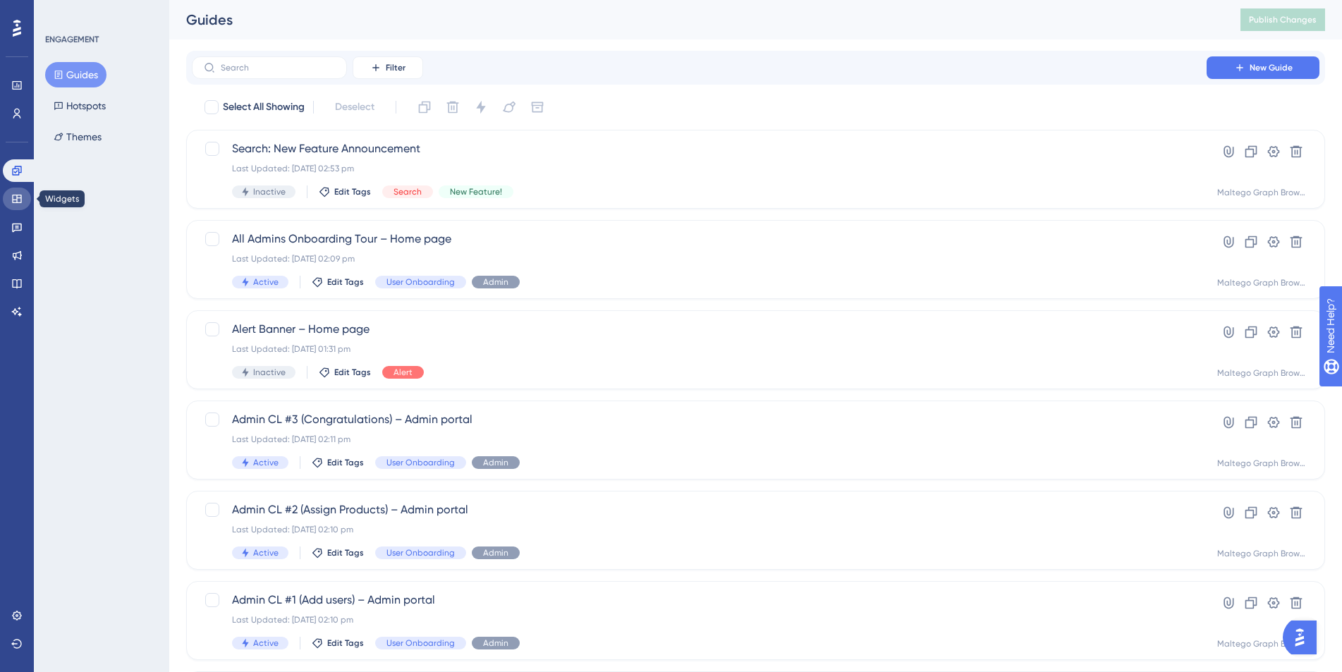
click at [24, 207] on link at bounding box center [17, 199] width 28 height 23
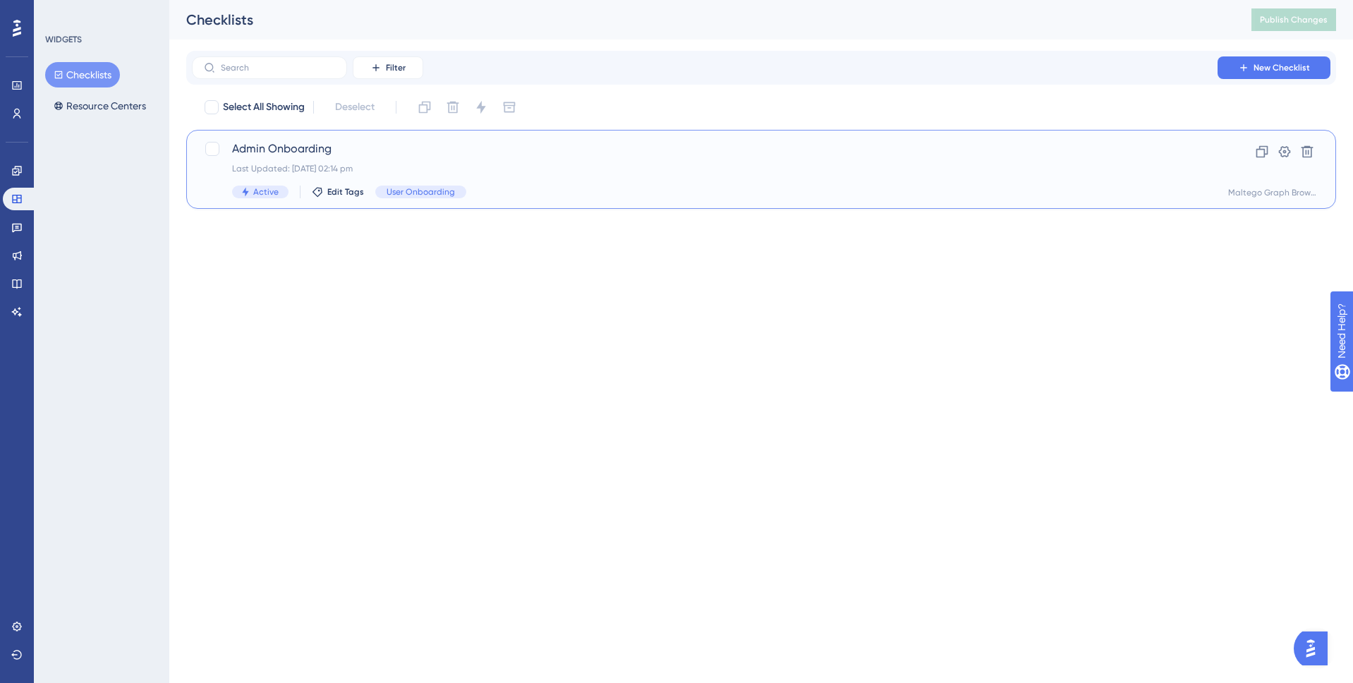
click at [657, 176] on div "Admin Onboarding Last Updated: [DATE] 02:14 pm Active Edit Tags User Onboarding" at bounding box center [704, 169] width 945 height 58
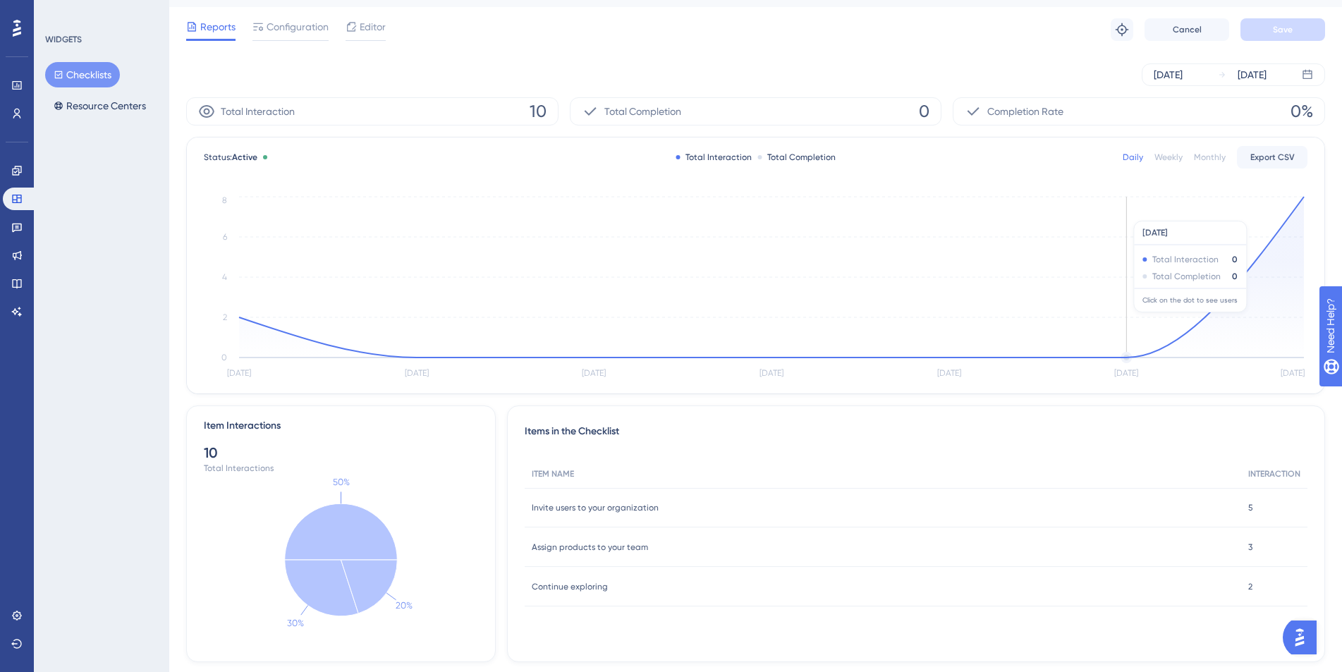
scroll to position [62, 0]
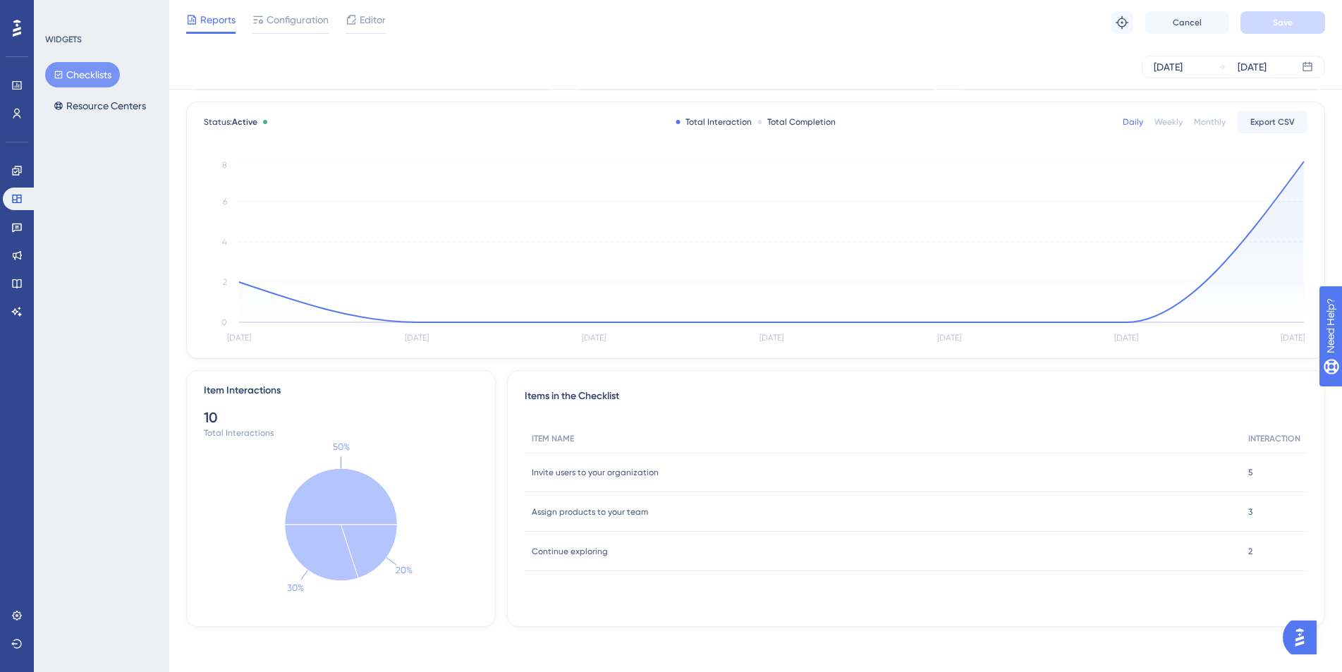
click at [31, 170] on div "Performance Users Engagement Widgets Feedback Product Updates Knowledge Base AI…" at bounding box center [17, 336] width 34 height 672
click at [27, 169] on link at bounding box center [17, 170] width 28 height 23
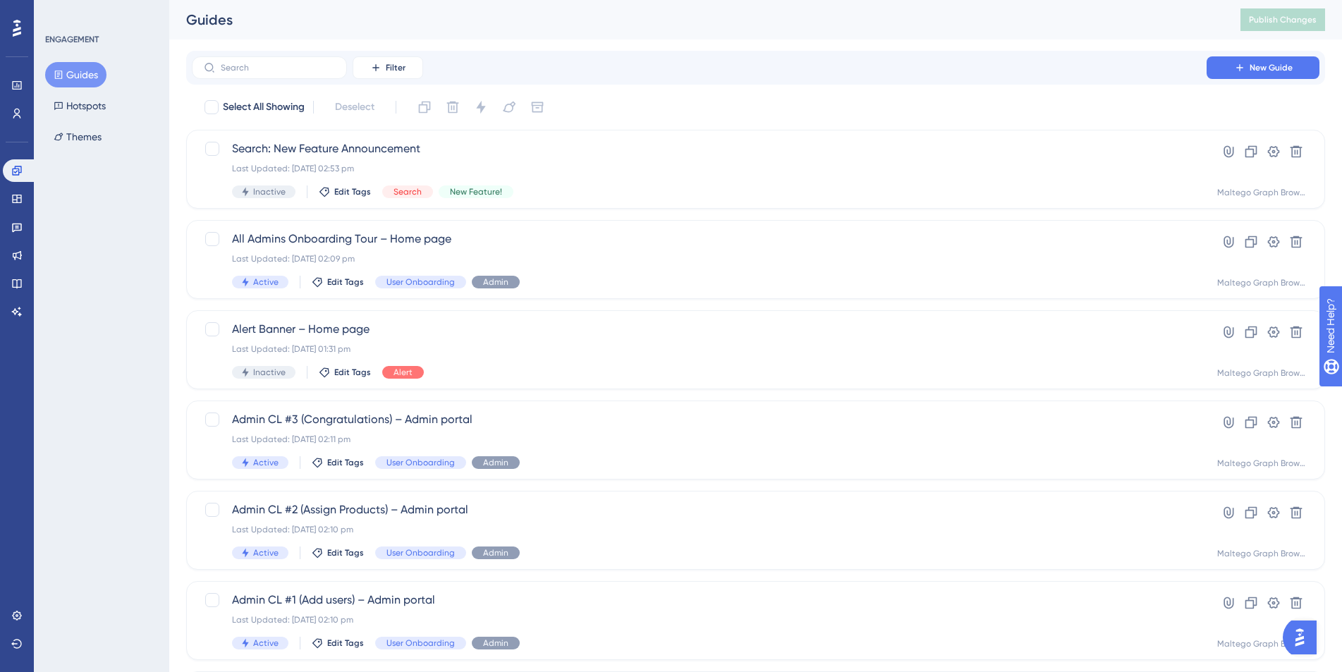
click at [112, 205] on div "ENGAGEMENT Guides Hotspots Themes" at bounding box center [101, 336] width 135 height 672
